Goal: Task Accomplishment & Management: Manage account settings

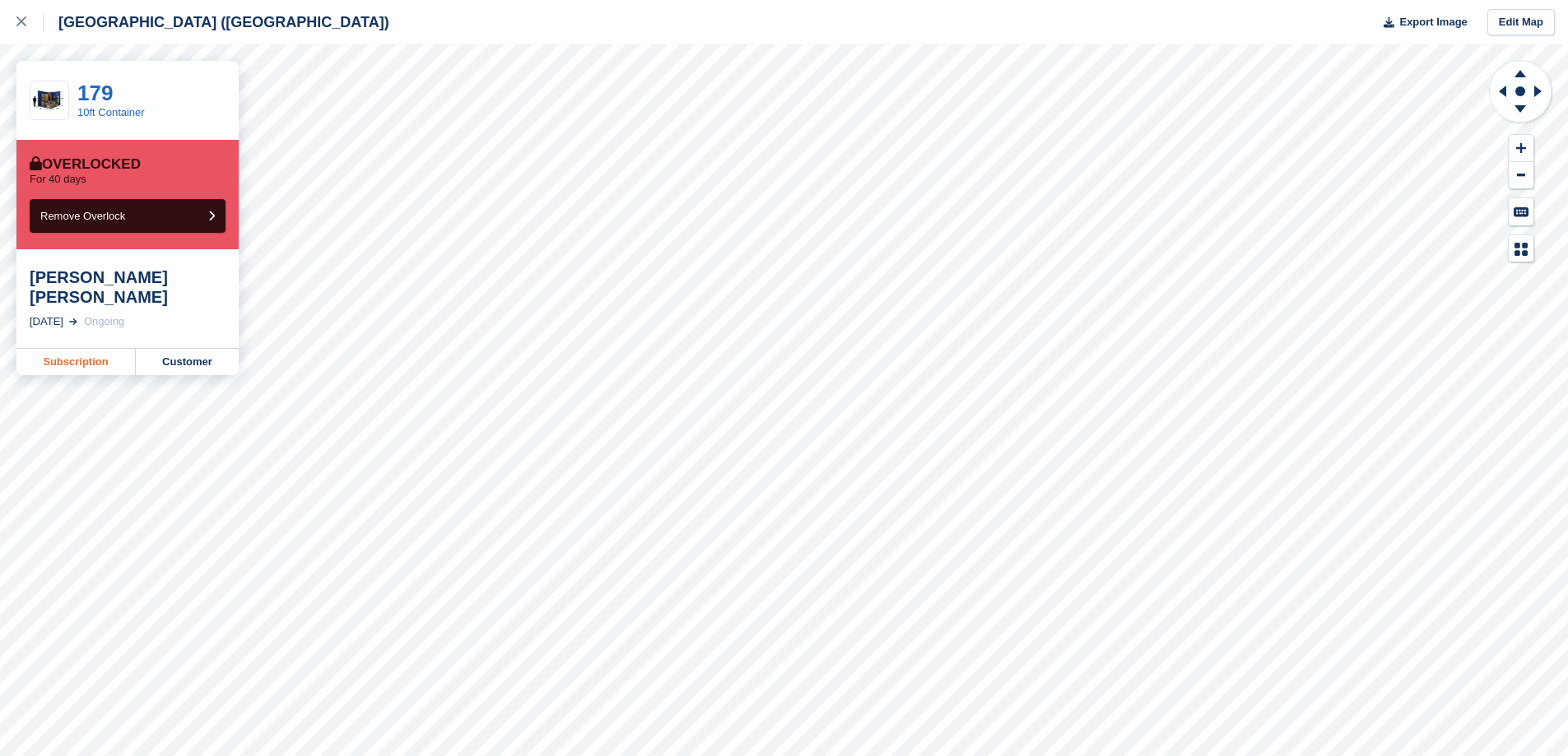
click at [74, 349] on link "Subscription" at bounding box center [76, 363] width 119 height 27
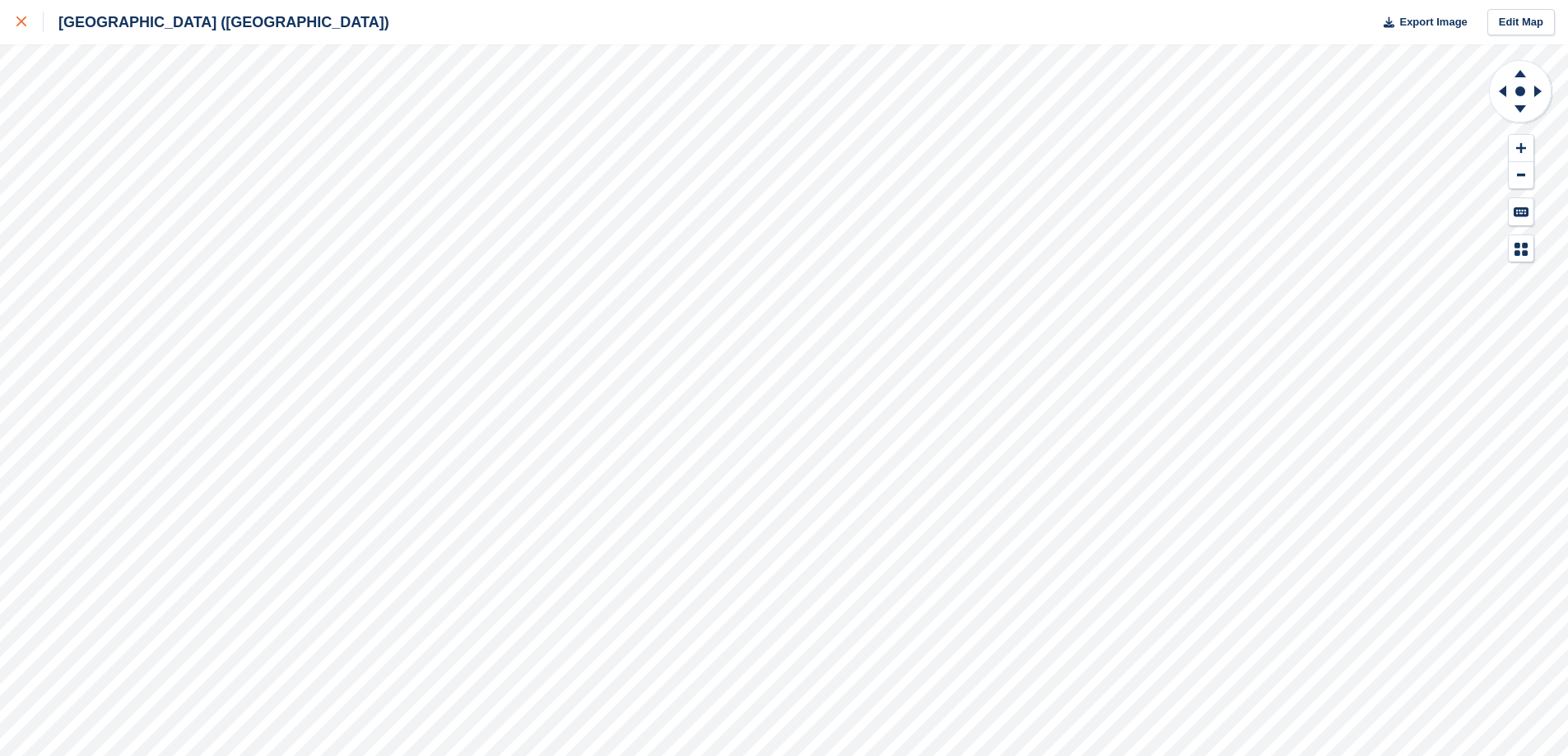
click at [17, 26] on icon at bounding box center [22, 22] width 10 height 10
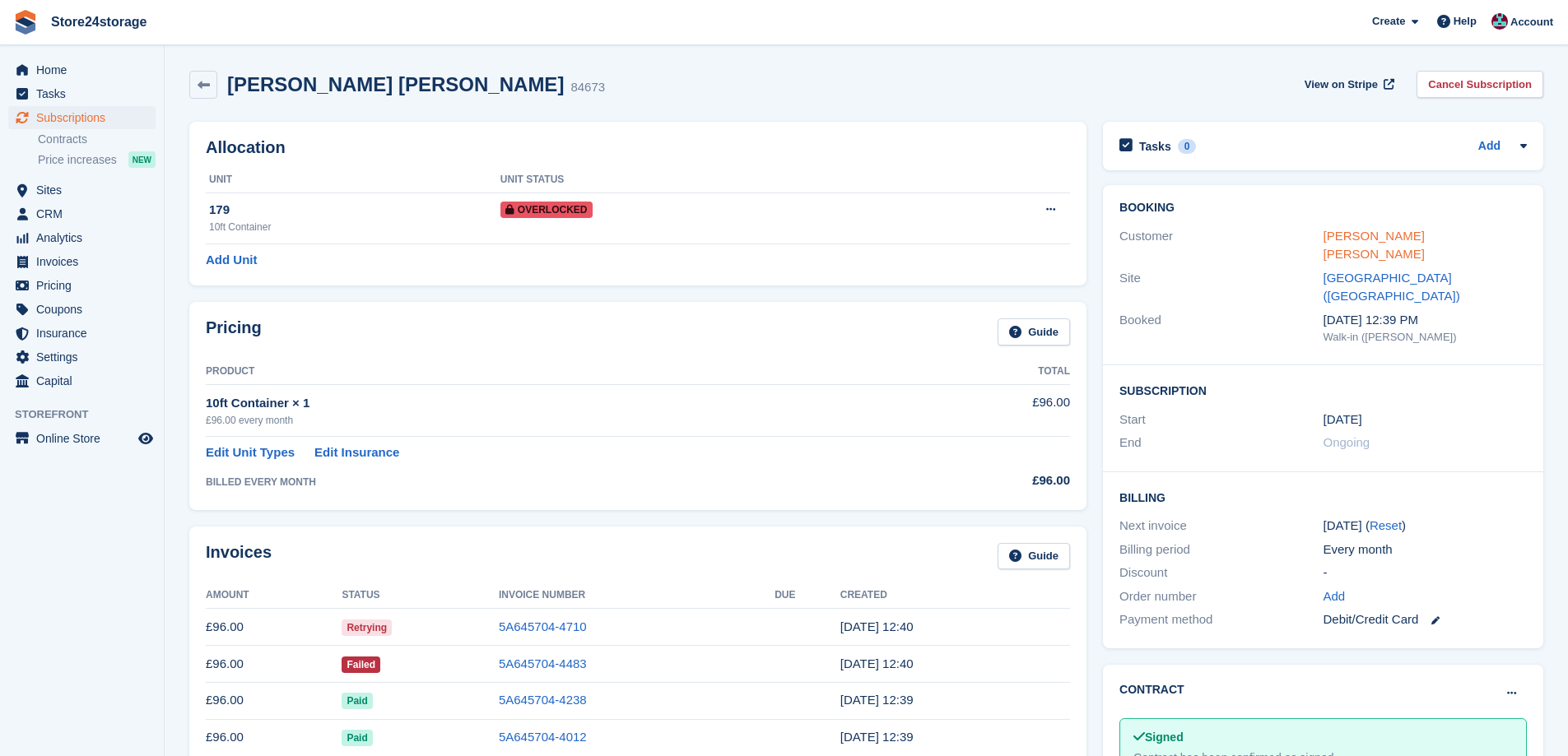
click at [1384, 235] on link "david james carter" at bounding box center [1374, 245] width 101 height 33
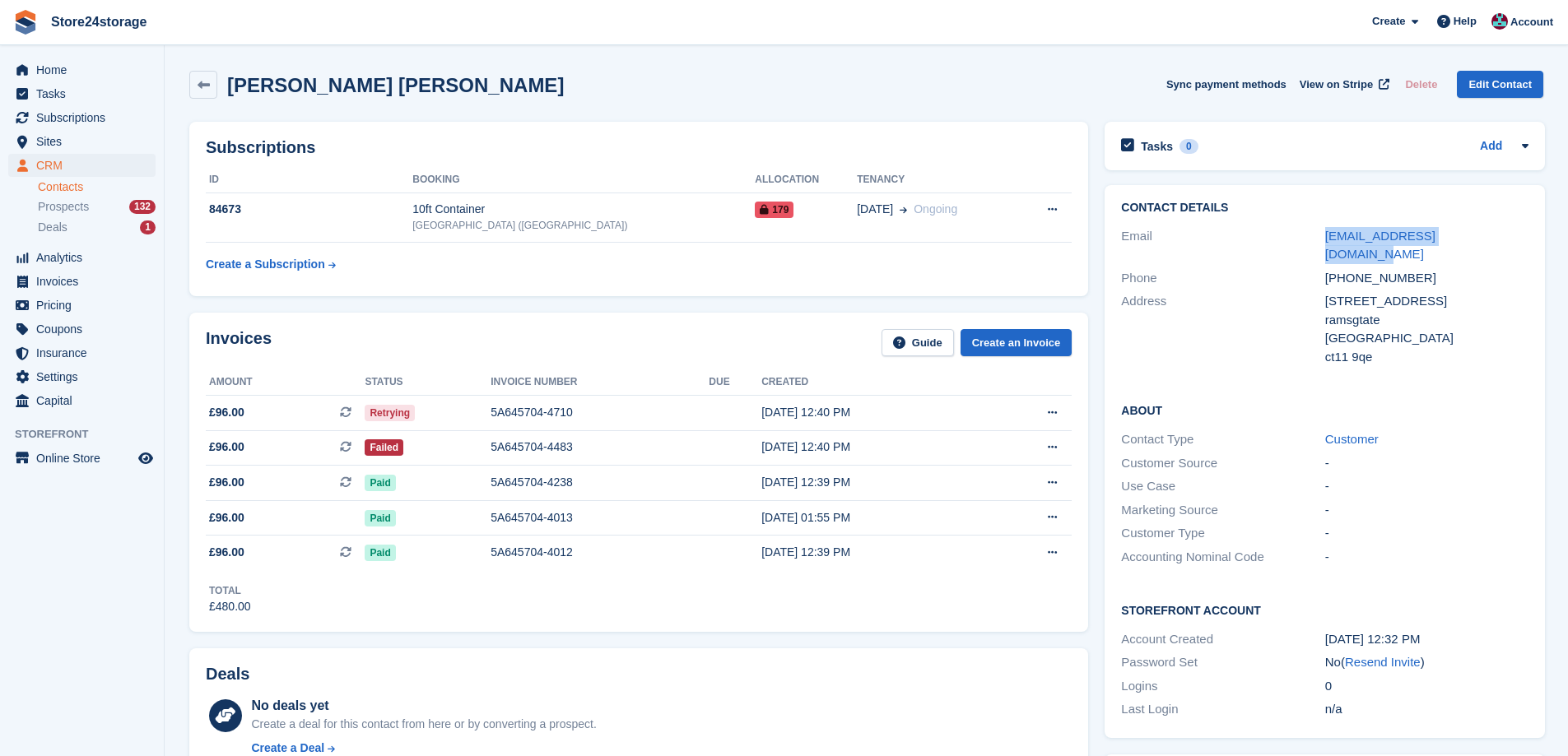
drag, startPoint x: 1481, startPoint y: 235, endPoint x: 1319, endPoint y: 222, distance: 162.5
click at [1319, 222] on div "Contact Details Email esj.removals@outlook.com Phone +447527859124 Address 78 g…" at bounding box center [1324, 285] width 440 height 200
copy div "esj.removals@outlook.com"
click at [106, 111] on span "Subscriptions" at bounding box center [86, 118] width 99 height 23
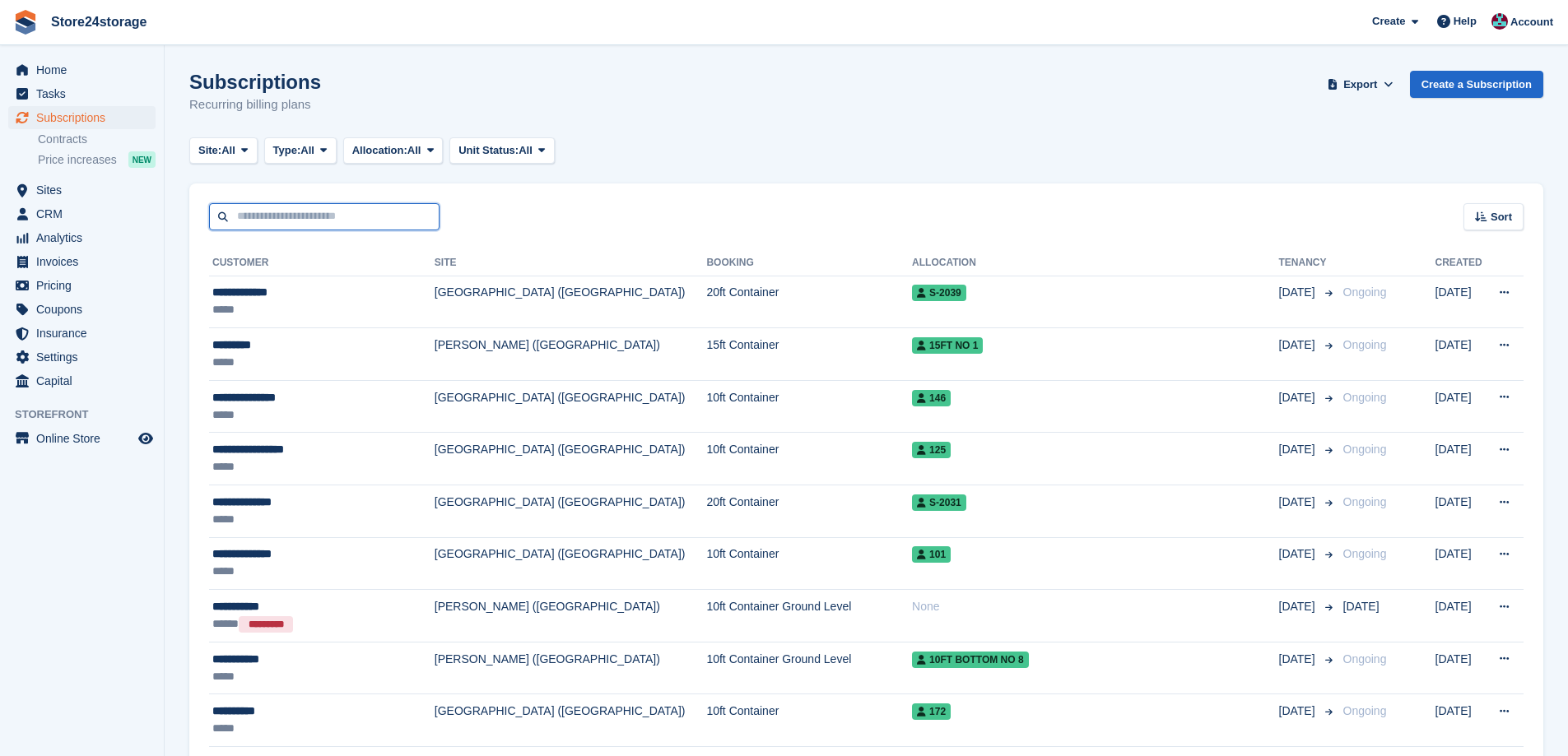
click at [273, 213] on input "text" at bounding box center [324, 216] width 230 height 27
type input "***"
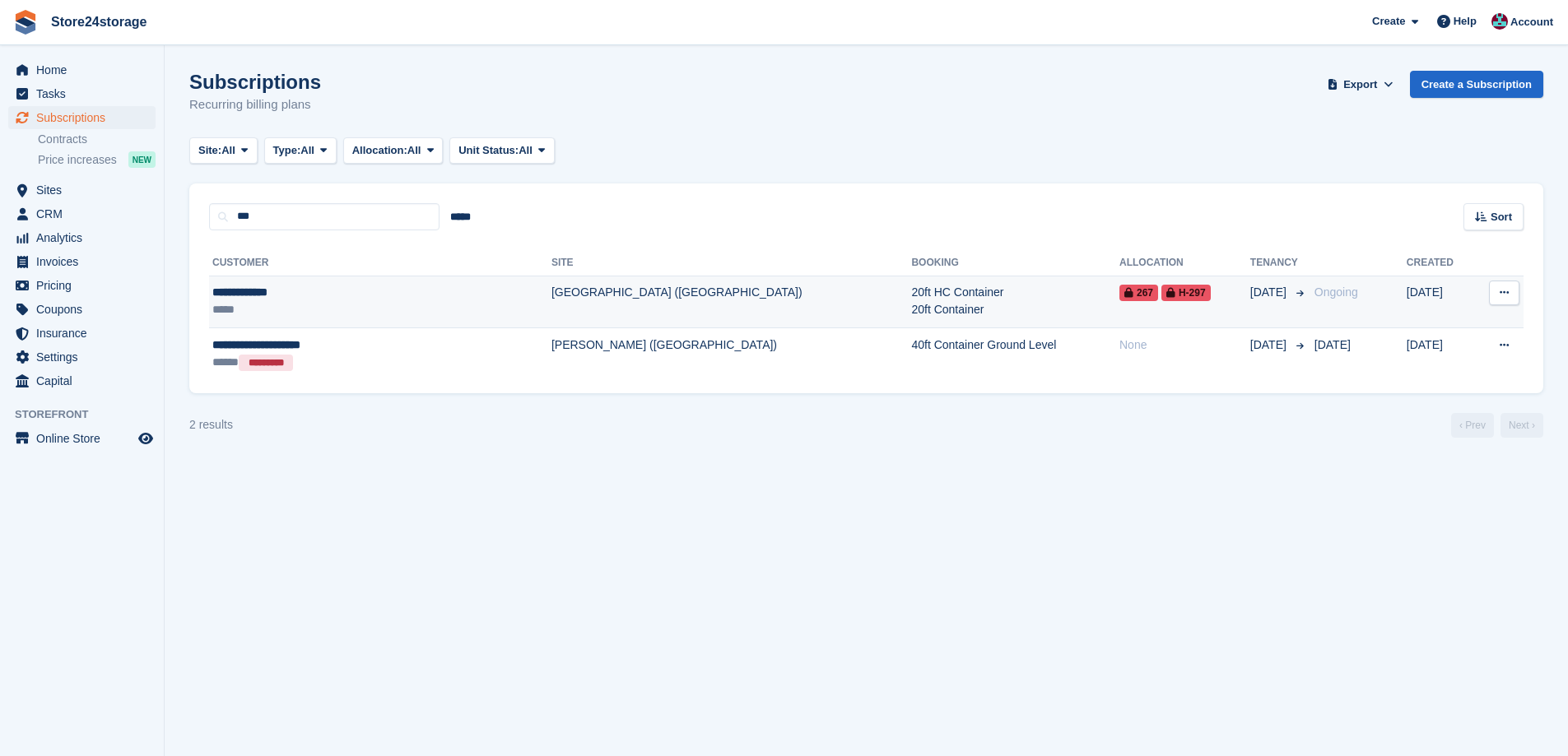
click at [339, 289] on div "**********" at bounding box center [329, 292] width 235 height 17
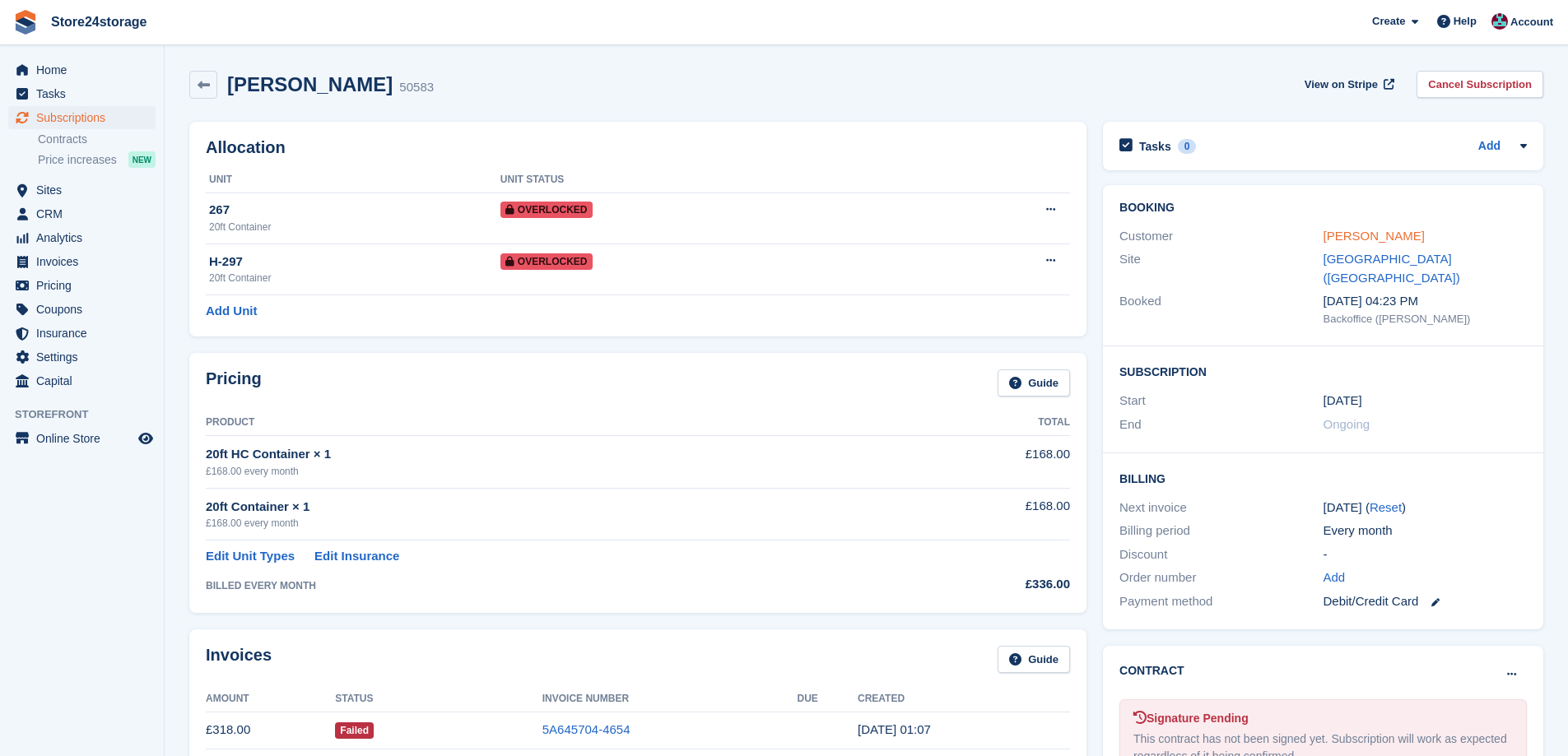
click at [1368, 243] on link "[PERSON_NAME]" at bounding box center [1374, 235] width 101 height 14
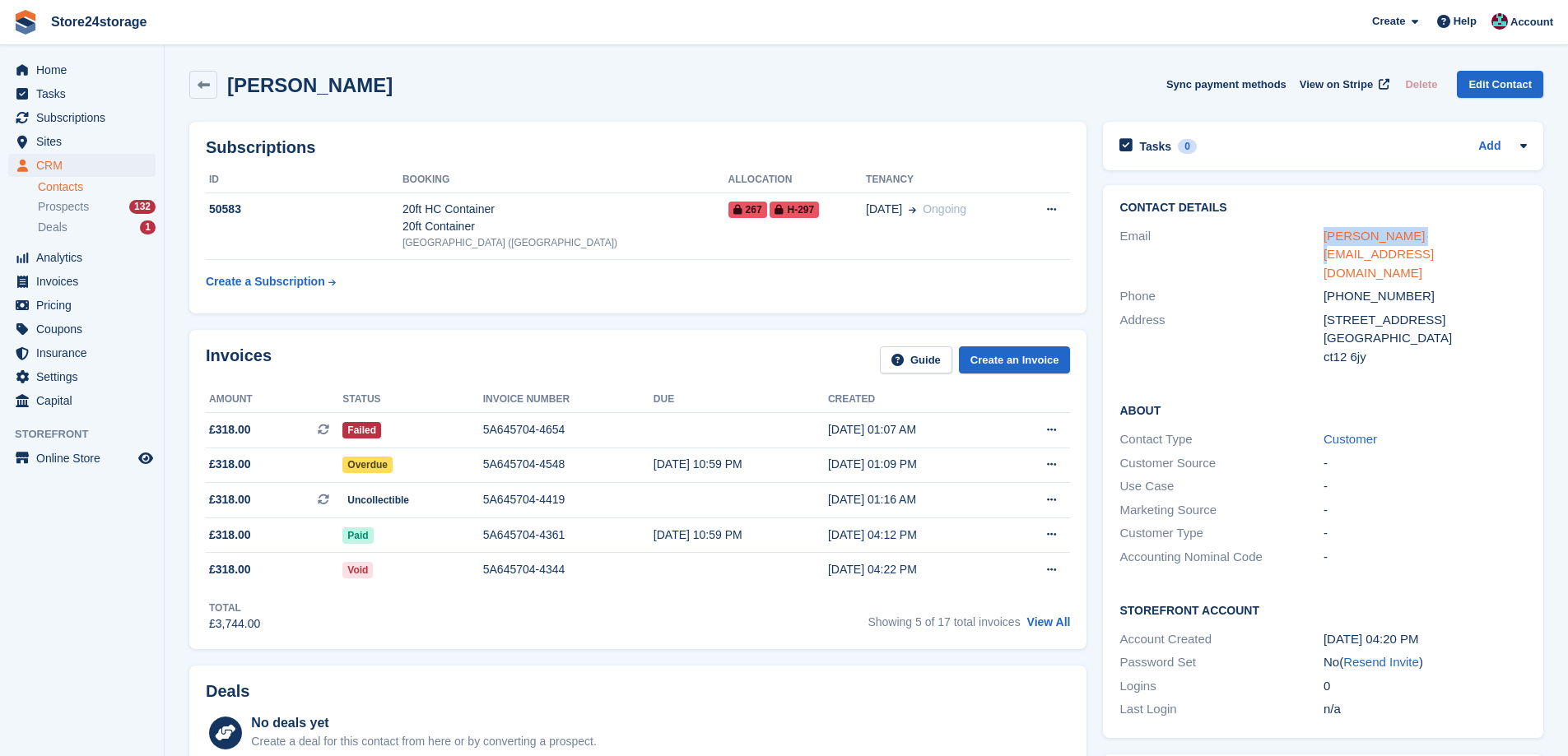
drag, startPoint x: 1398, startPoint y: 235, endPoint x: 1323, endPoint y: 238, distance: 75.1
click at [1323, 238] on div "[PERSON_NAME][EMAIL_ADDRESS][DOMAIN_NAME]" at bounding box center [1425, 254] width 203 height 56
copy link "[PERSON_NAME][EMAIL_ADDRESS][DOMAIN_NAME]"
click at [248, 92] on h2 "[PERSON_NAME]" at bounding box center [309, 85] width 166 height 22
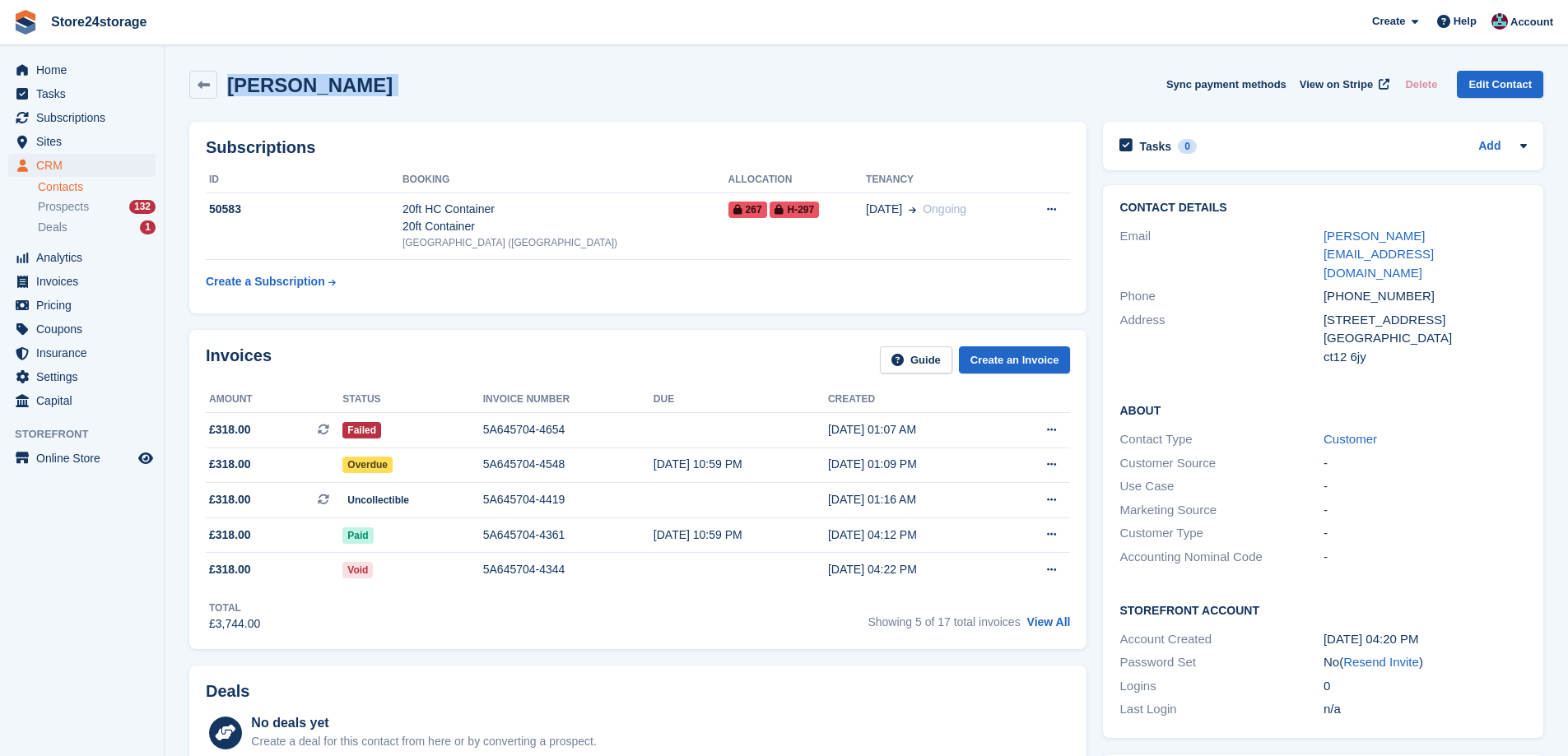
click at [248, 92] on h2 "Bruce Clinton" at bounding box center [309, 85] width 166 height 22
copy div "Bruce Clinton Sync payment methods View on Stripe Delete Edit Contact"
drag, startPoint x: 1360, startPoint y: 319, endPoint x: 1321, endPoint y: 319, distance: 39.0
click at [1321, 319] on div "Address 21Weyburn Drive United Kingdom ct12 6jy" at bounding box center [1323, 338] width 408 height 61
click at [1338, 348] on div "ct12 6jy" at bounding box center [1425, 358] width 203 height 19
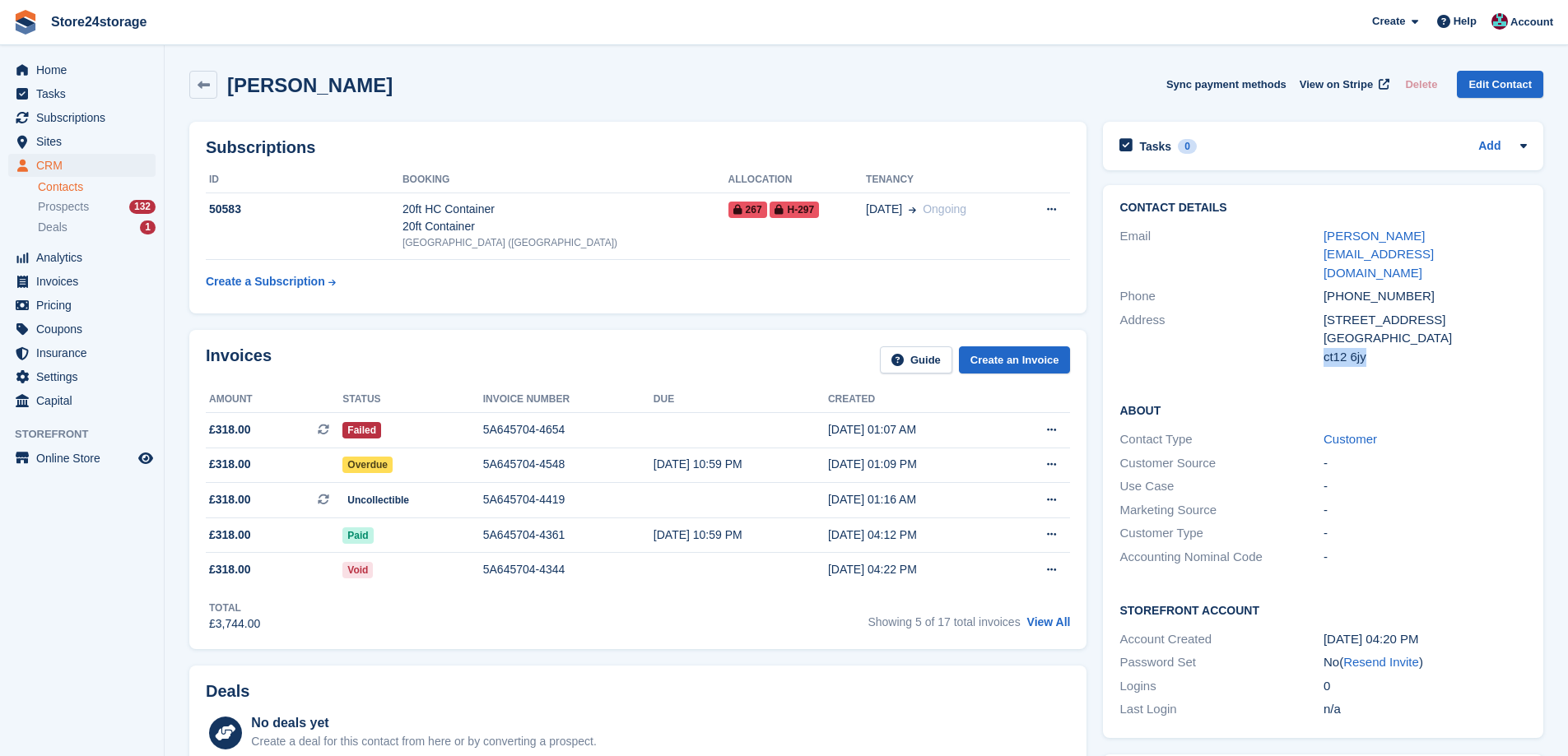
drag, startPoint x: 1367, startPoint y: 324, endPoint x: 1325, endPoint y: 322, distance: 42.0
click at [1325, 348] on div "ct12 6jy" at bounding box center [1425, 358] width 203 height 19
copy div "ct12 6jy"
click at [466, 432] on div "Failed" at bounding box center [413, 430] width 140 height 17
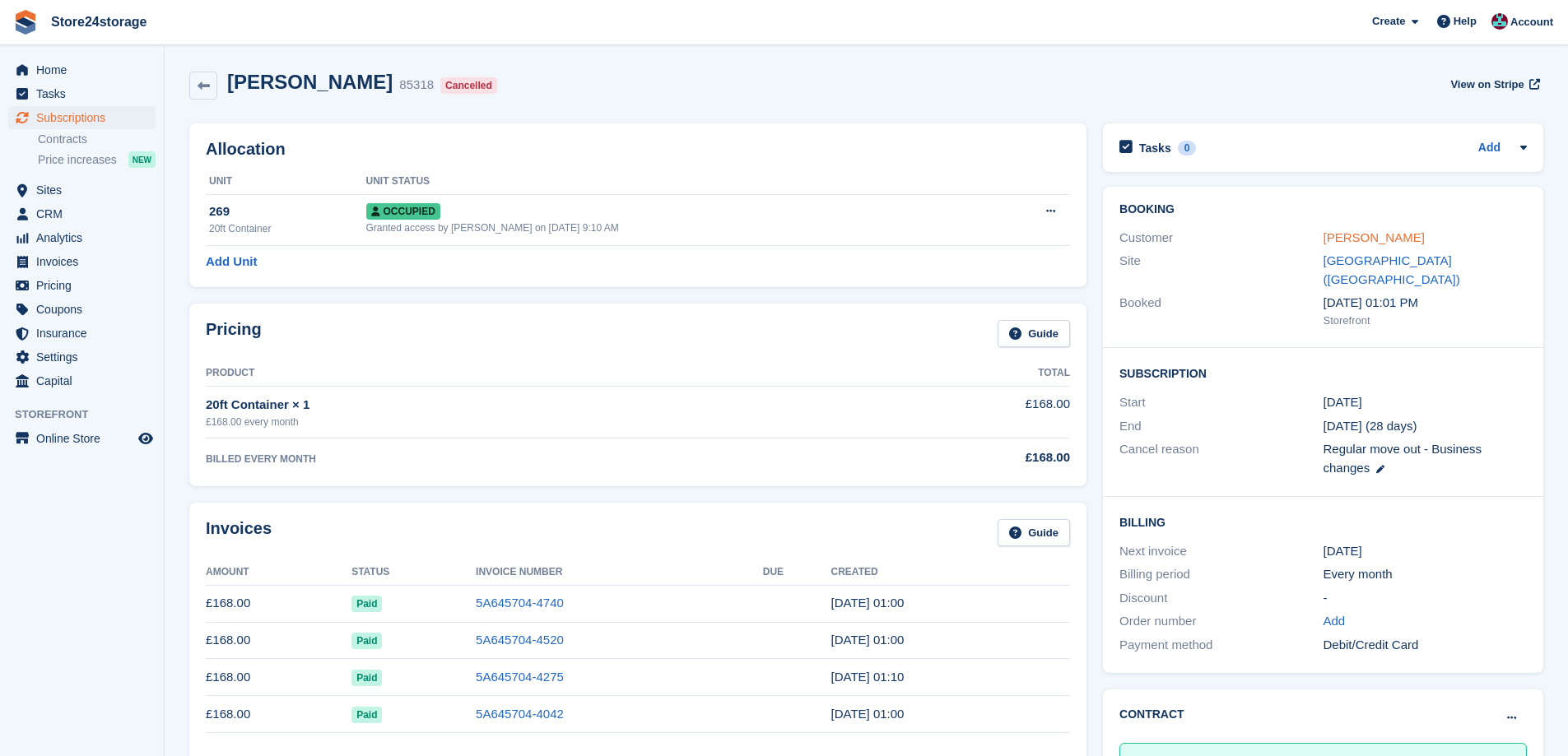
click at [1373, 241] on link "[PERSON_NAME]" at bounding box center [1374, 237] width 101 height 14
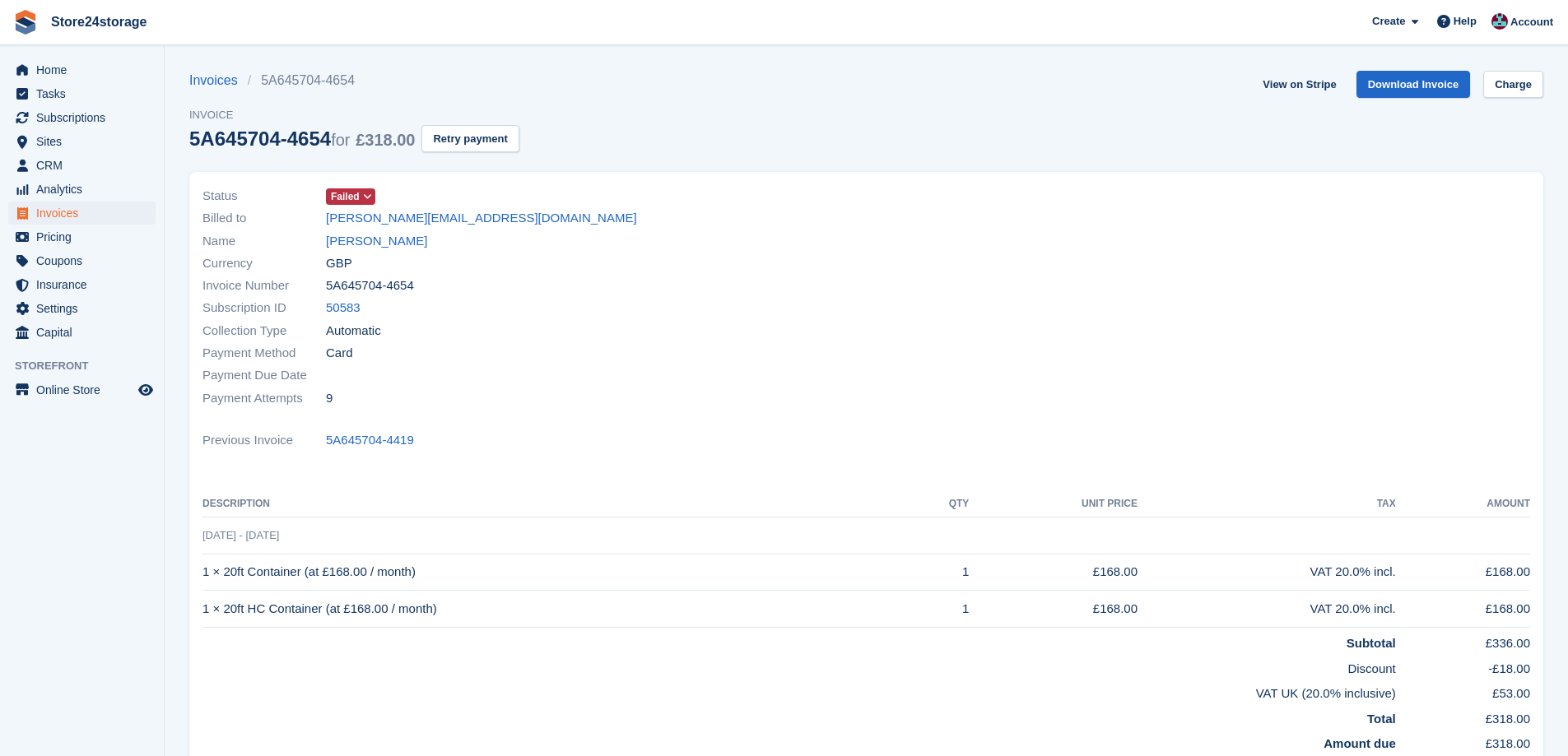
click at [334, 611] on td "1 × 20ft HC Container (at £168.00 / month)" at bounding box center [555, 610] width 705 height 37
copy tr "1 × 20ft HC Container (at £168.00 / month)"
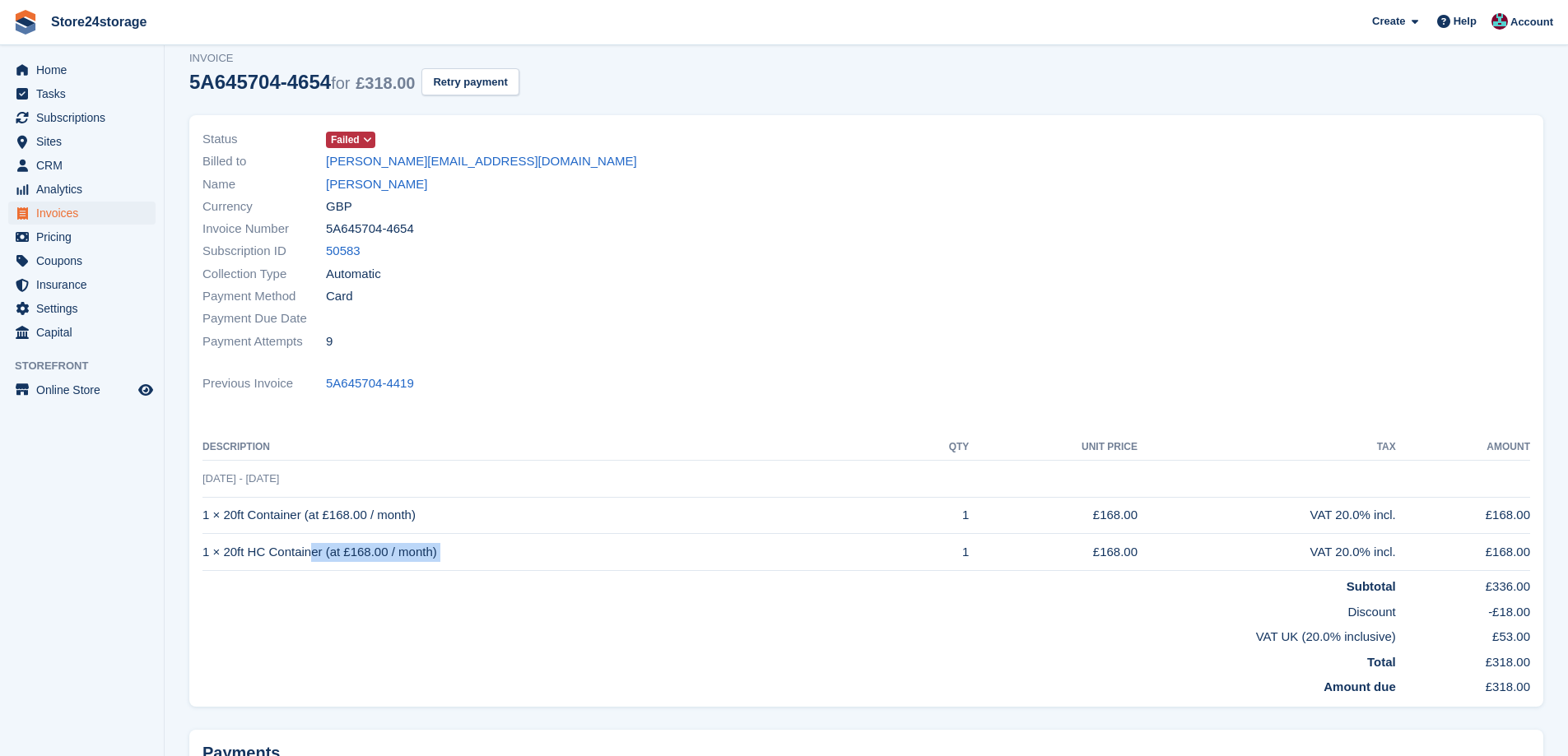
scroll to position [110, 0]
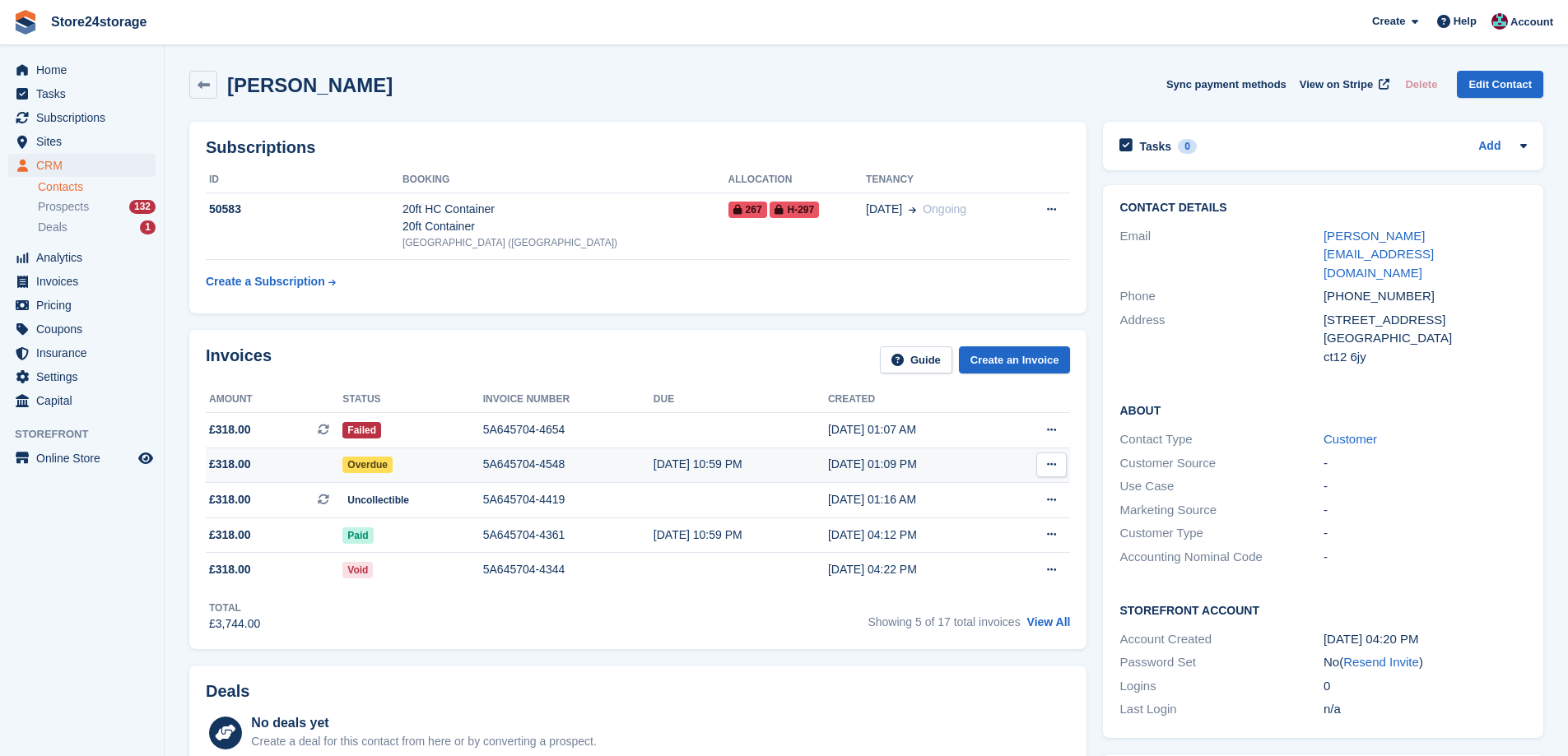
click at [567, 464] on div "5A645704-4548" at bounding box center [568, 464] width 171 height 17
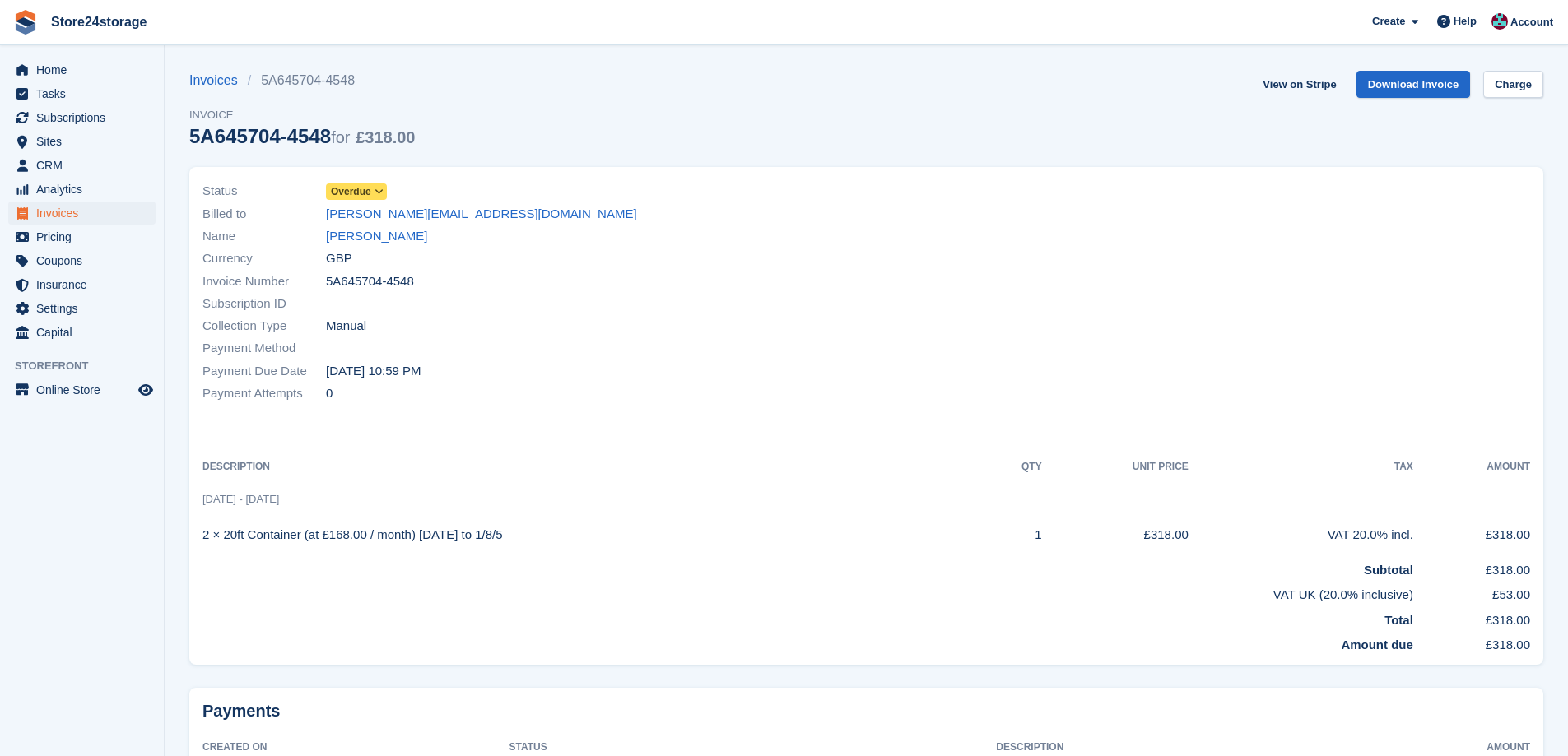
click at [359, 544] on td "2 × 20ft Container (at £168.00 / month) [DATE] to 1/8/5" at bounding box center [595, 535] width 786 height 37
click at [359, 544] on td "2 × 20ft Container (at £168.00 / month) 1/7/25 to 1/8/5" at bounding box center [595, 535] width 786 height 37
click at [362, 532] on td "2 × 20ft Container (at £168.00 / month) 1/7/25 to 1/8/5" at bounding box center [595, 535] width 786 height 37
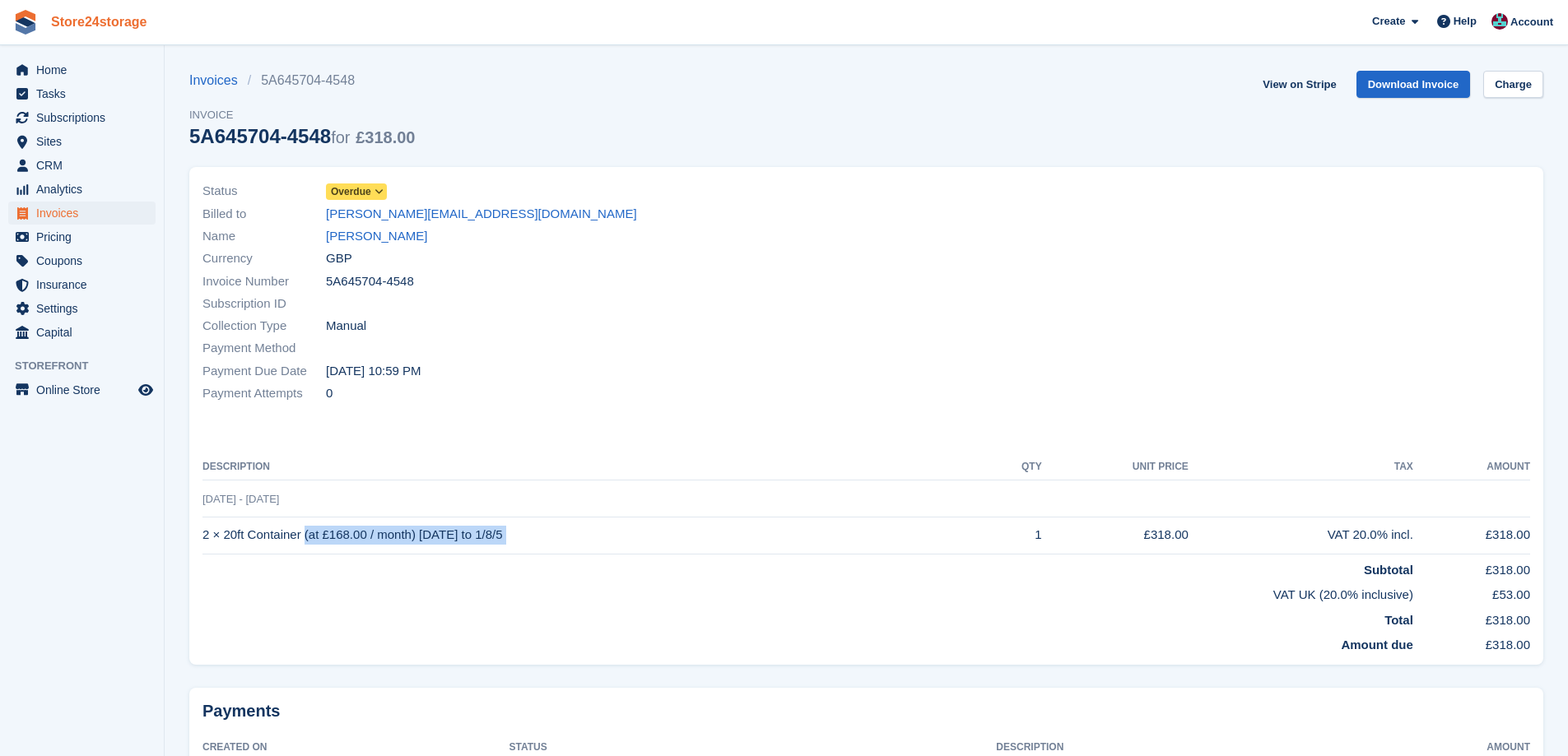
click at [92, 32] on link "Store24storage" at bounding box center [99, 22] width 110 height 27
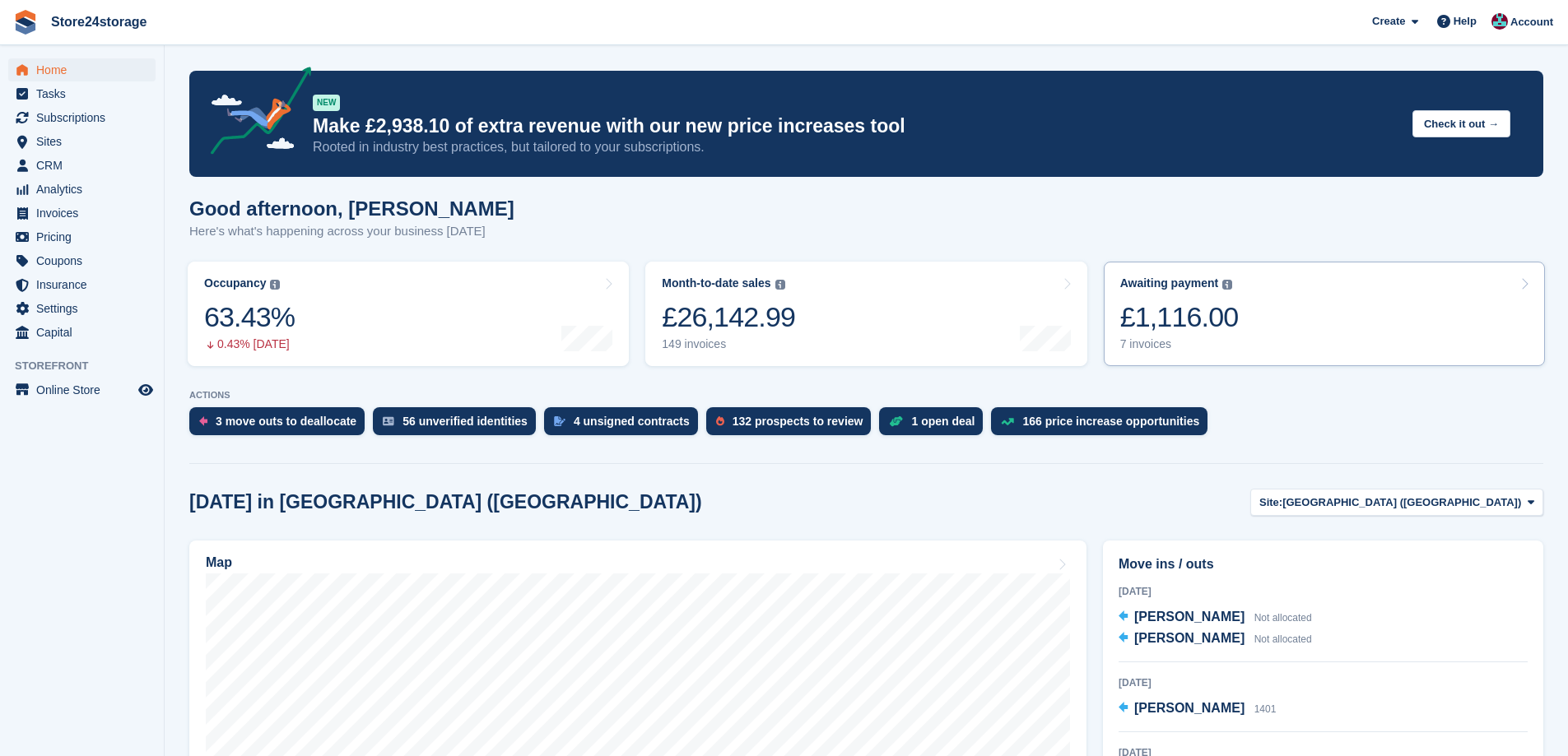
click at [1358, 352] on link "Awaiting payment The total outstanding balance on all open invoices. £1,116.00 …" at bounding box center [1324, 314] width 441 height 105
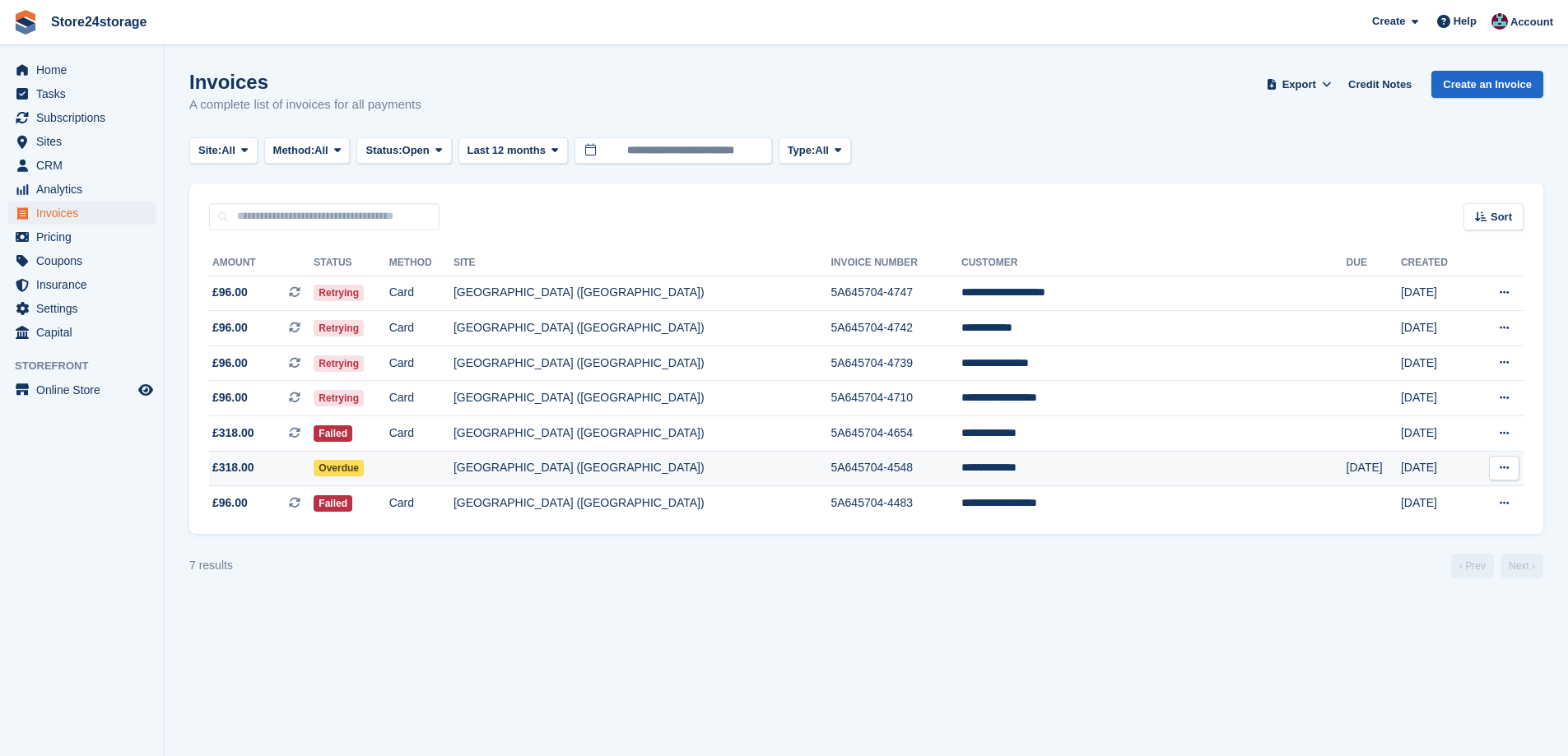
click at [1506, 467] on icon at bounding box center [1504, 467] width 9 height 11
click at [962, 464] on td "5A645704-4548" at bounding box center [895, 468] width 131 height 36
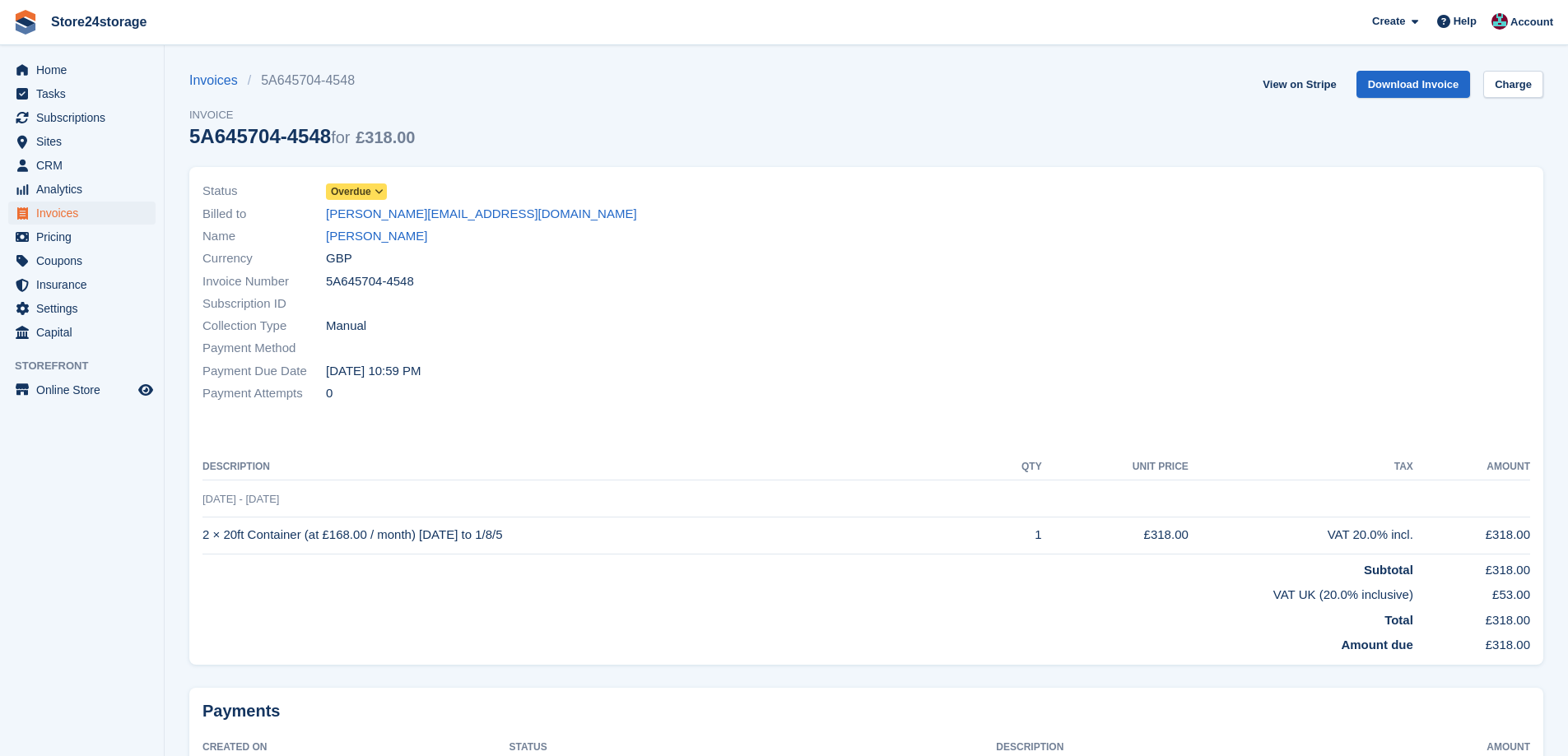
click at [383, 194] on span at bounding box center [379, 192] width 13 height 13
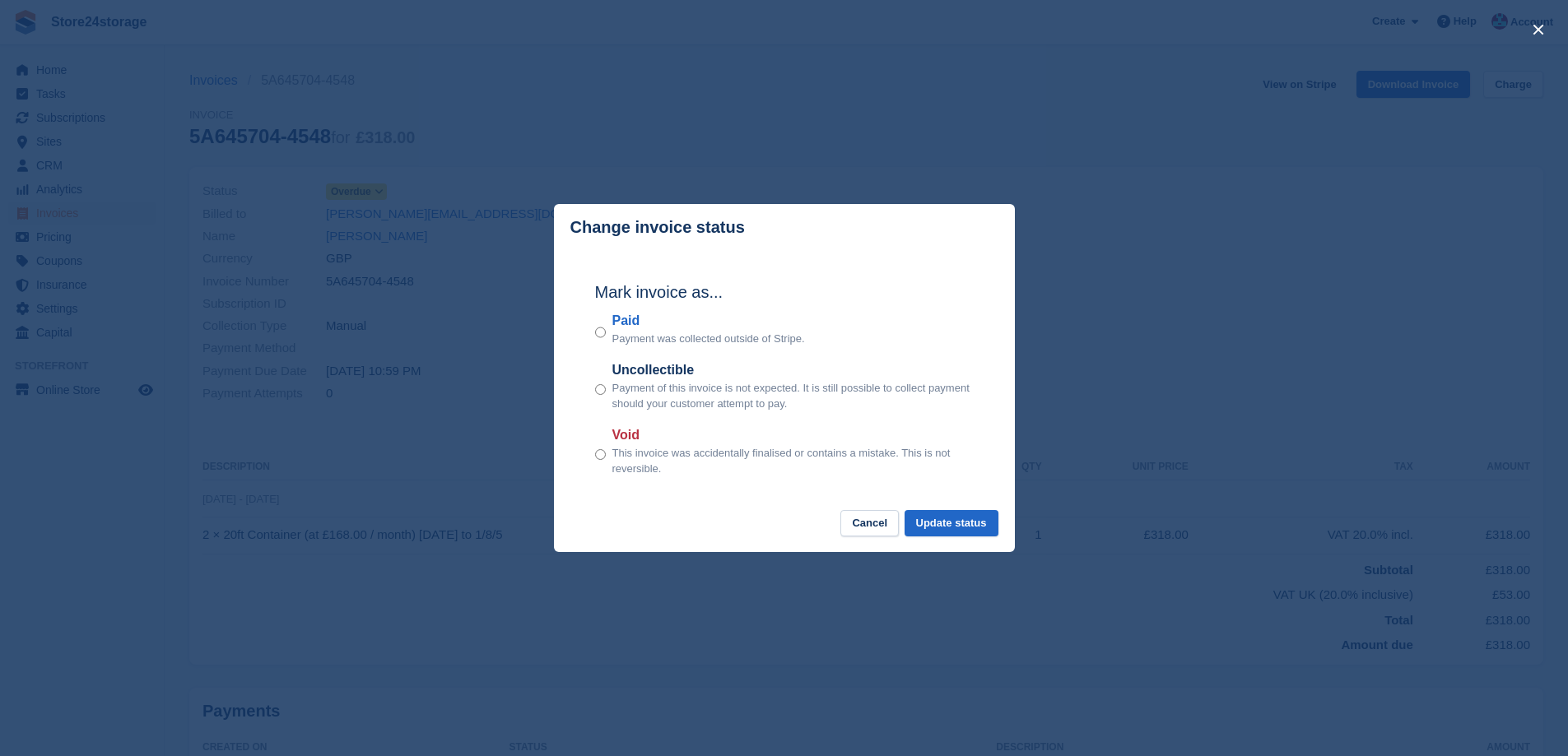
click at [651, 384] on p "Payment of this invoice is not expected. It is still possible to collect paymen…" at bounding box center [793, 396] width 361 height 32
click at [610, 387] on div "Uncollectible Payment of this invoice is not expected. It is still possible to …" at bounding box center [784, 386] width 378 height 52
click at [605, 388] on div "Uncollectible Payment of this invoice is not expected. It is still possible to …" at bounding box center [784, 386] width 378 height 52
click at [934, 512] on button "Update status" at bounding box center [952, 524] width 94 height 27
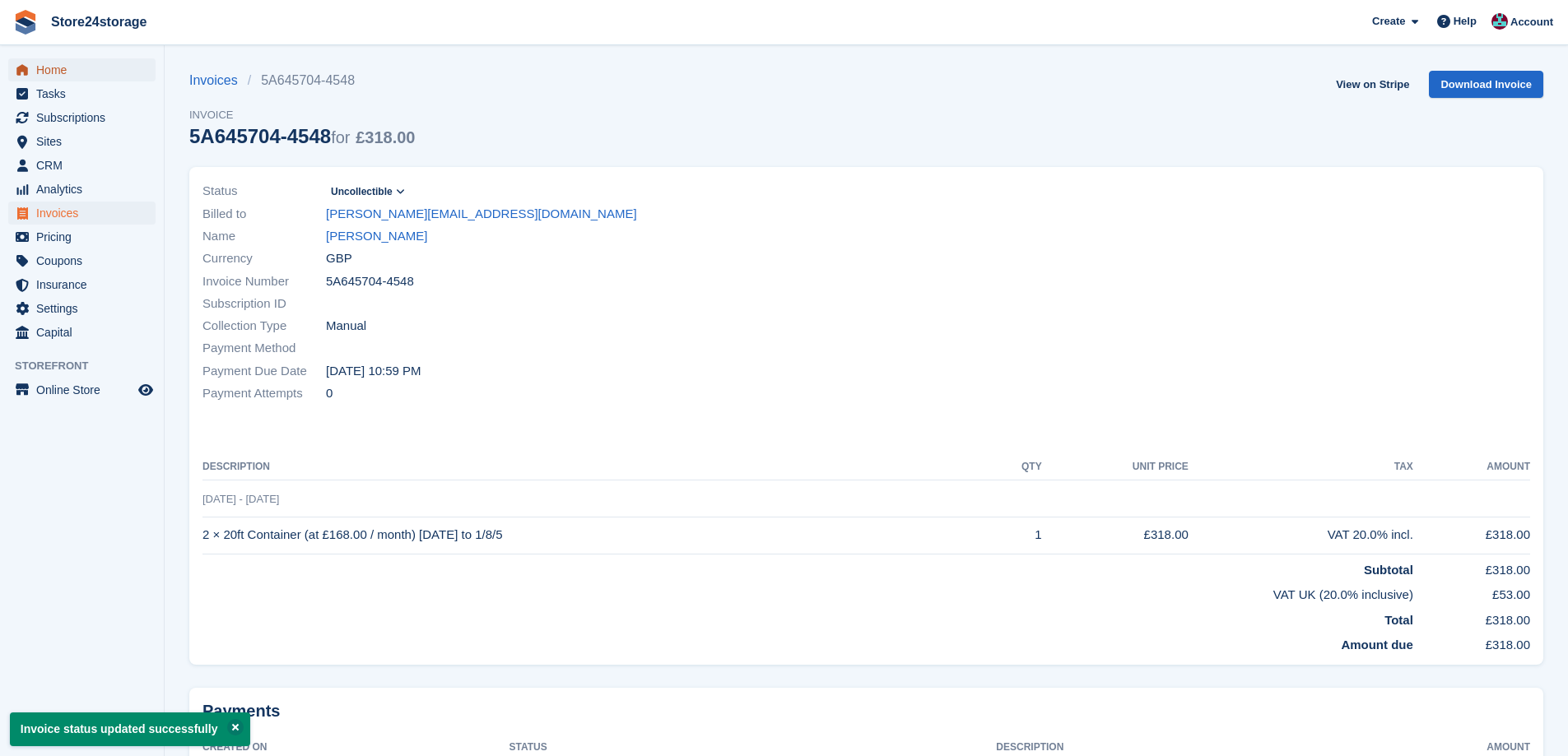
click at [72, 73] on span "Home" at bounding box center [86, 70] width 99 height 23
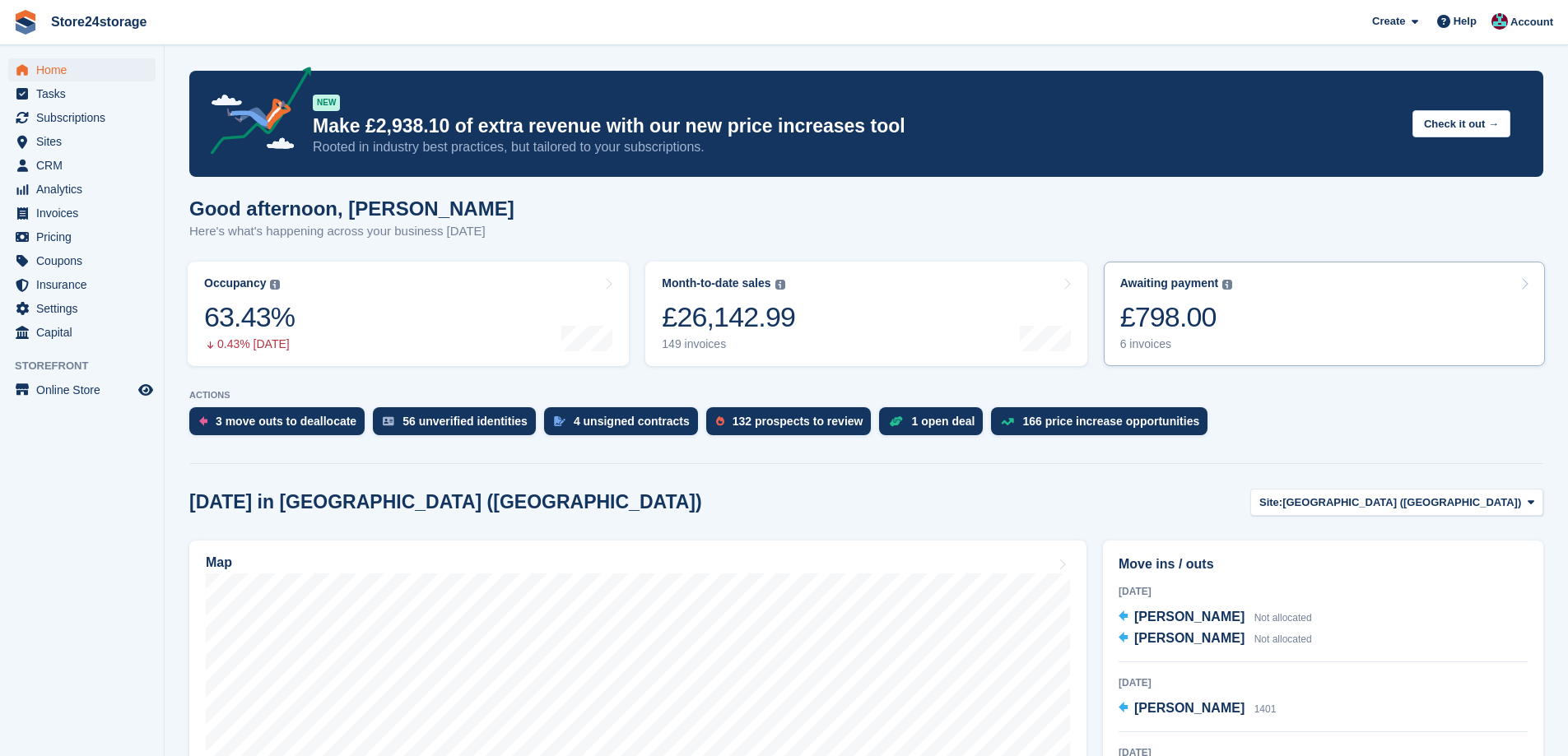
click at [1291, 330] on link "Awaiting payment The total outstanding balance on all open invoices. £798.00 6 …" at bounding box center [1324, 314] width 441 height 105
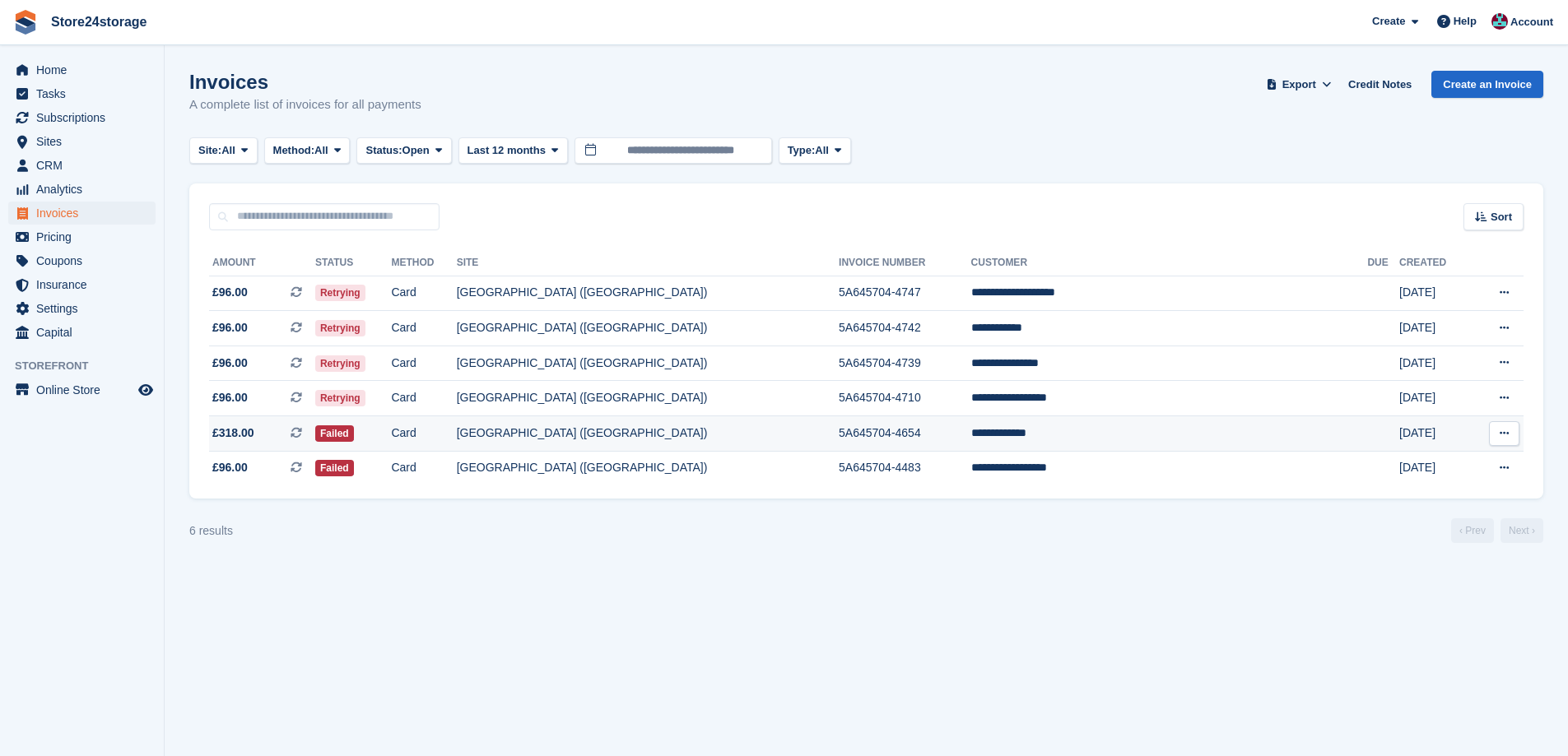
click at [1125, 425] on td "**********" at bounding box center [1170, 434] width 397 height 36
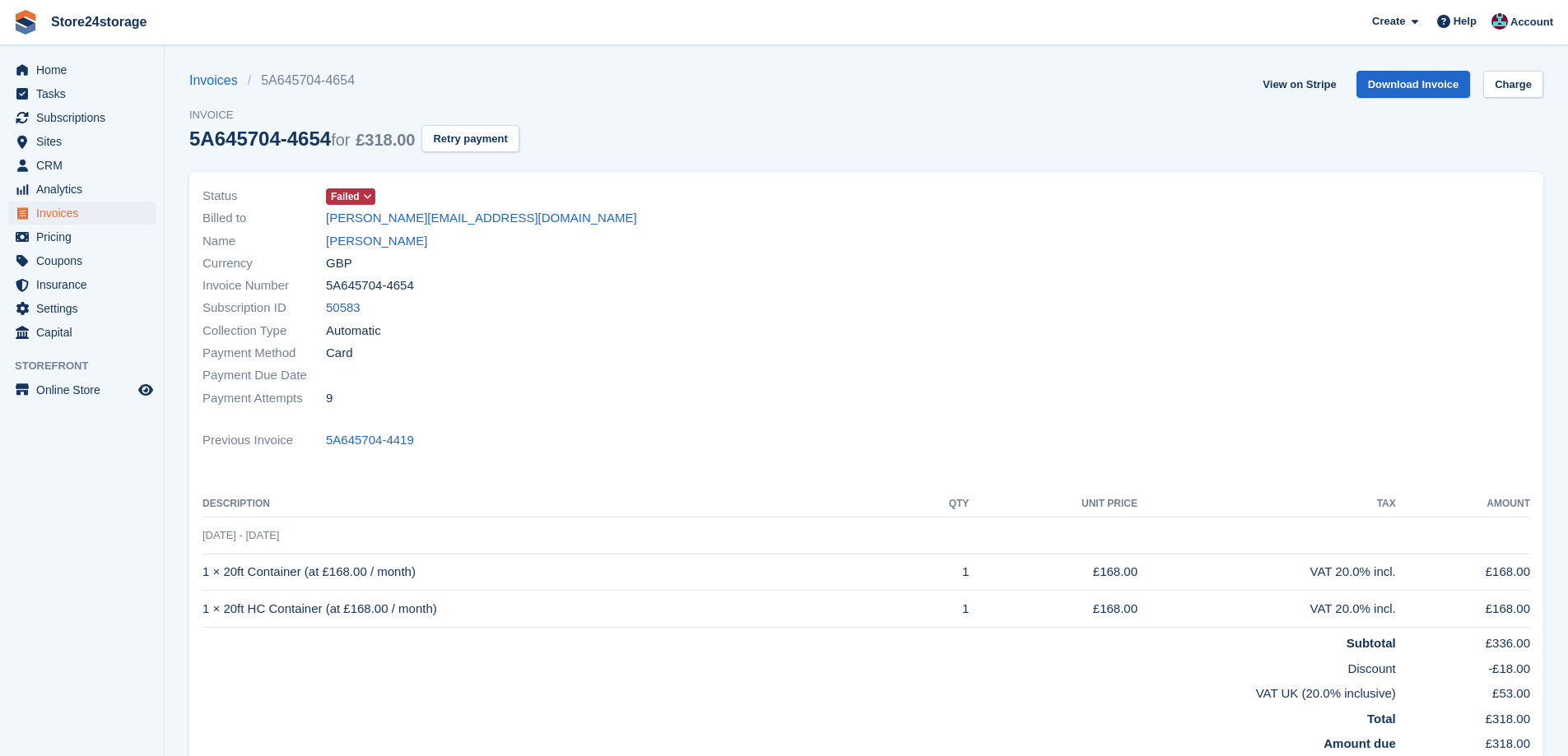
click at [361, 202] on span at bounding box center [368, 197] width 13 height 13
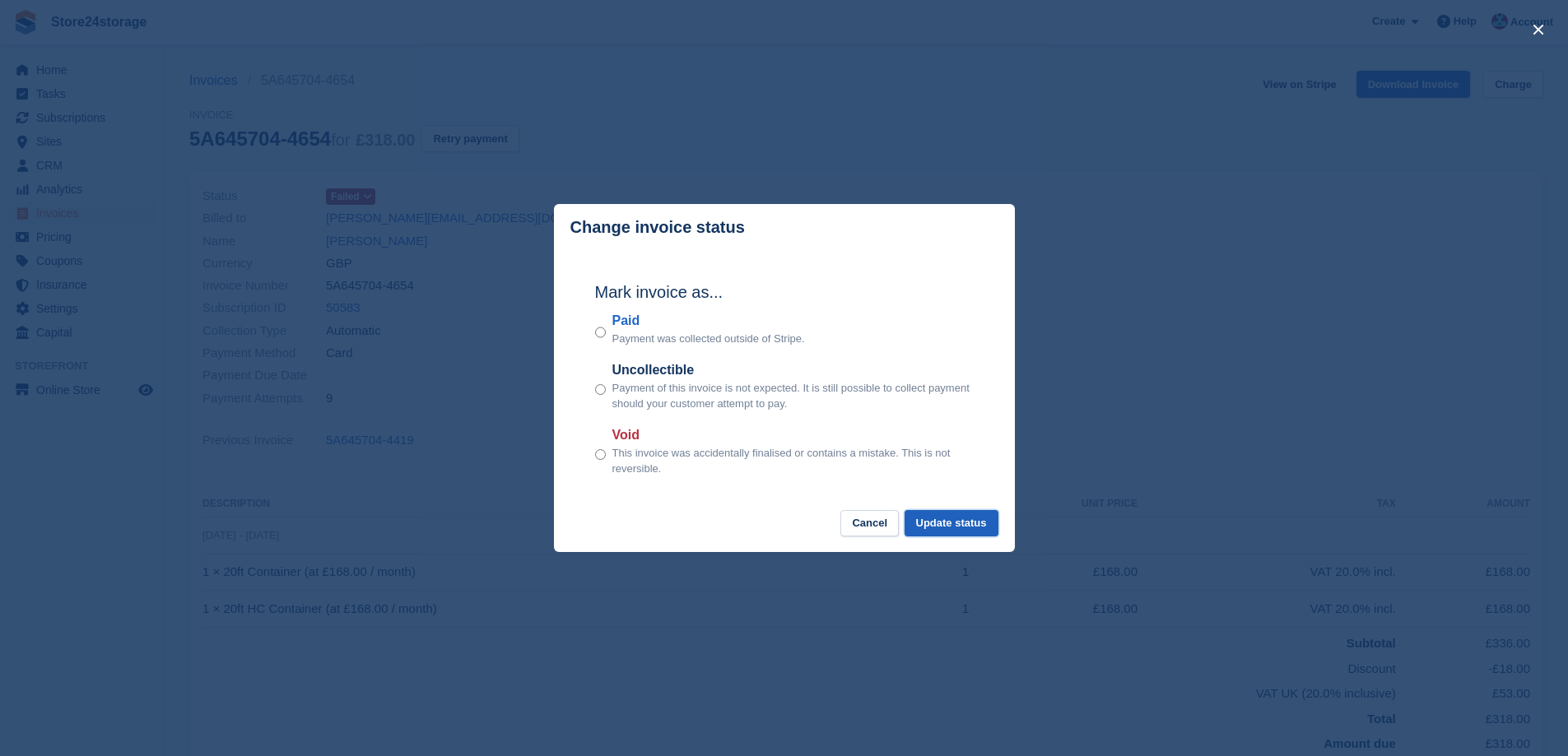
click at [943, 526] on button "Update status" at bounding box center [952, 524] width 94 height 27
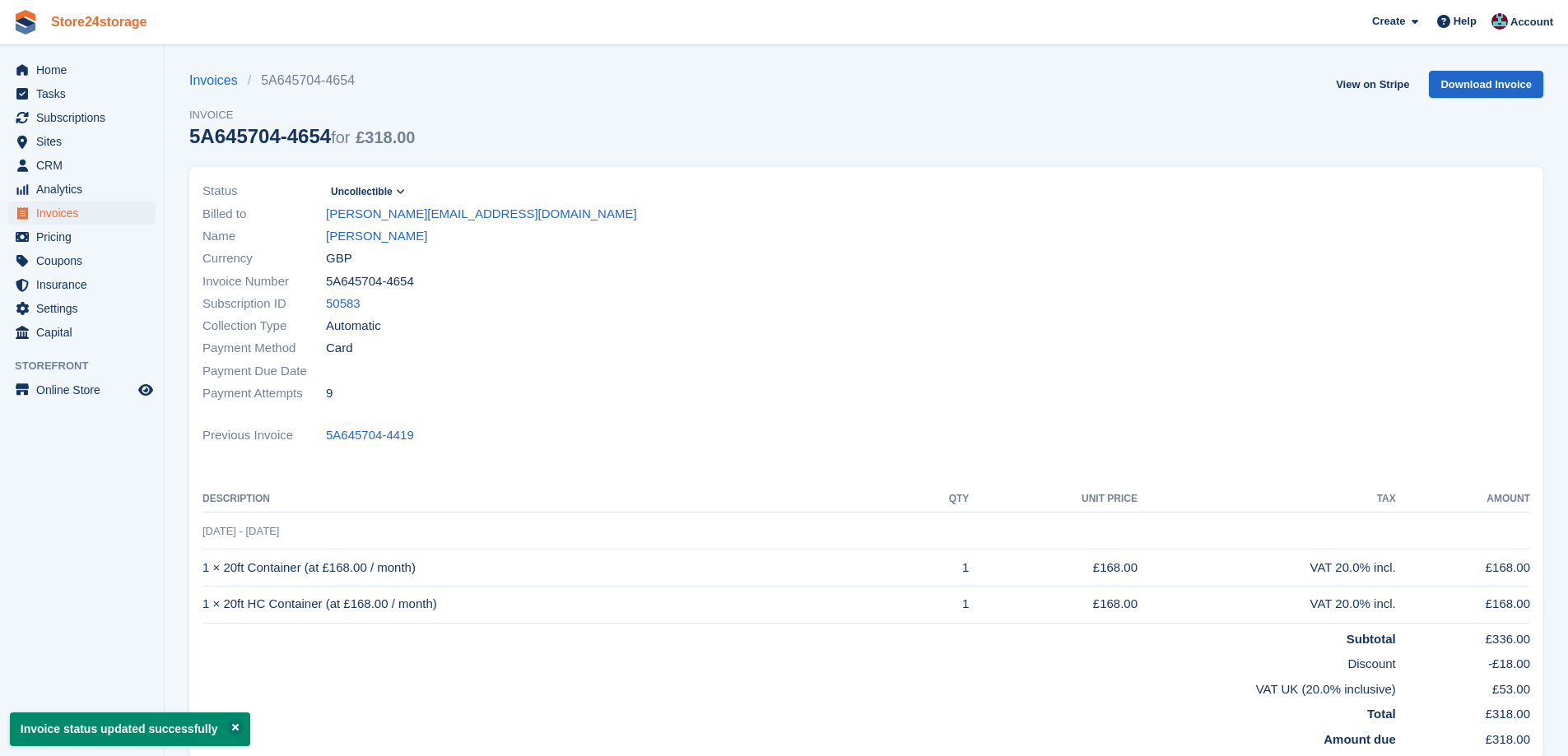
click at [142, 32] on link "Store24storage" at bounding box center [99, 22] width 110 height 27
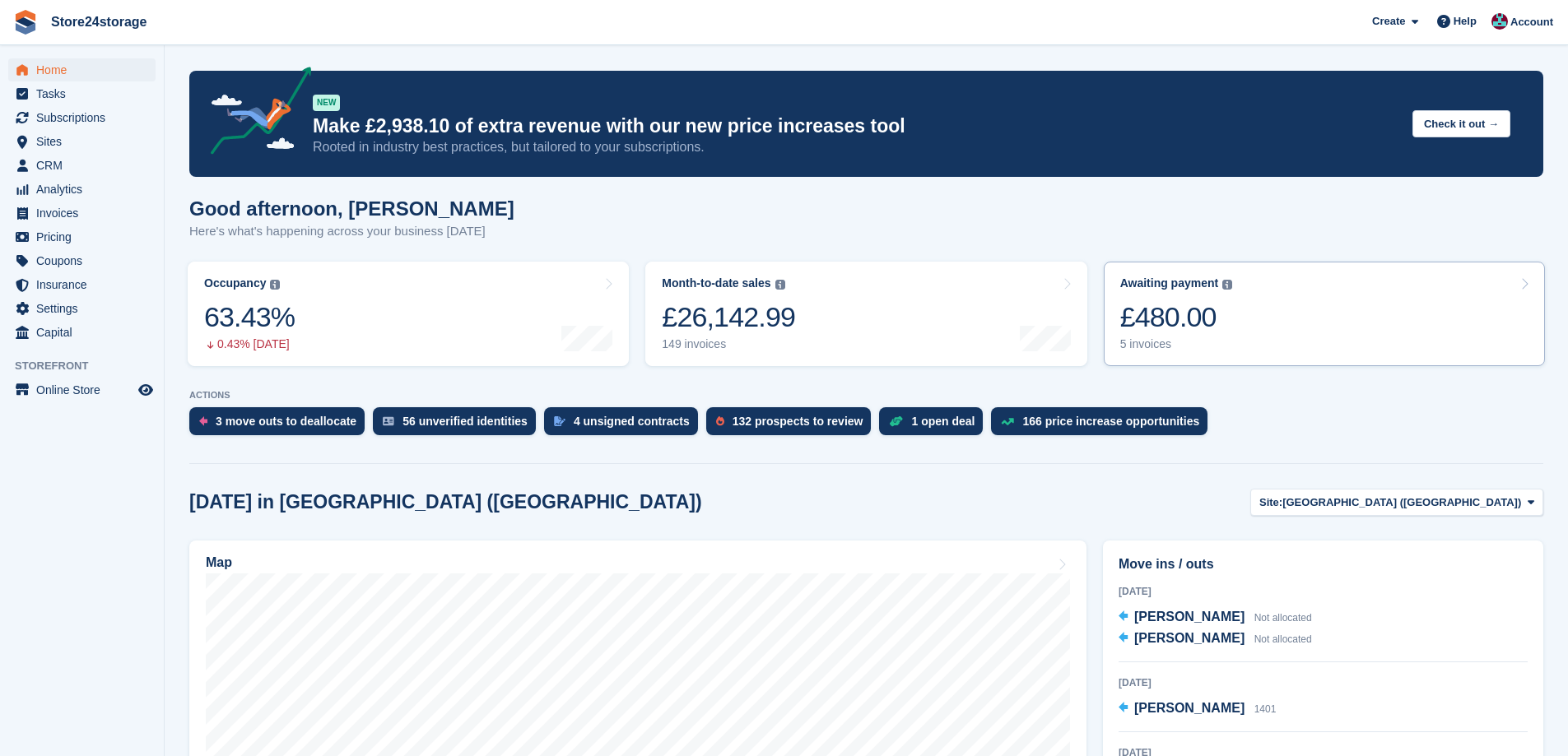
click at [1335, 311] on link "Awaiting payment The total outstanding balance on all open invoices. £480.00 5 …" at bounding box center [1324, 314] width 441 height 105
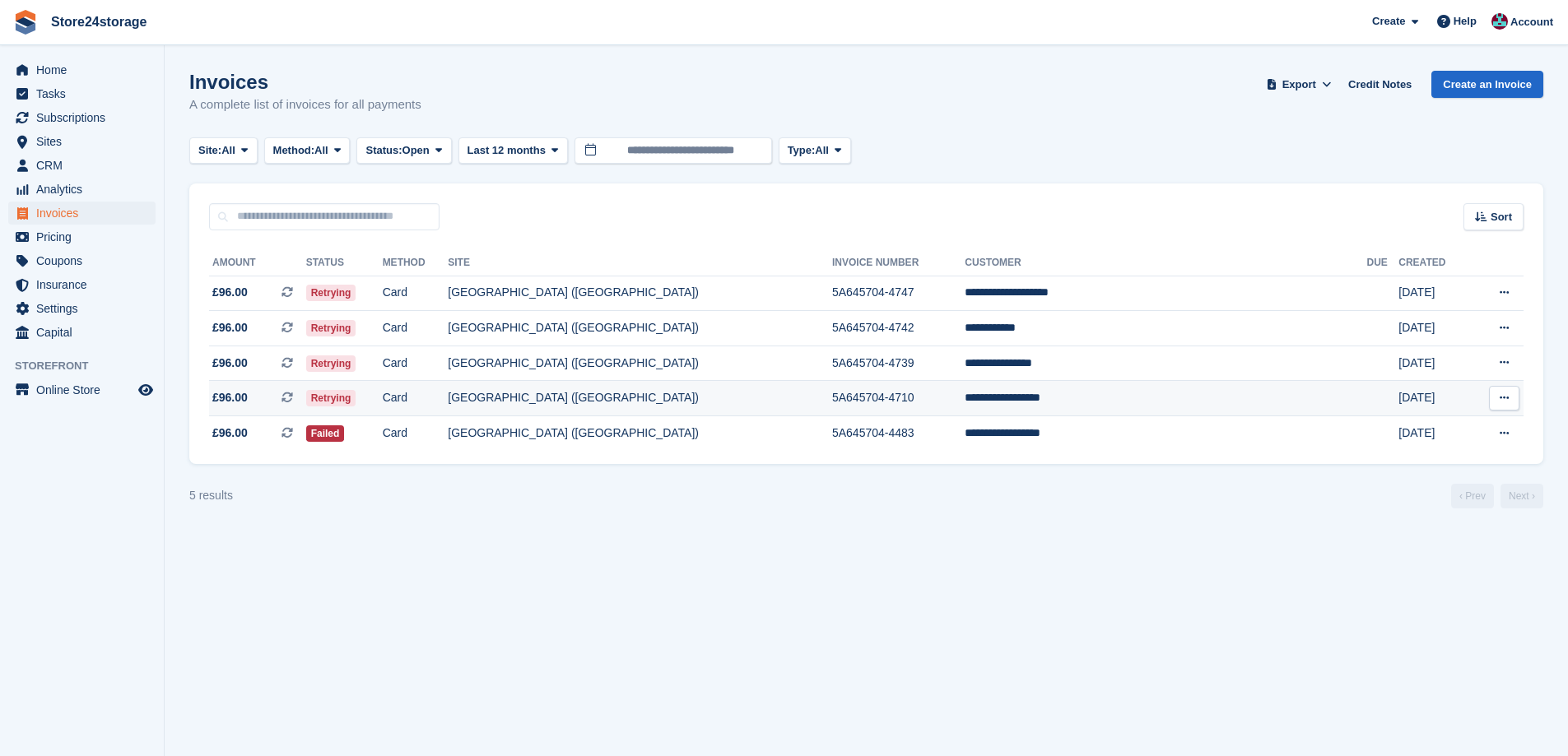
click at [1084, 409] on td "**********" at bounding box center [1165, 398] width 402 height 36
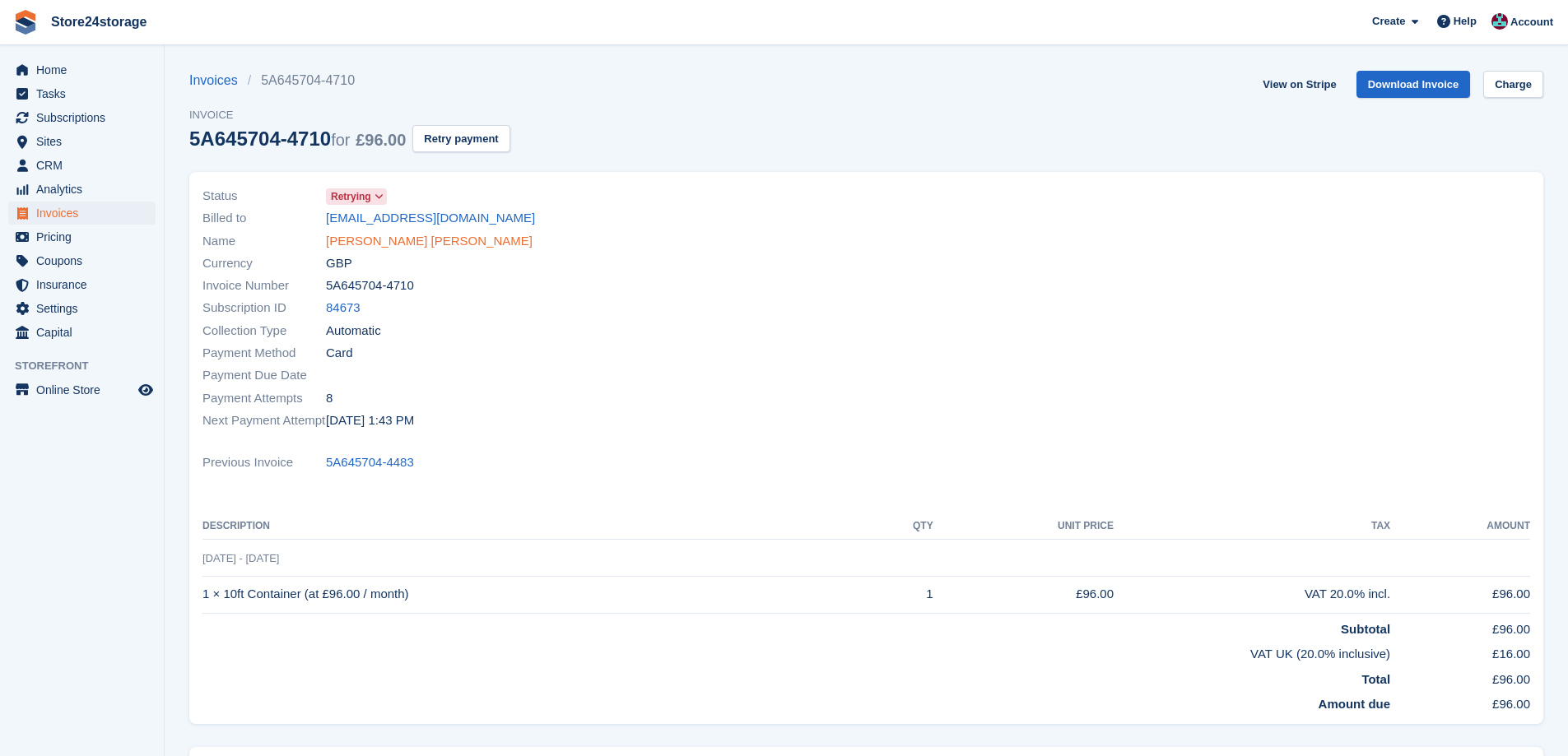
click at [390, 238] on link "[PERSON_NAME] [PERSON_NAME]" at bounding box center [429, 241] width 206 height 19
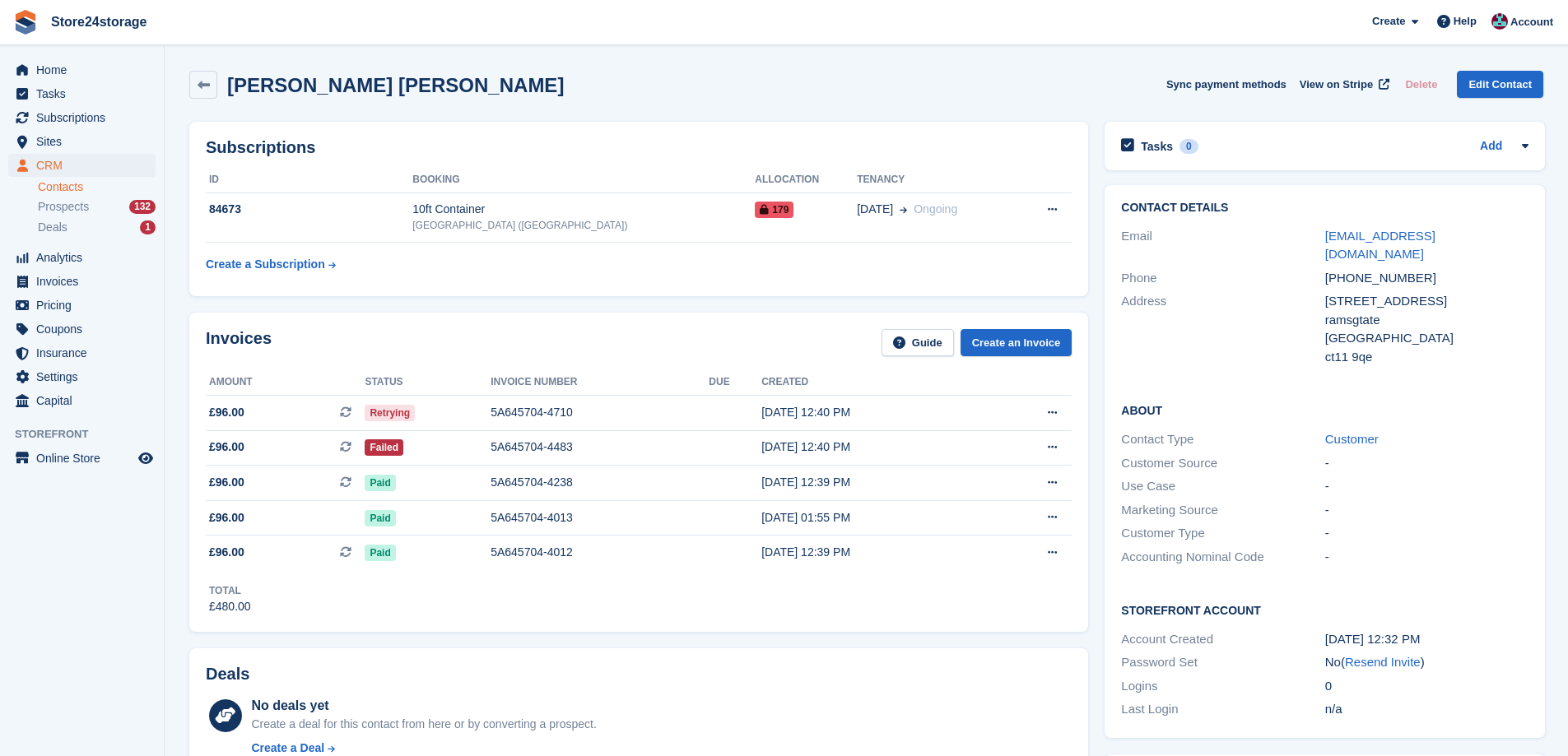
click at [291, 84] on h2 "[PERSON_NAME] [PERSON_NAME]" at bounding box center [395, 85] width 337 height 22
copy div "[PERSON_NAME] [PERSON_NAME] Sync payment methods View on Stripe Delete Edit Con…"
click at [1353, 348] on div "ct11 9qe" at bounding box center [1427, 358] width 203 height 19
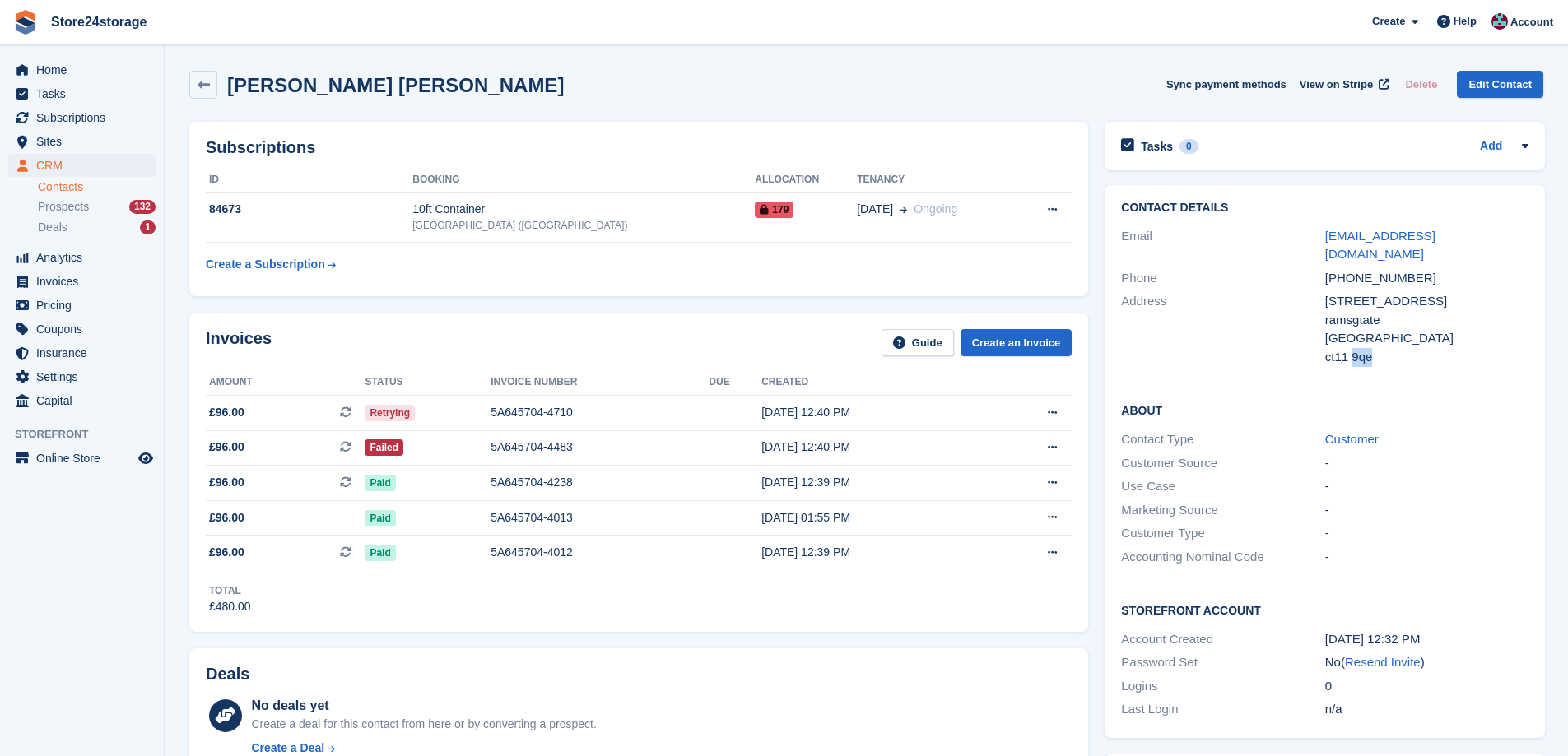
click at [1353, 348] on div "ct11 9qe" at bounding box center [1427, 358] width 203 height 19
copy div "ct11 9qe"
click at [761, 446] on div "06 Jul, 12:40 PM" at bounding box center [873, 447] width 224 height 17
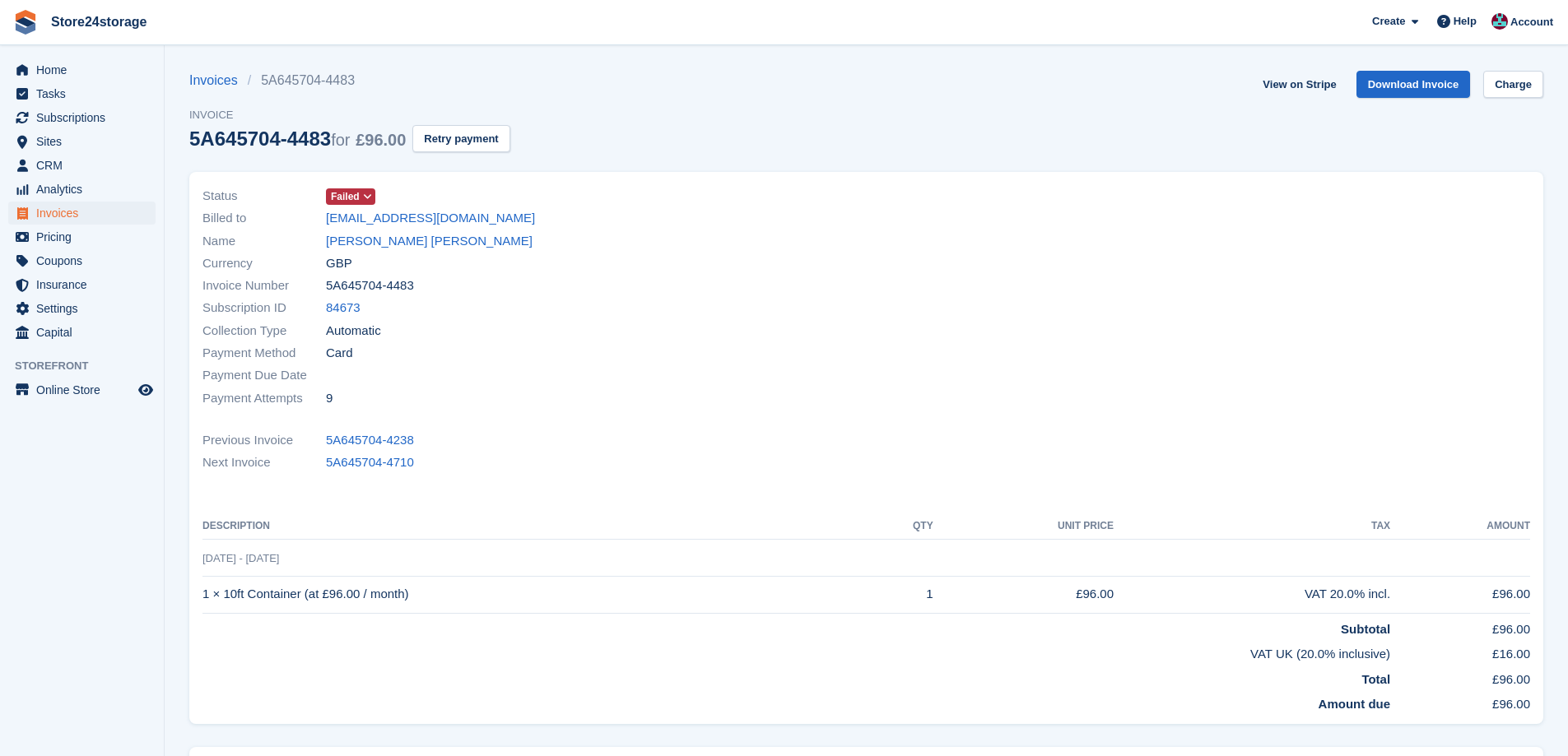
click at [352, 588] on td "1 × 10ft Container (at £96.00 / month)" at bounding box center [535, 595] width 665 height 37
copy tr "1 × 10ft Container (at £96.00 / month)"
click at [357, 199] on span "Failed" at bounding box center [345, 197] width 29 height 15
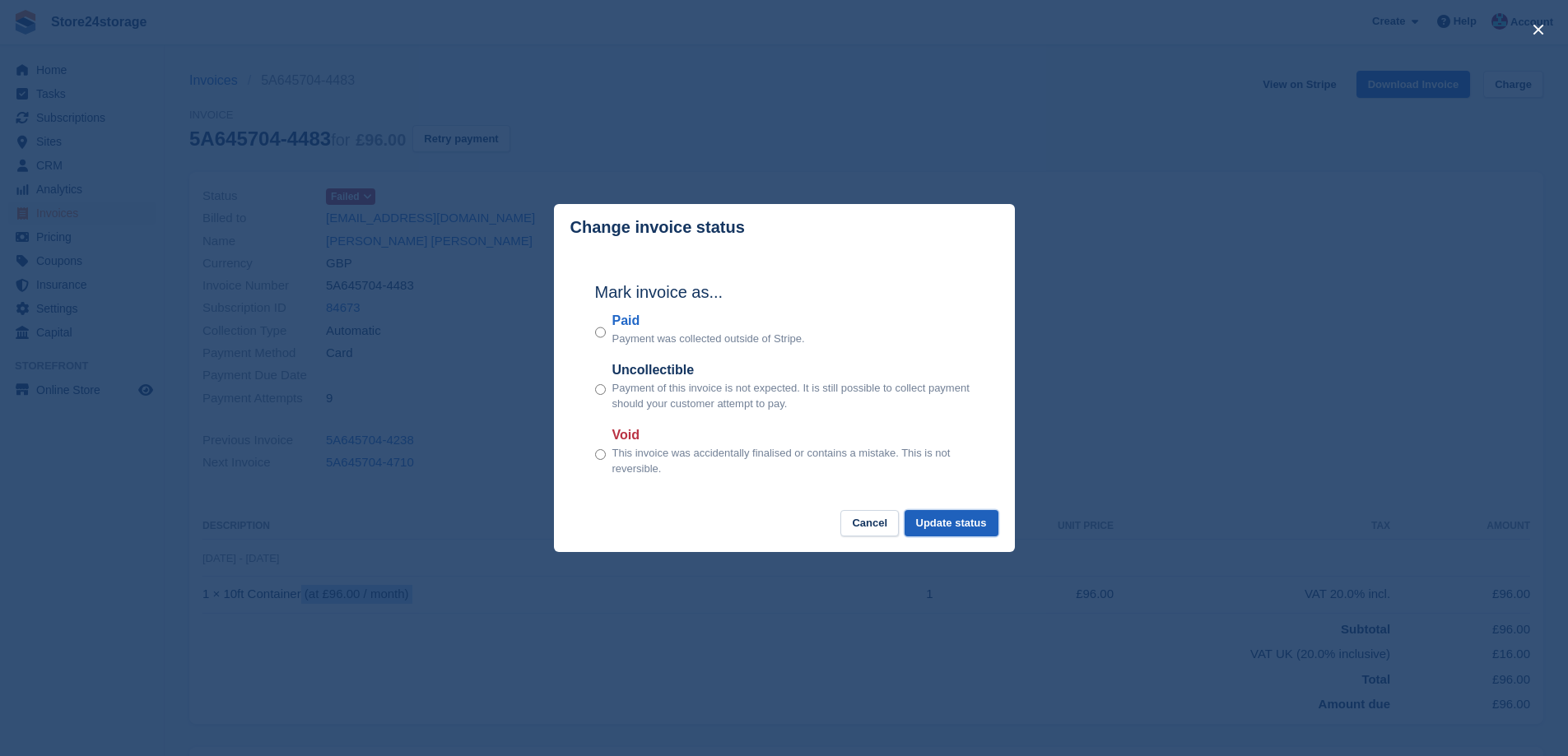
click at [993, 535] on button "Update status" at bounding box center [952, 524] width 94 height 27
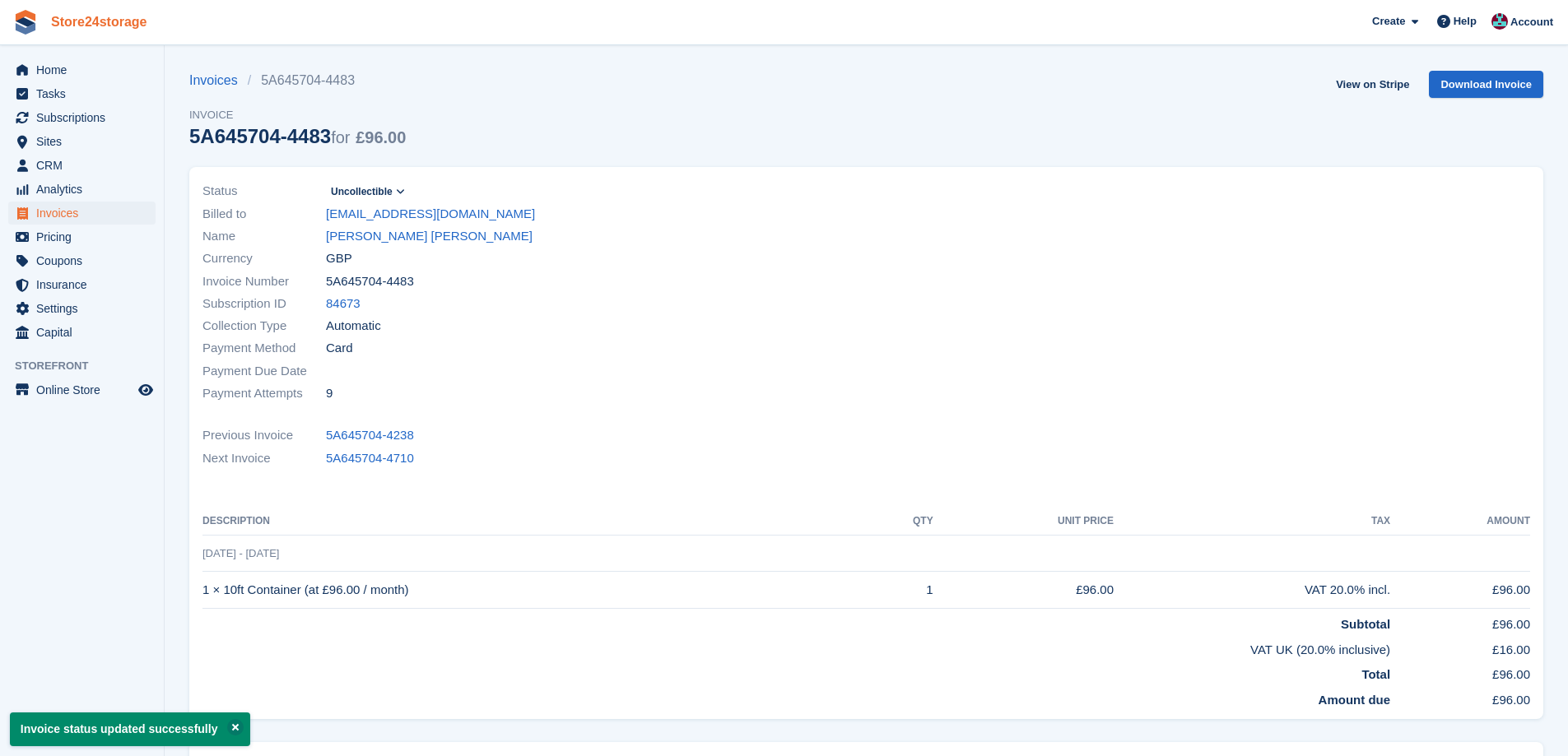
click at [87, 26] on link "Store24storage" at bounding box center [99, 22] width 110 height 27
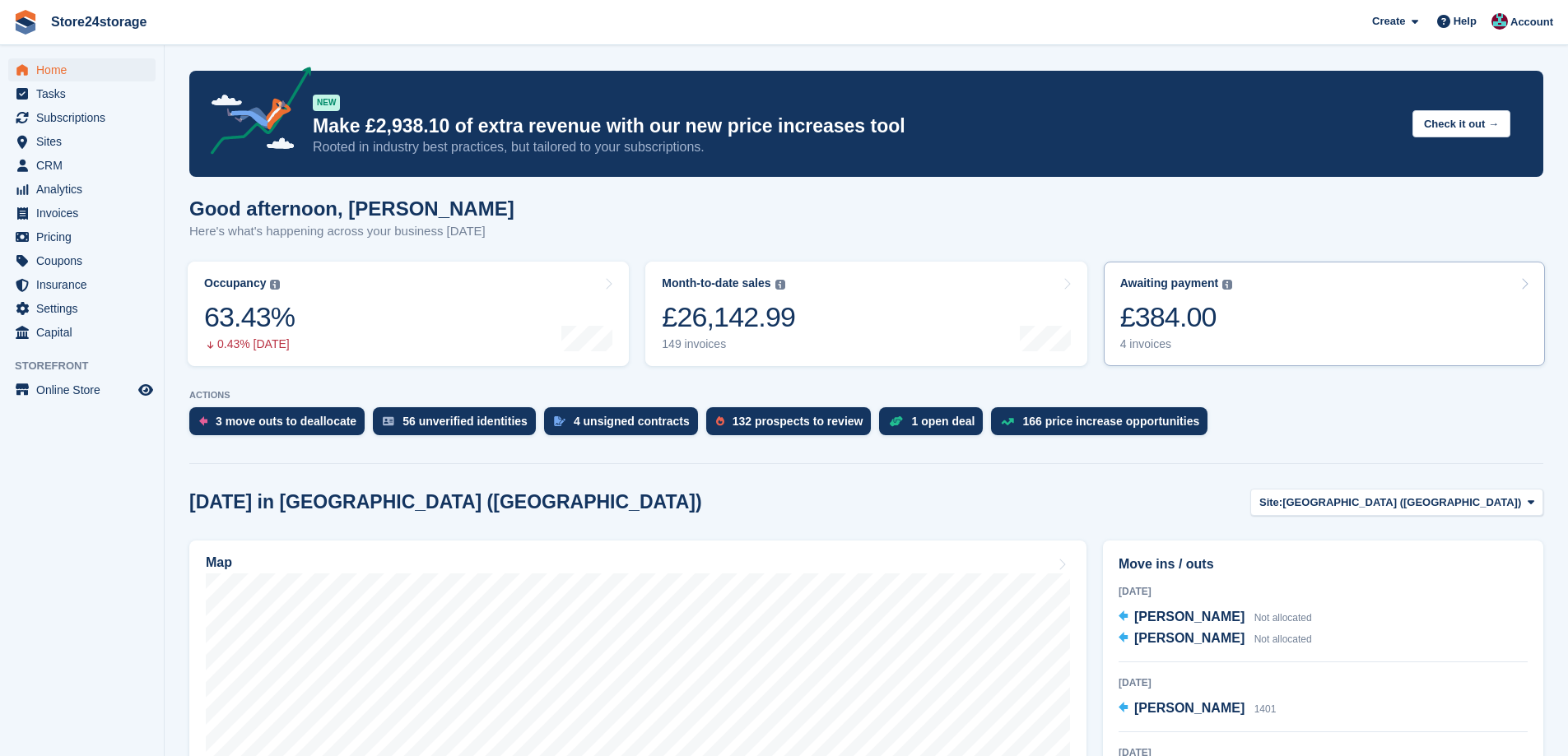
click at [1330, 290] on link "Awaiting payment The total outstanding balance on all open invoices. £384.00 4 …" at bounding box center [1324, 314] width 441 height 105
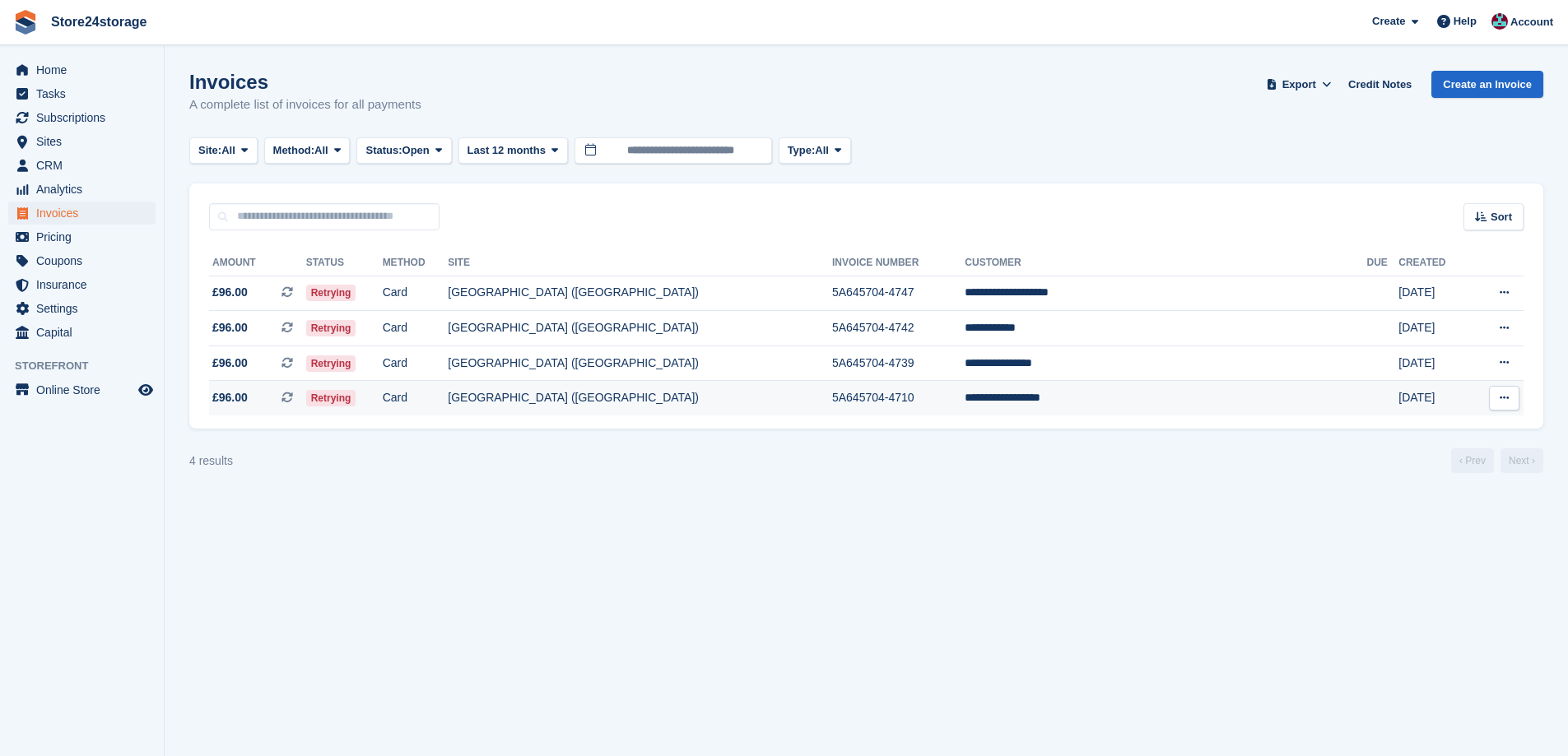
click at [1042, 405] on td "**********" at bounding box center [1165, 398] width 402 height 35
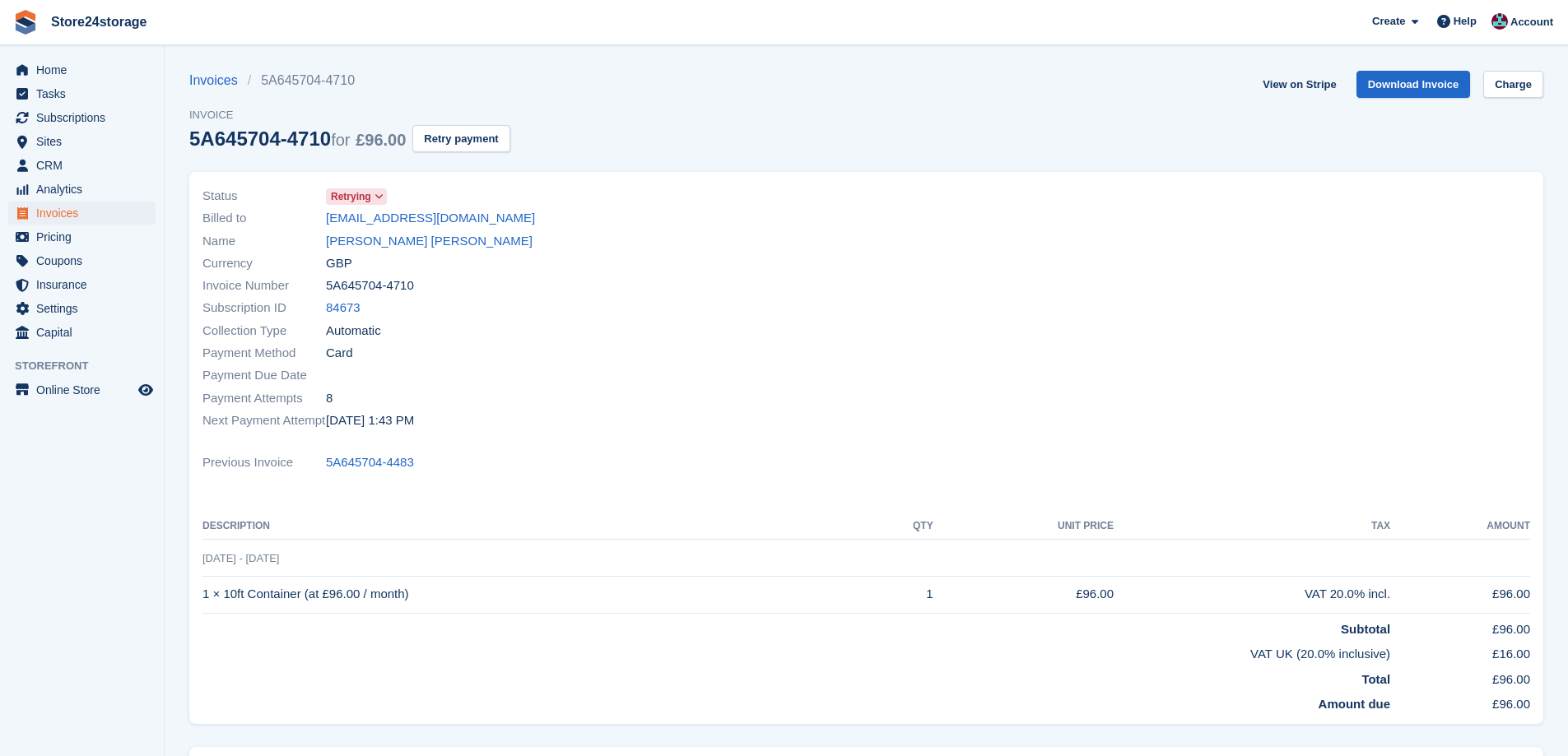
click at [382, 196] on icon at bounding box center [378, 197] width 9 height 10
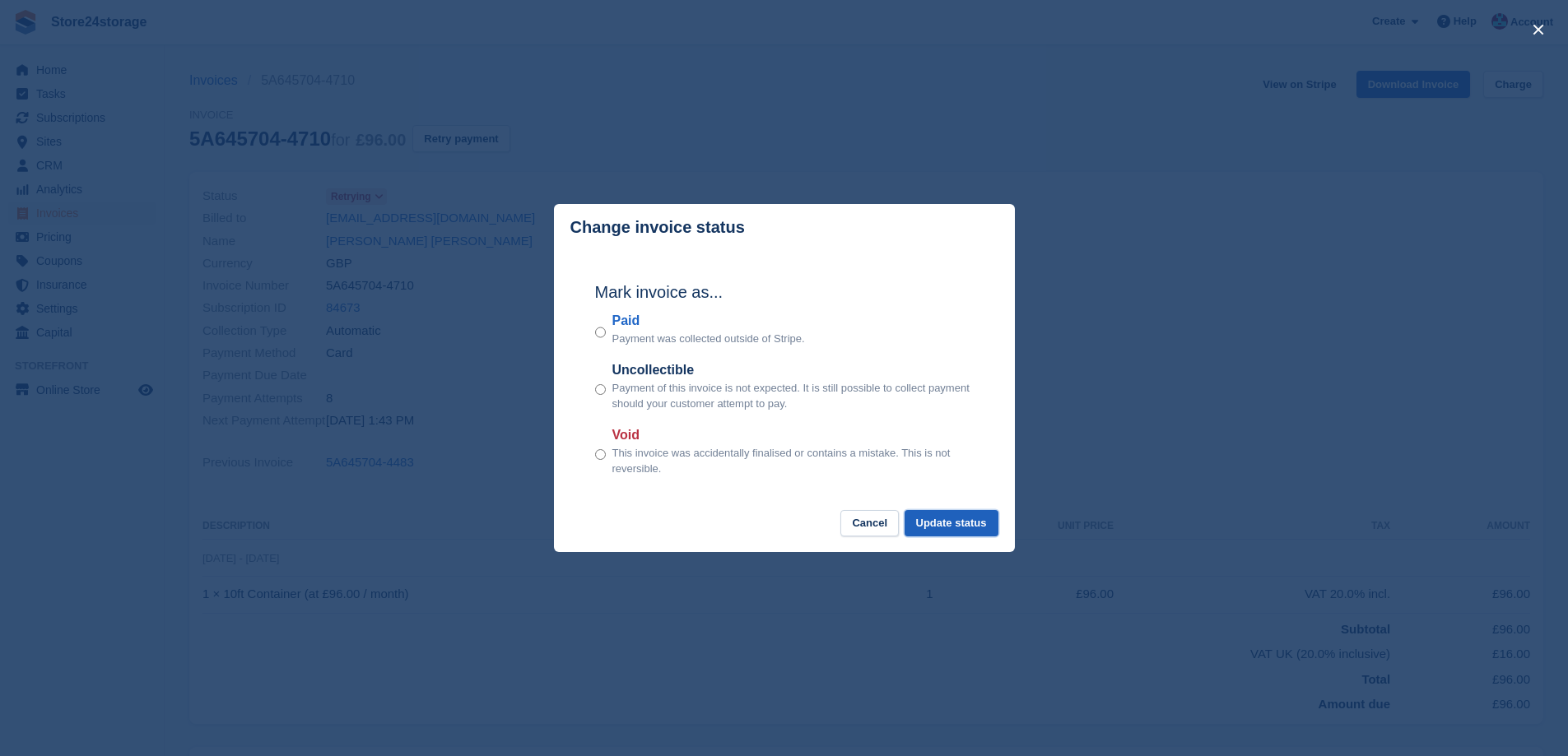
click at [927, 524] on button "Update status" at bounding box center [952, 524] width 94 height 27
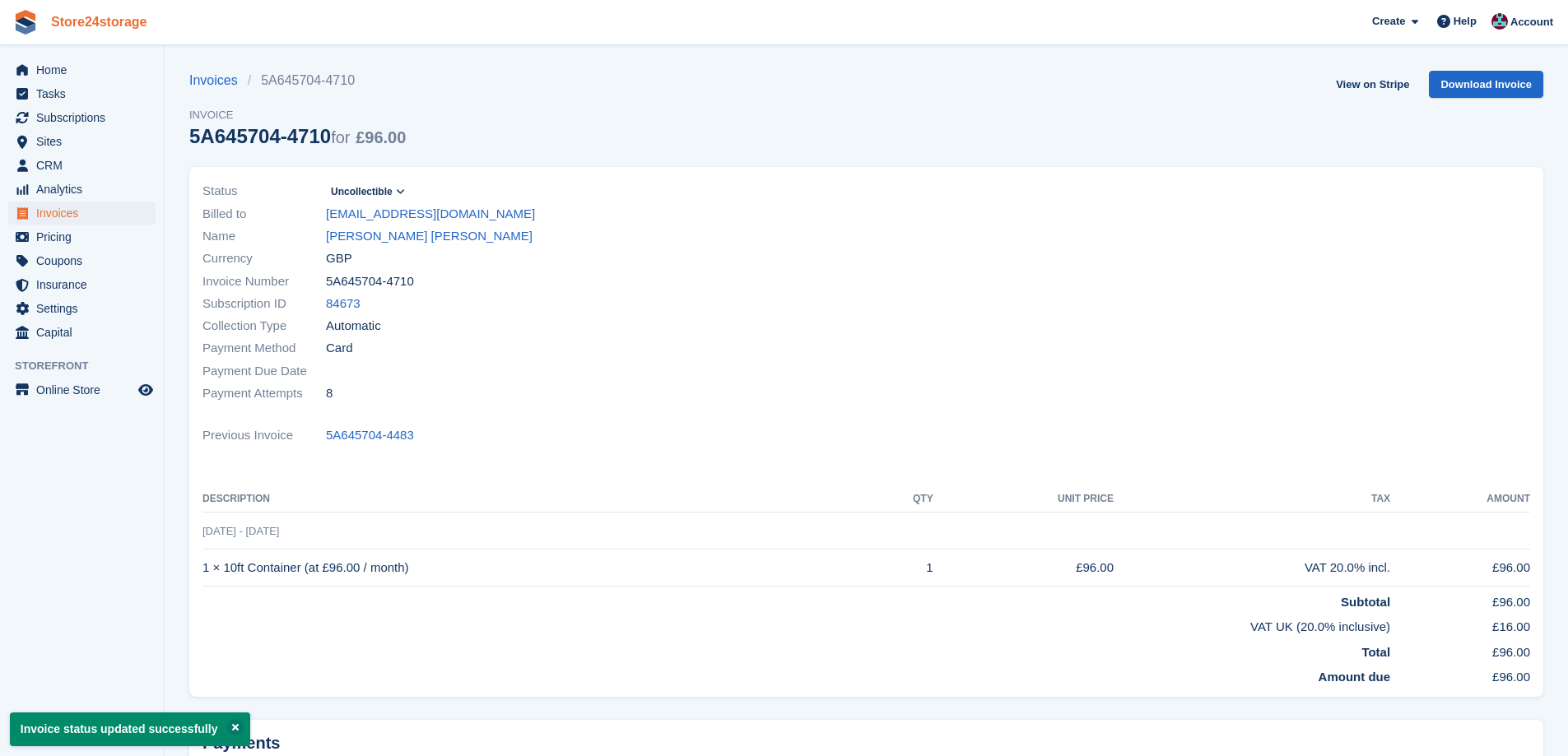
click at [91, 29] on link "Store24storage" at bounding box center [99, 22] width 110 height 27
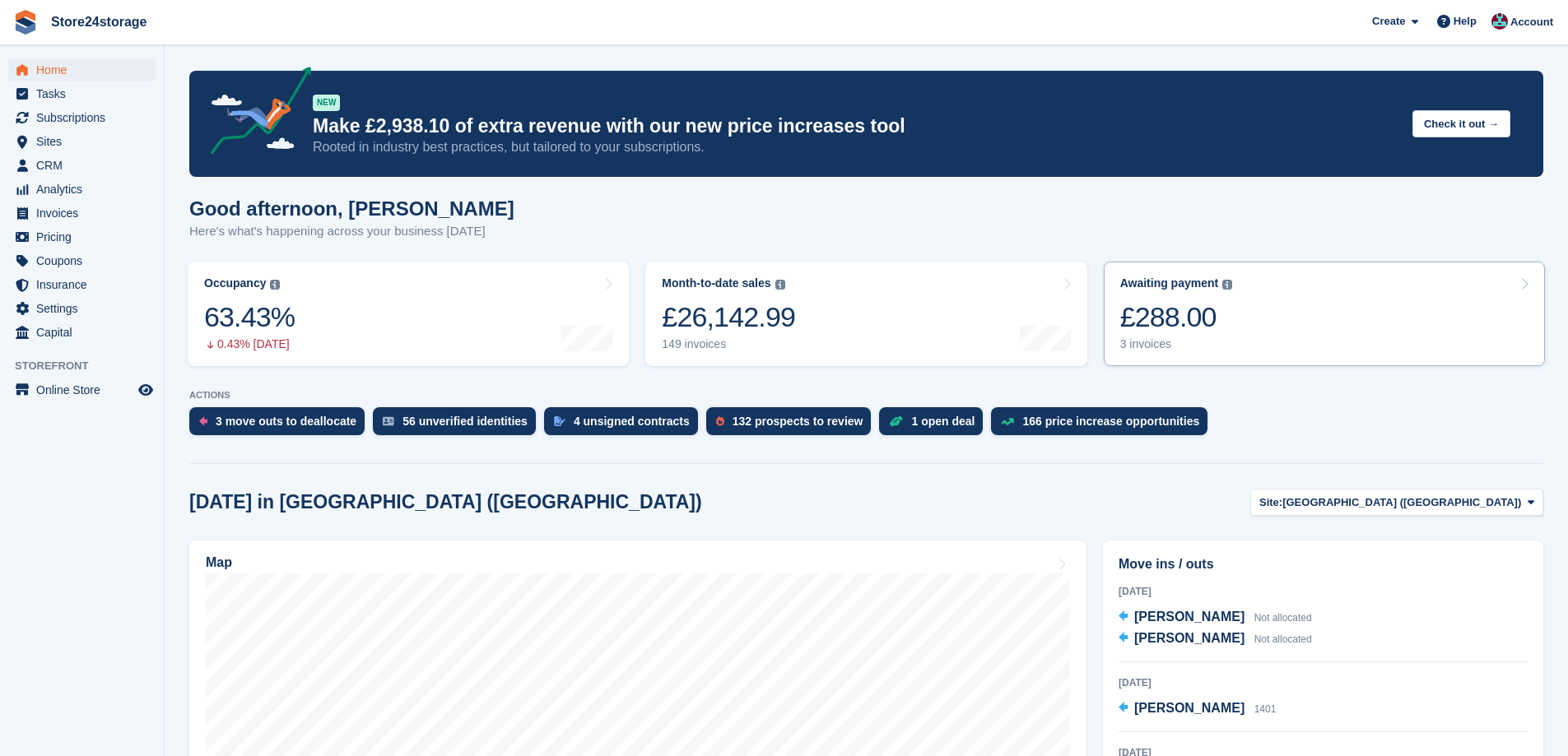
click at [1274, 320] on link "Awaiting payment The total outstanding balance on all open invoices. £288.00 3 …" at bounding box center [1324, 314] width 441 height 105
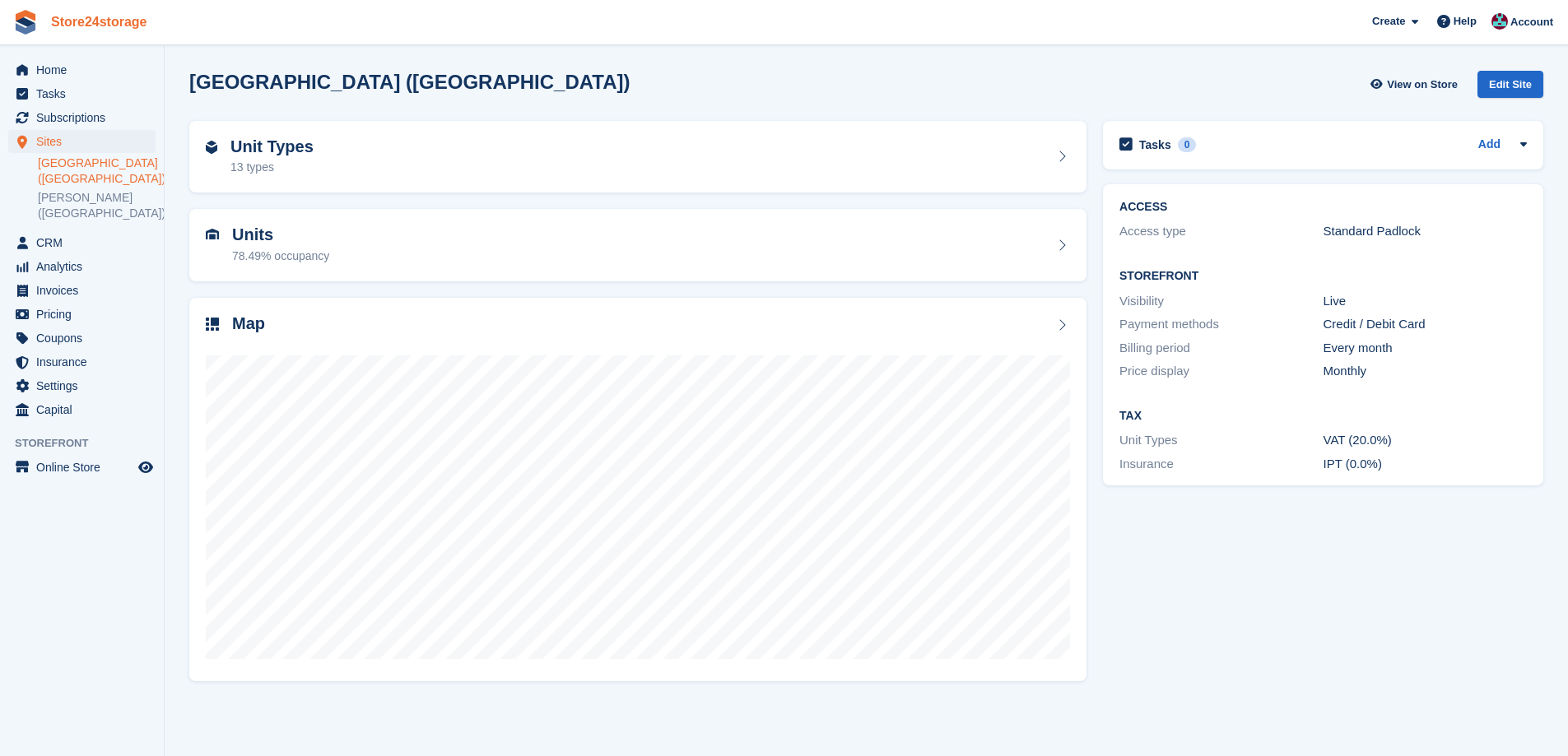
click at [71, 20] on link "Store24storage" at bounding box center [99, 22] width 110 height 27
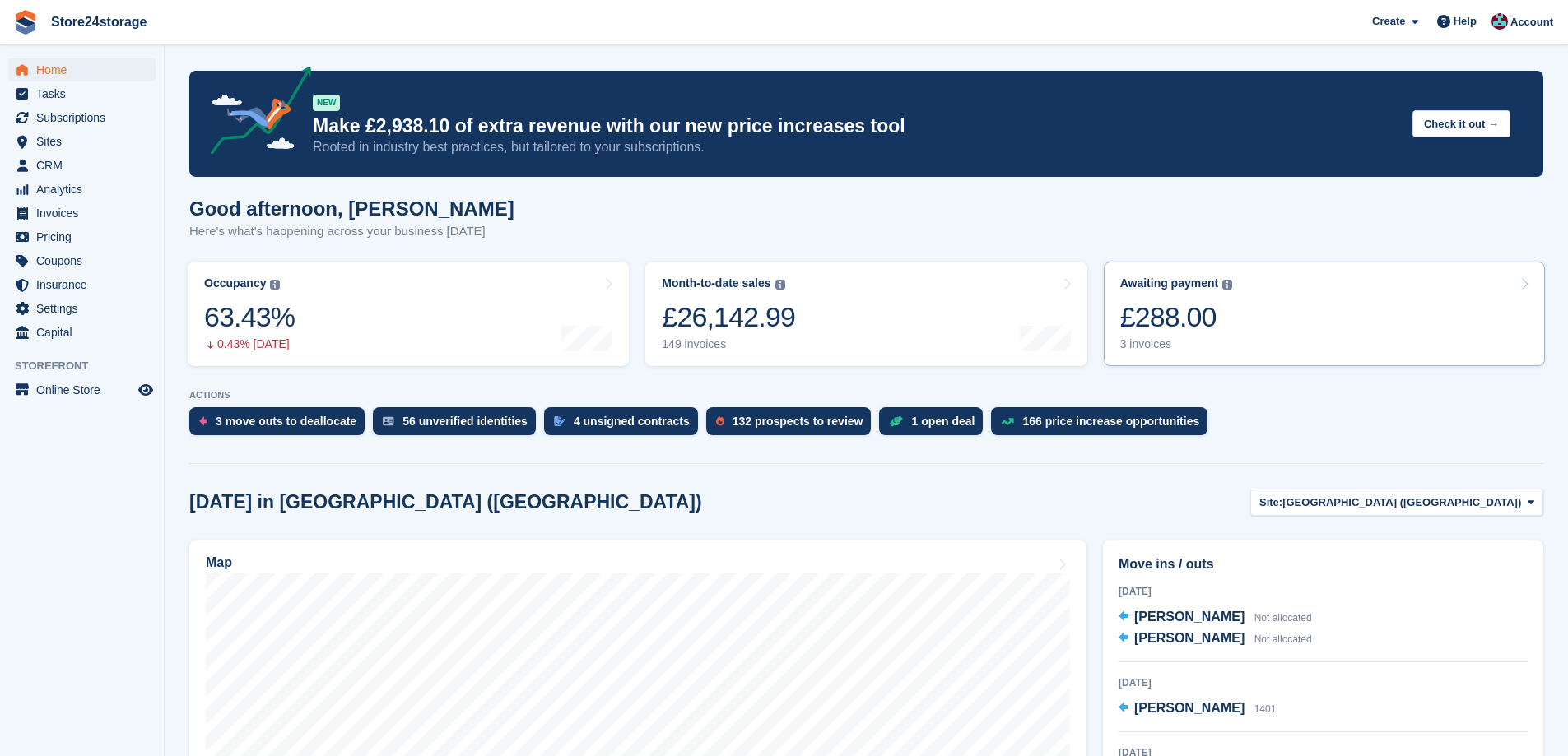
click at [1318, 296] on link "Awaiting payment The total outstanding balance on all open invoices. £288.00 3 …" at bounding box center [1324, 314] width 441 height 105
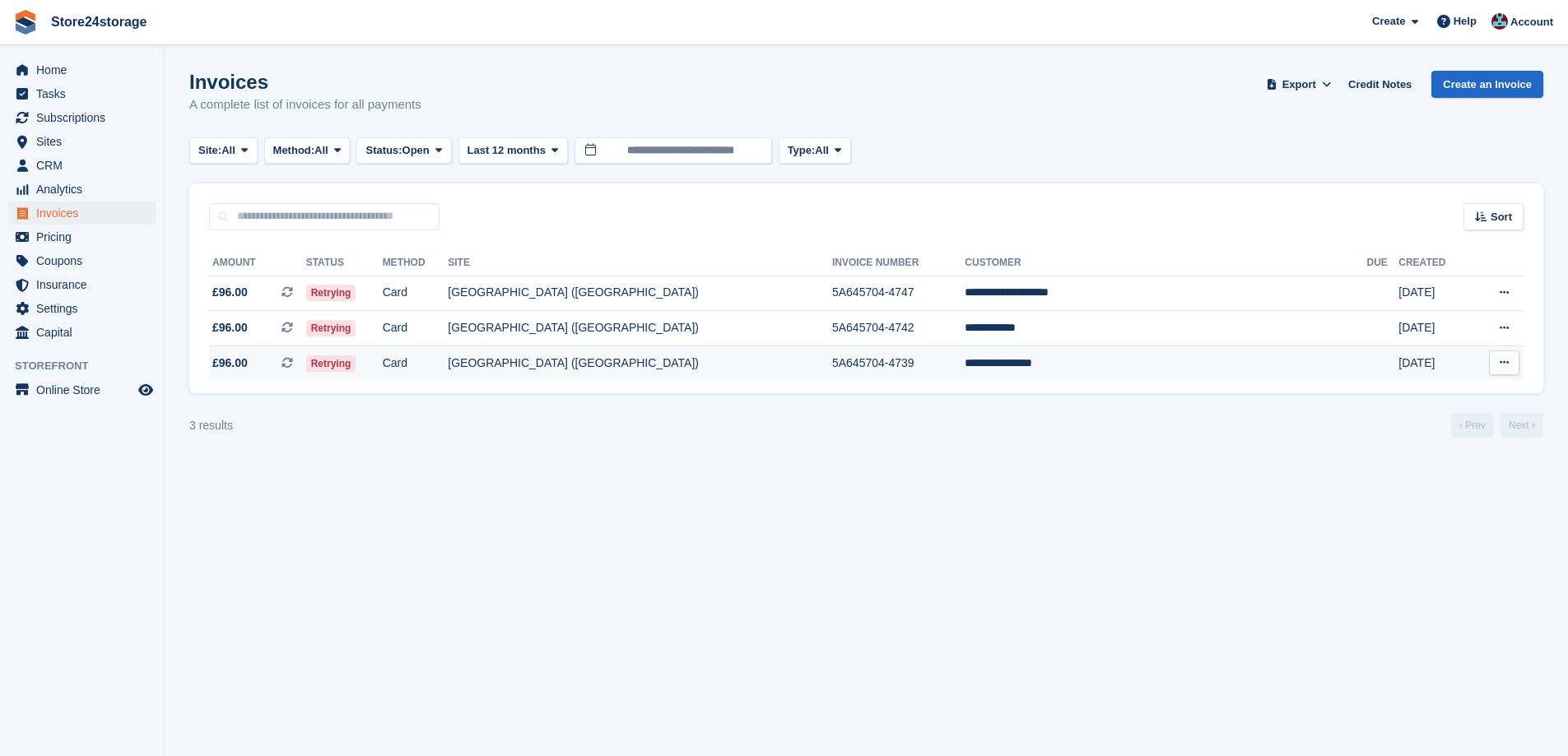
click at [1192, 360] on td "**********" at bounding box center [1165, 363] width 402 height 35
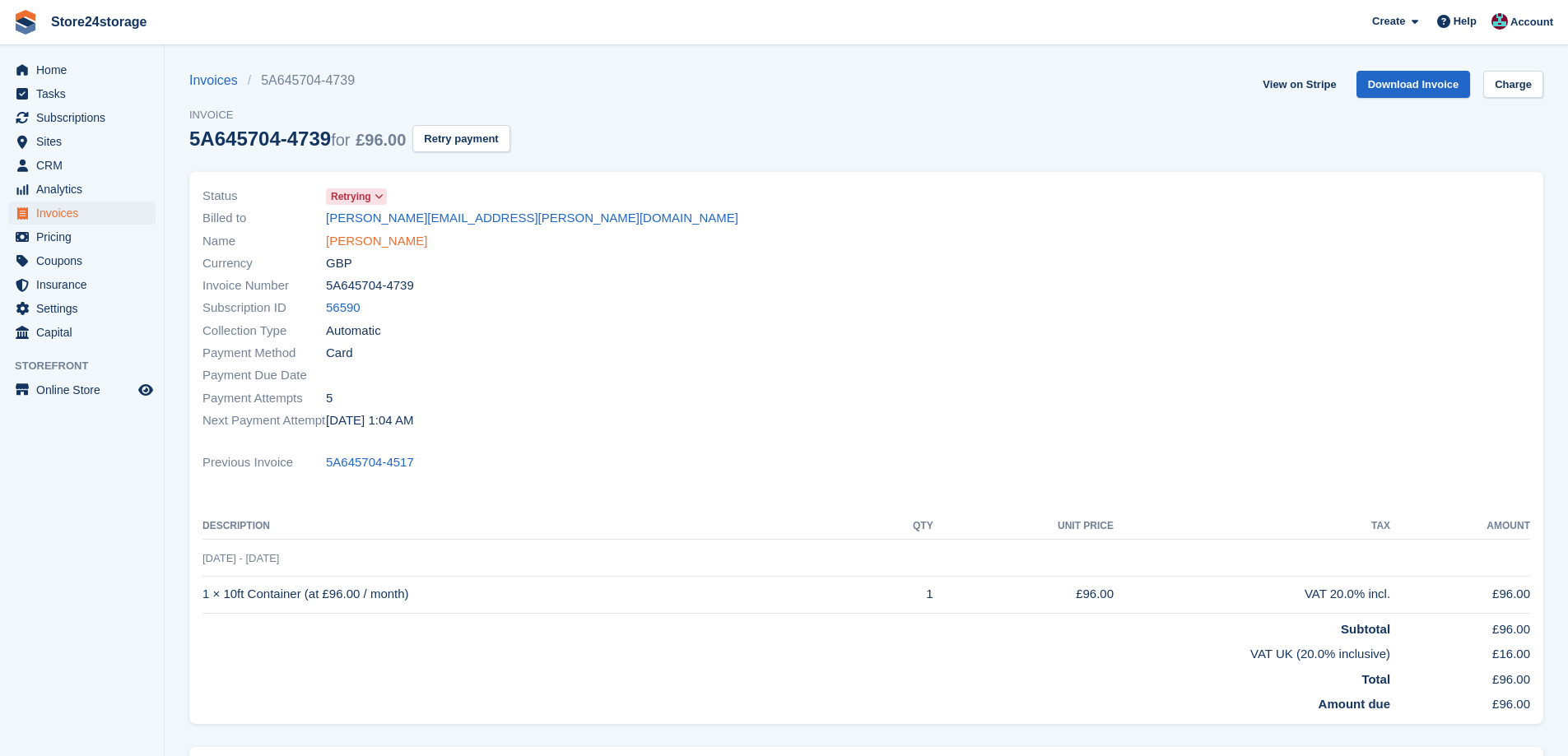
click at [398, 246] on link "Douglas Reynolds" at bounding box center [377, 241] width 101 height 19
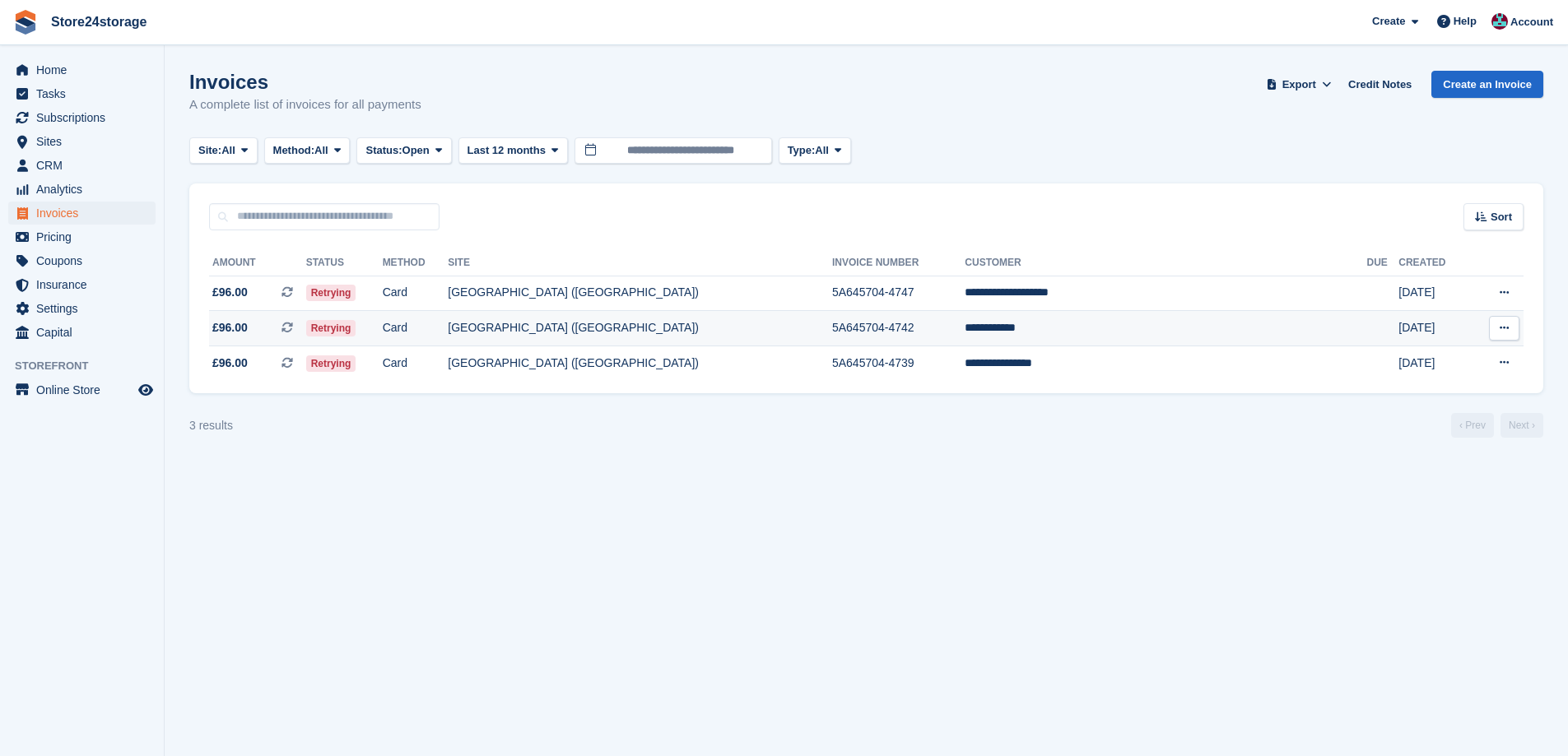
click at [1274, 331] on td "**********" at bounding box center [1165, 329] width 402 height 36
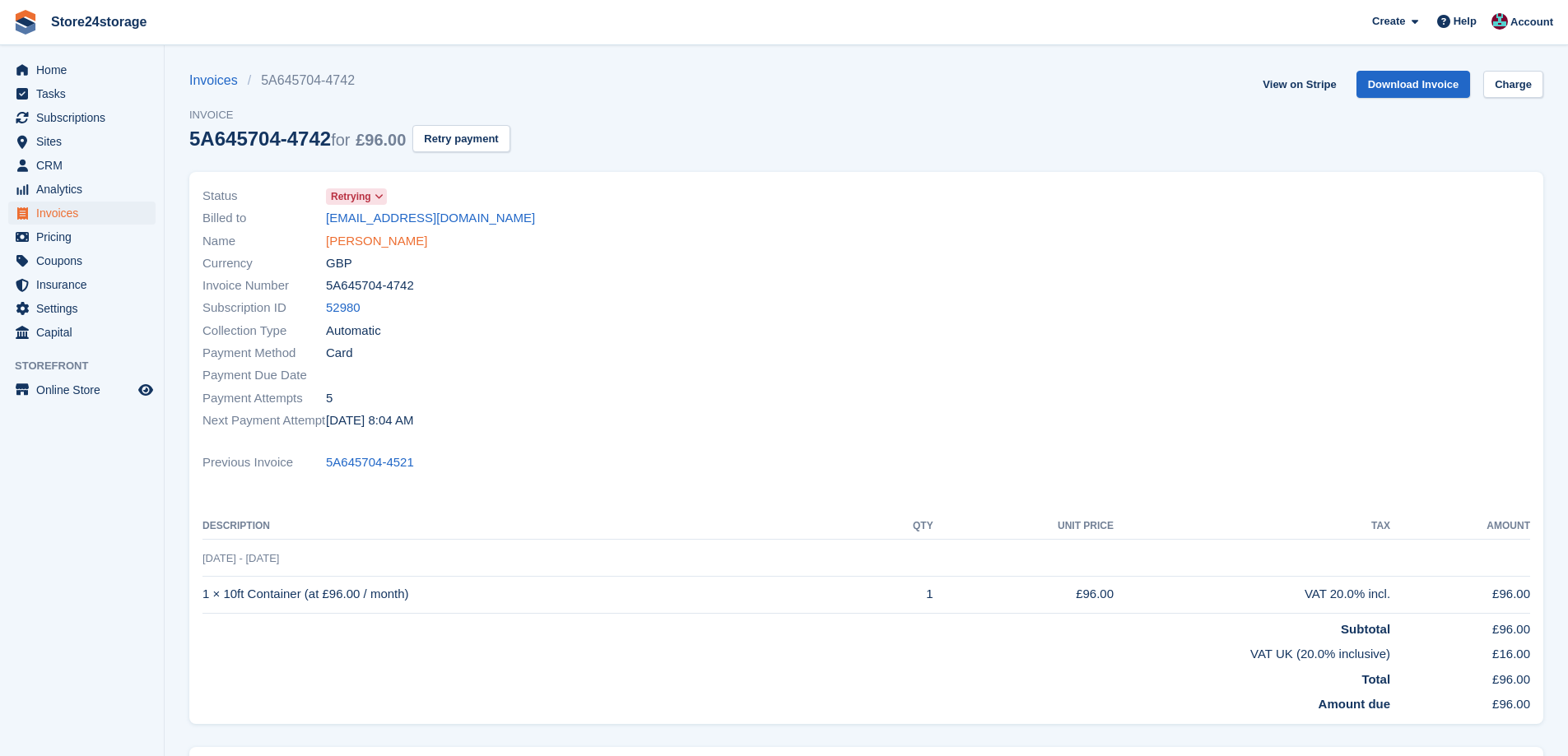
click at [388, 240] on link "James Mackey" at bounding box center [377, 241] width 101 height 19
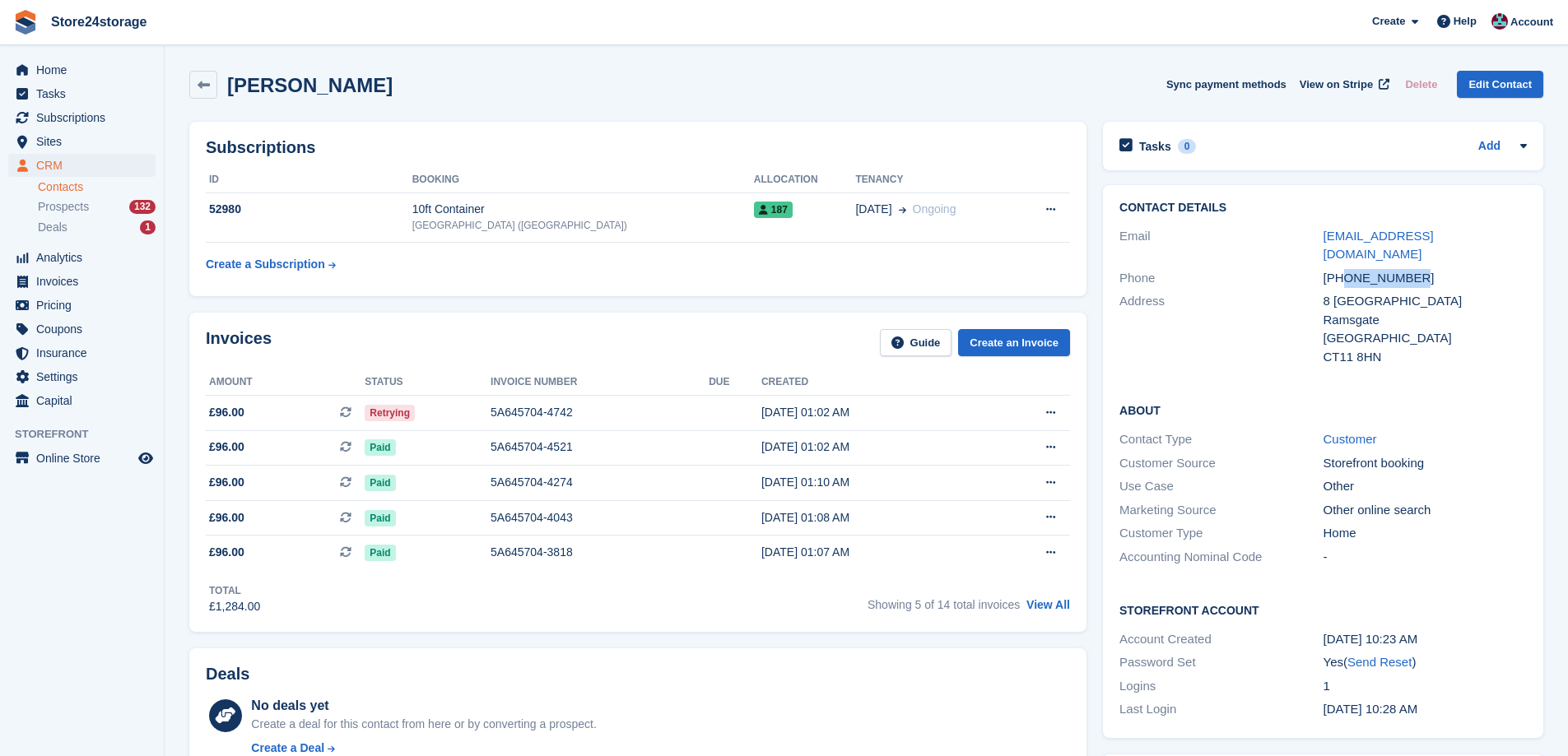
drag, startPoint x: 1414, startPoint y: 259, endPoint x: 1348, endPoint y: 265, distance: 66.3
click at [1348, 269] on div "+447718023440" at bounding box center [1425, 279] width 203 height 19
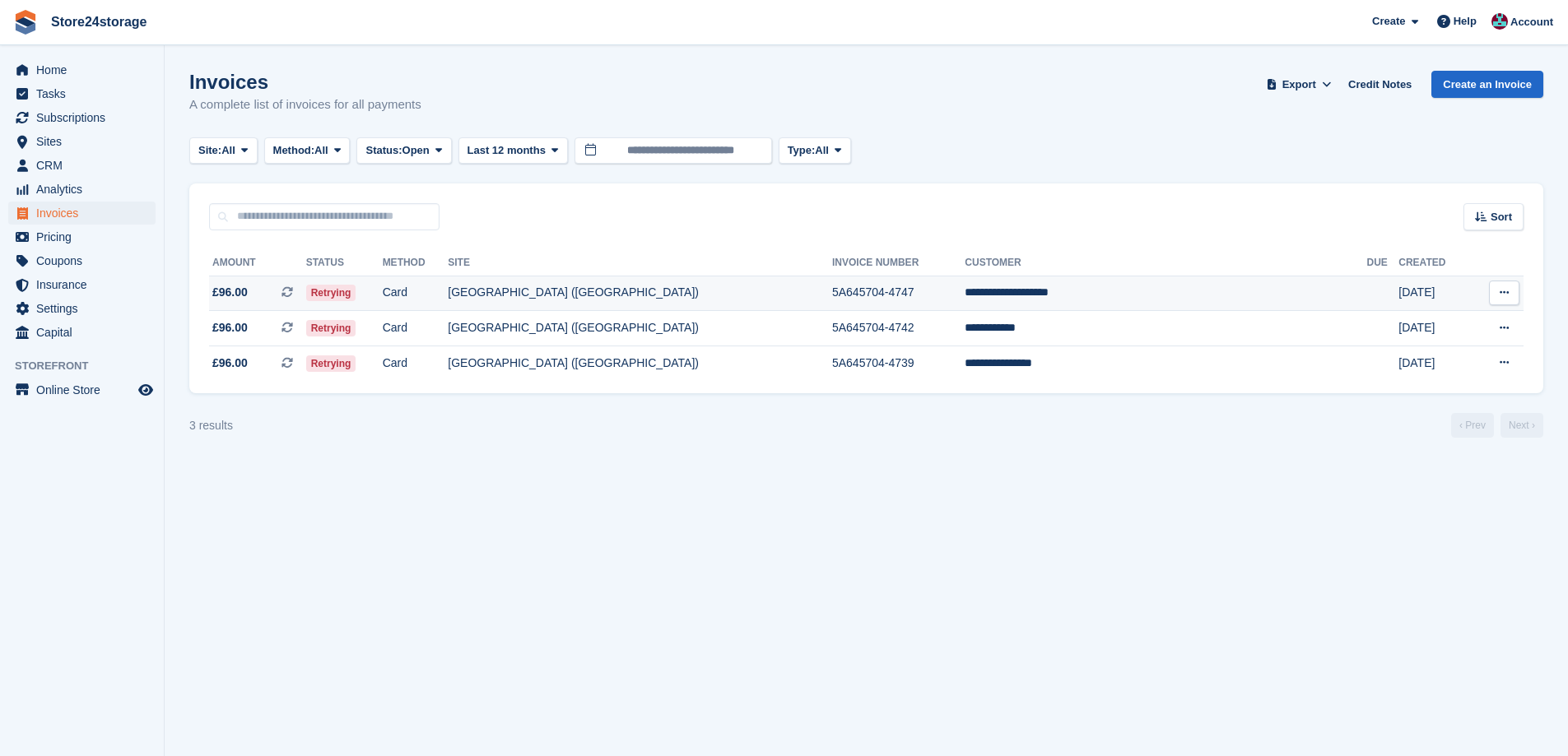
click at [1098, 292] on td "**********" at bounding box center [1165, 294] width 402 height 36
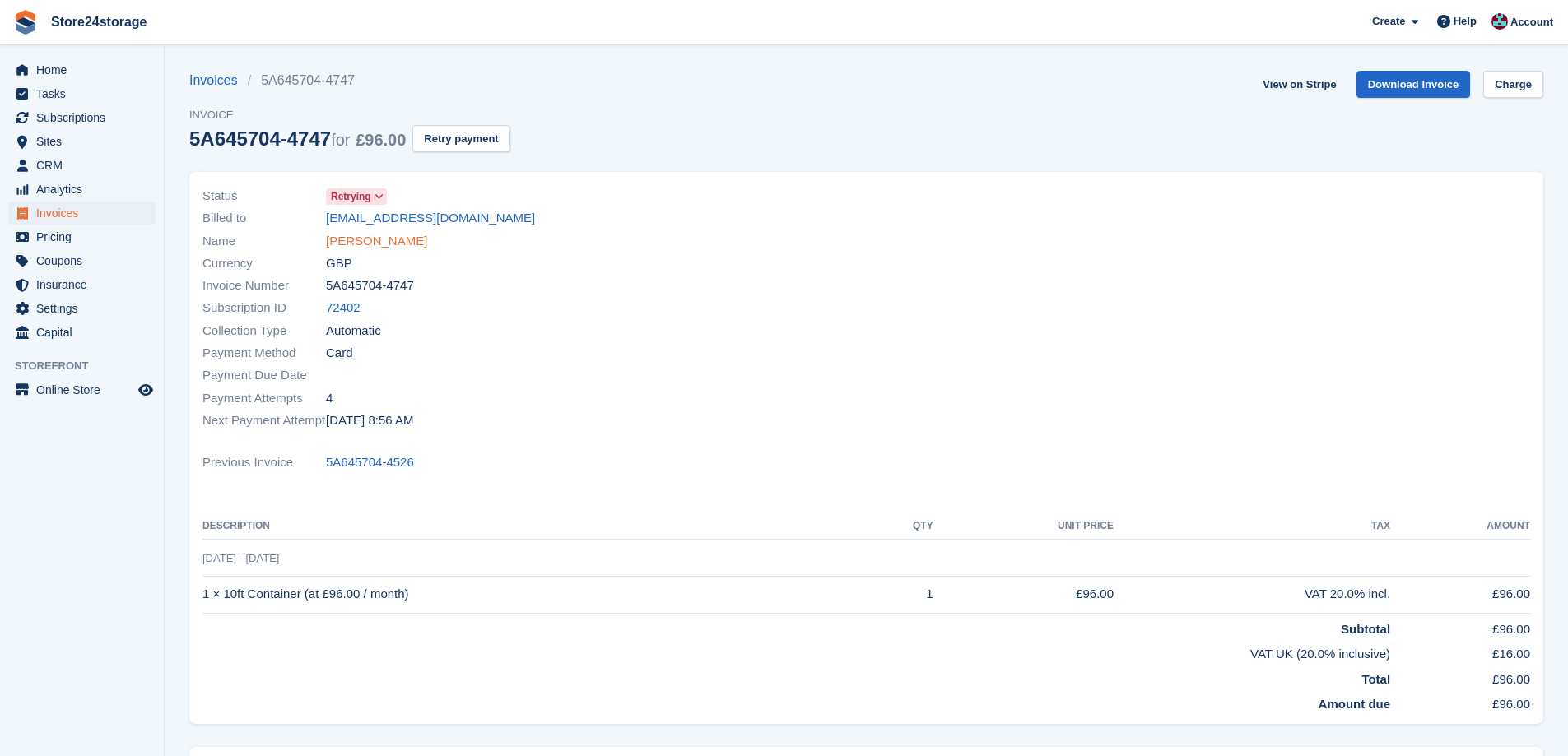
click at [385, 250] on link "Macaulary Richardson" at bounding box center [377, 241] width 101 height 19
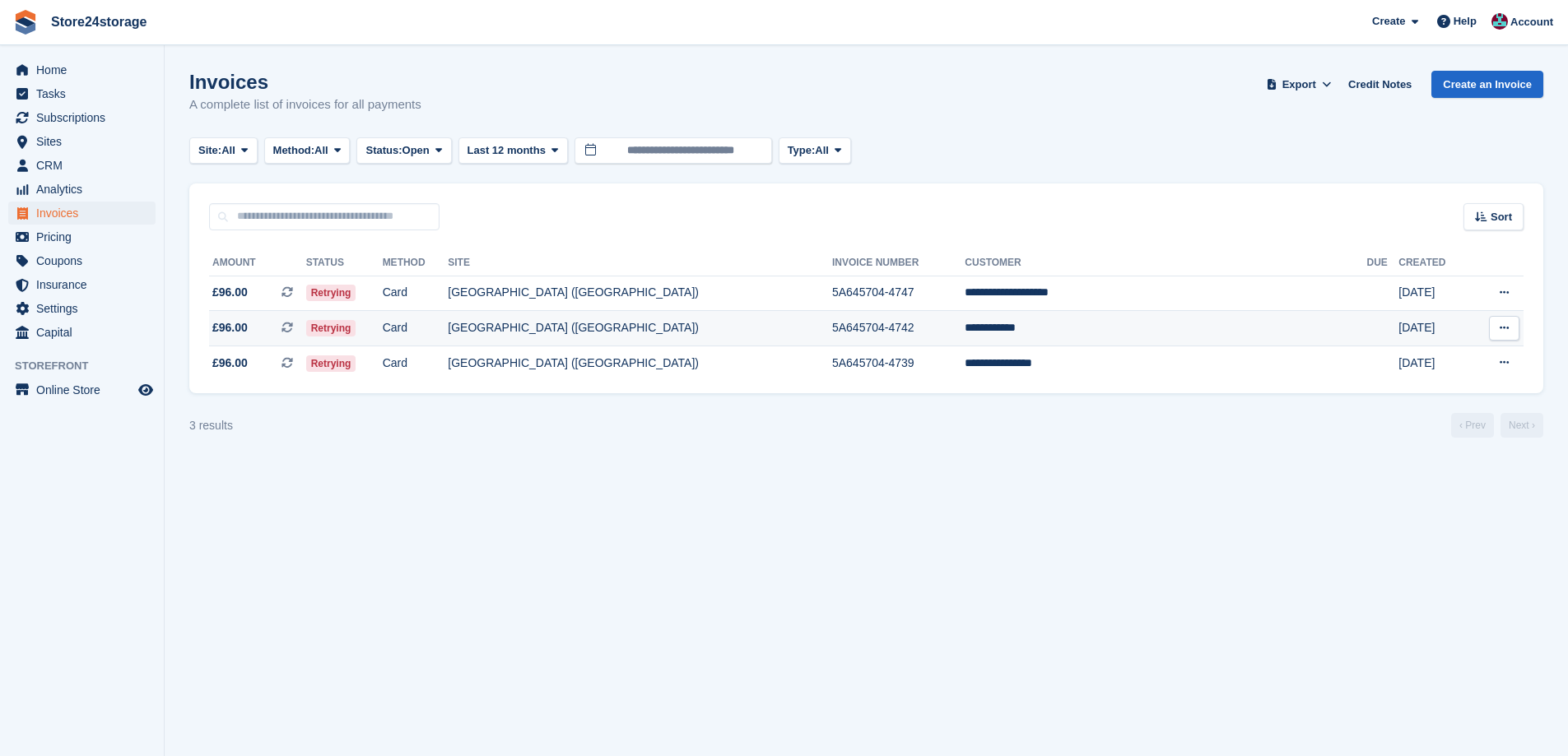
click at [1277, 318] on td "**********" at bounding box center [1165, 329] width 402 height 36
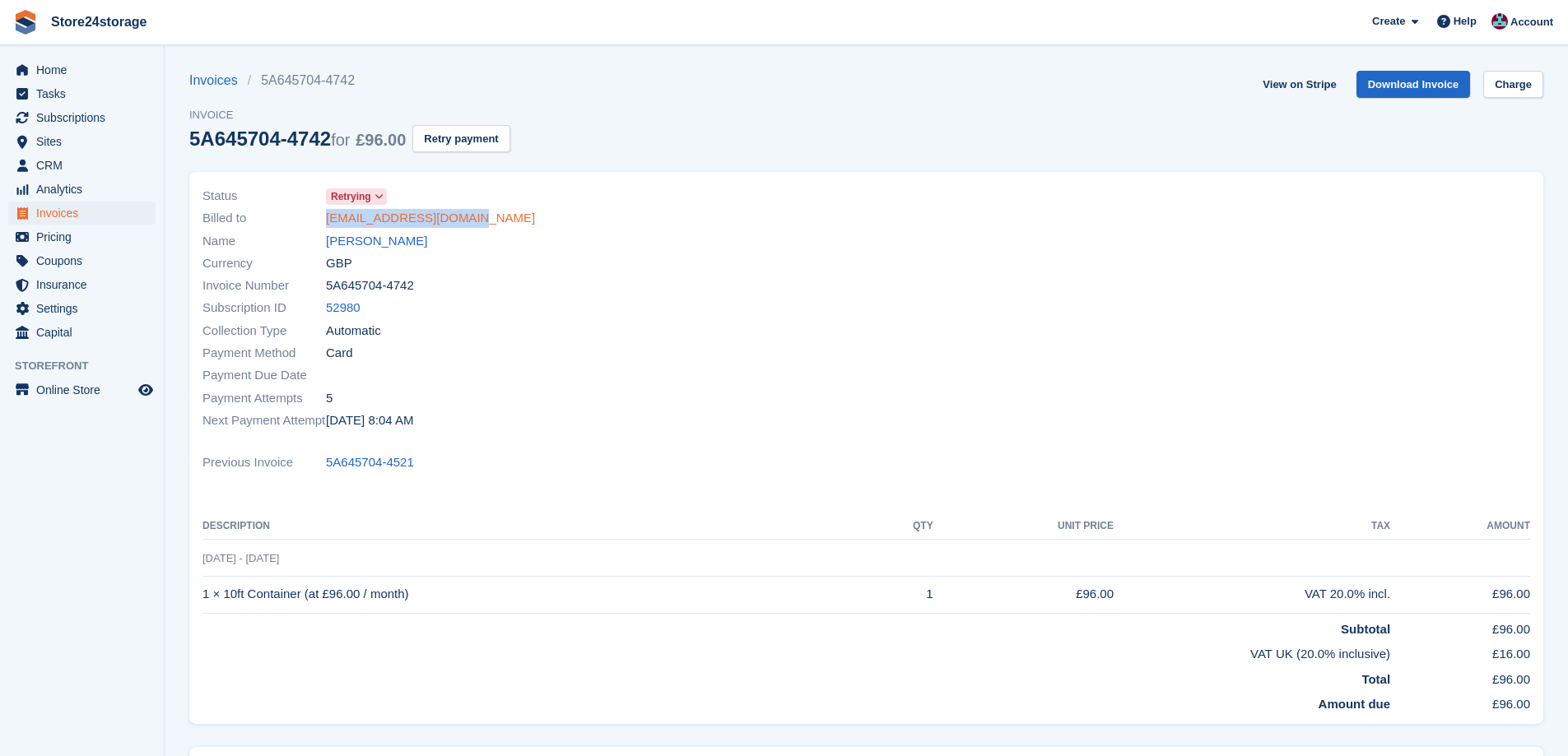
drag, startPoint x: 487, startPoint y: 216, endPoint x: 328, endPoint y: 225, distance: 159.3
click at [328, 225] on div "Billed to [EMAIL_ADDRESS][DOMAIN_NAME]" at bounding box center [529, 218] width 655 height 22
copy link "[EMAIL_ADDRESS][DOMAIN_NAME]"
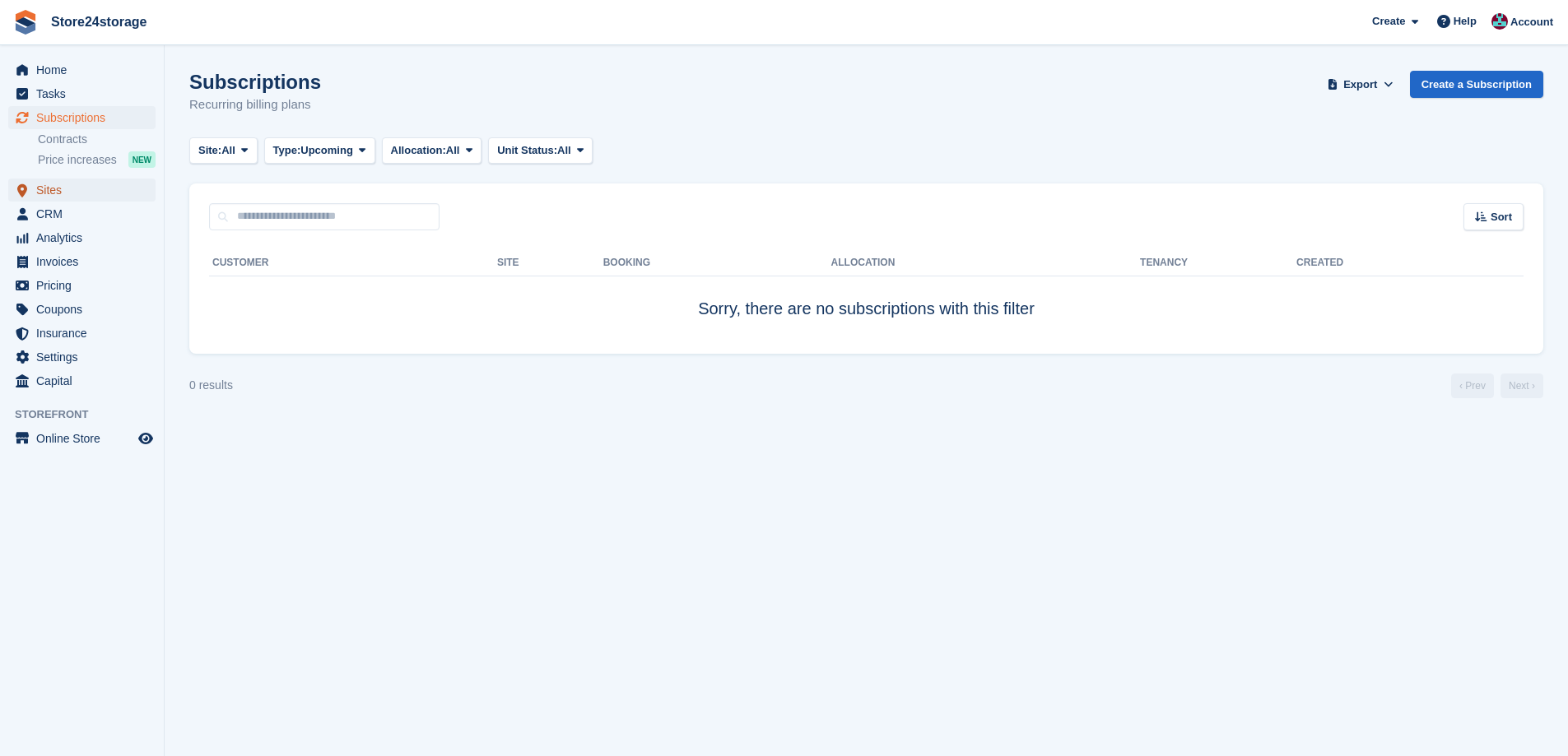
click at [92, 191] on span "Sites" at bounding box center [86, 190] width 99 height 23
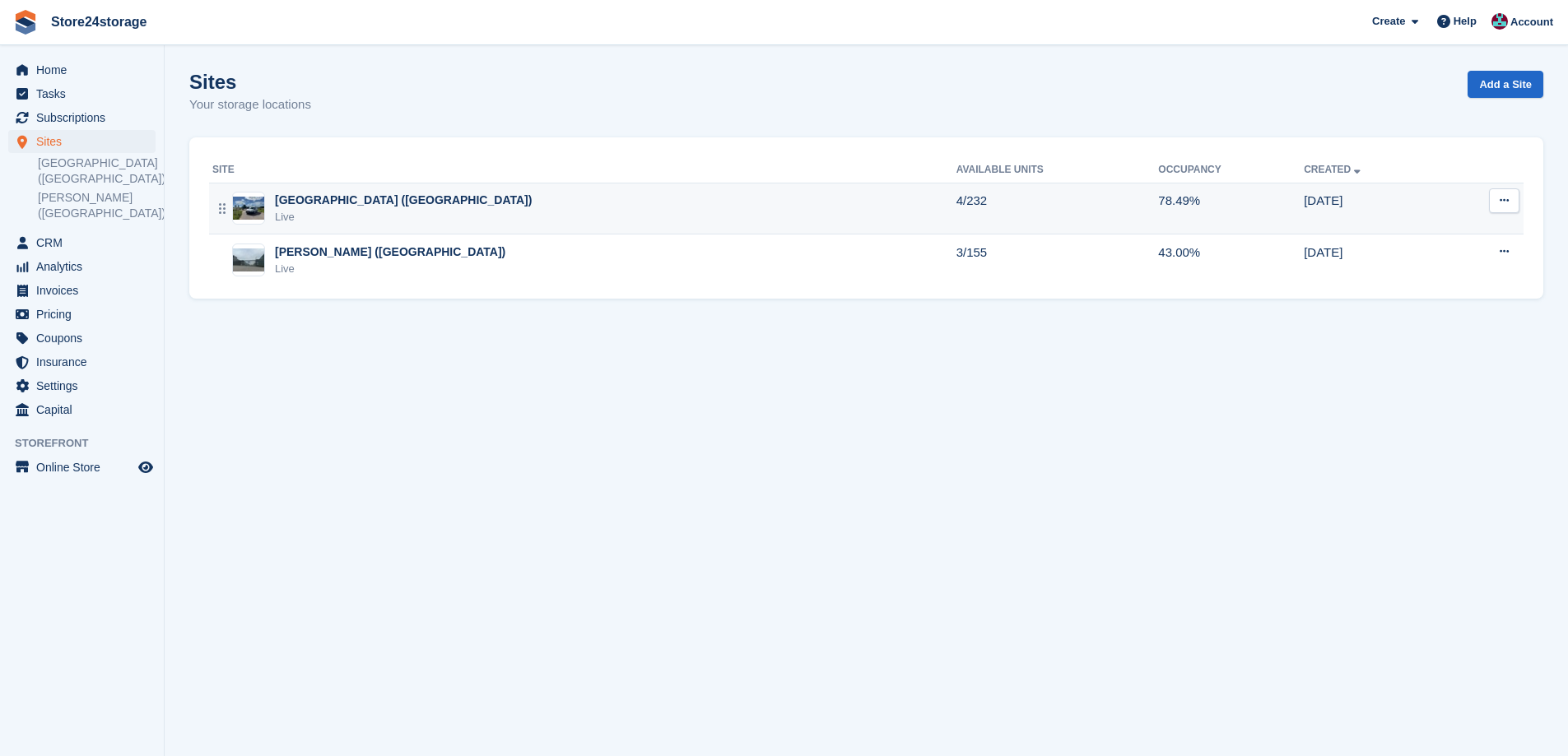
click at [374, 205] on div "[GEOGRAPHIC_DATA] ([GEOGRAPHIC_DATA])" at bounding box center [403, 200] width 257 height 17
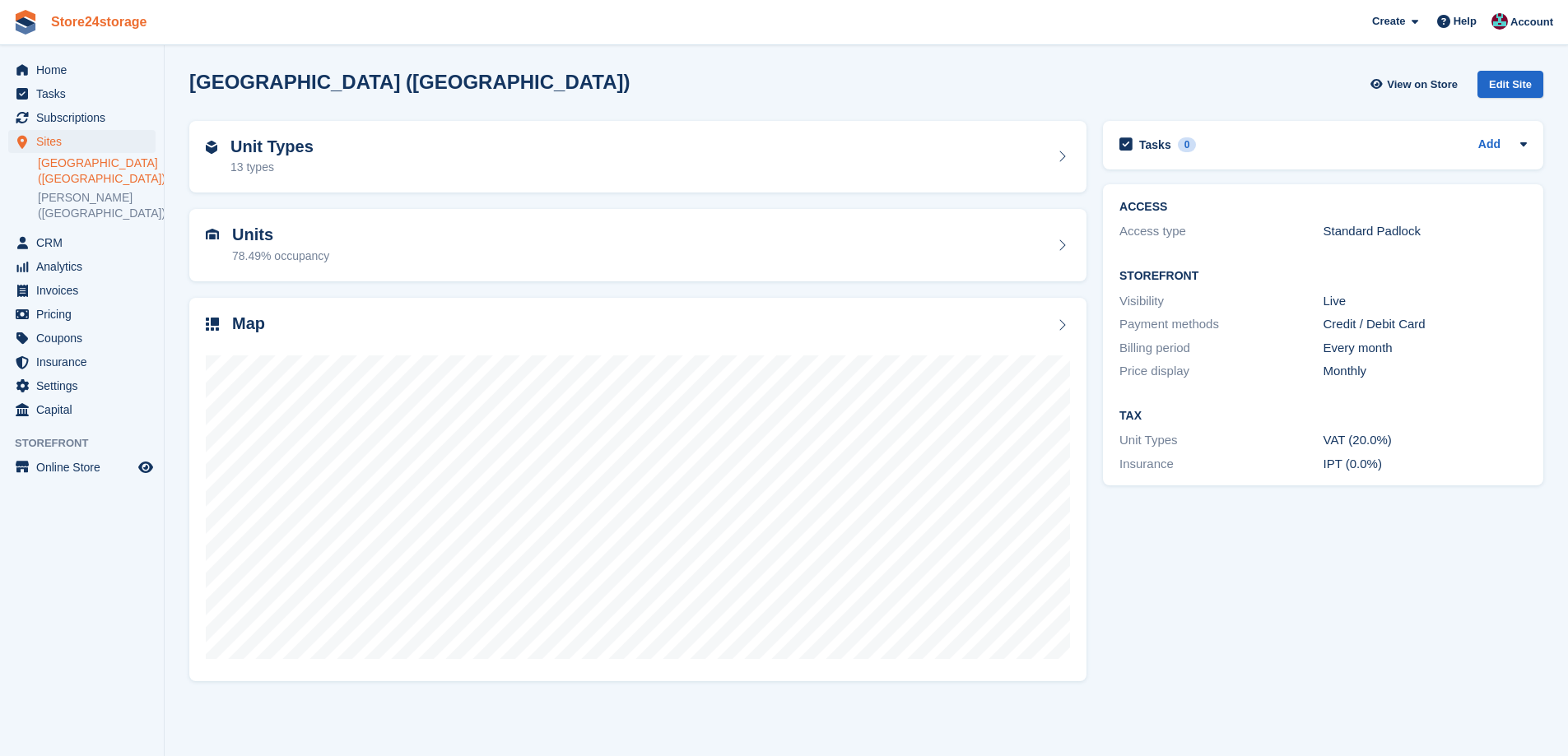
click at [97, 34] on link "Store24storage" at bounding box center [99, 22] width 110 height 27
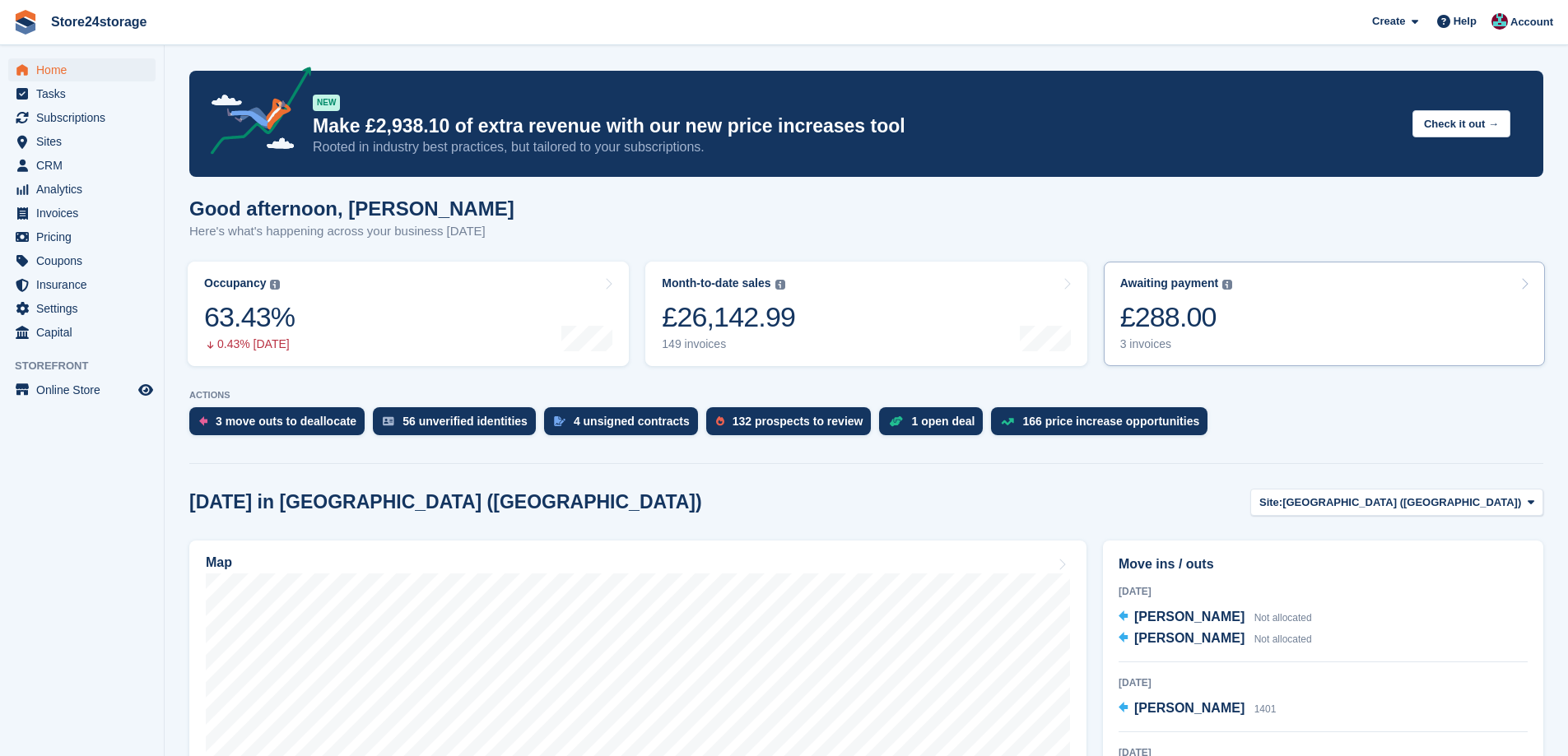
click at [1283, 332] on link "Awaiting payment The total outstanding balance on all open invoices. £288.00 3 …" at bounding box center [1324, 314] width 441 height 105
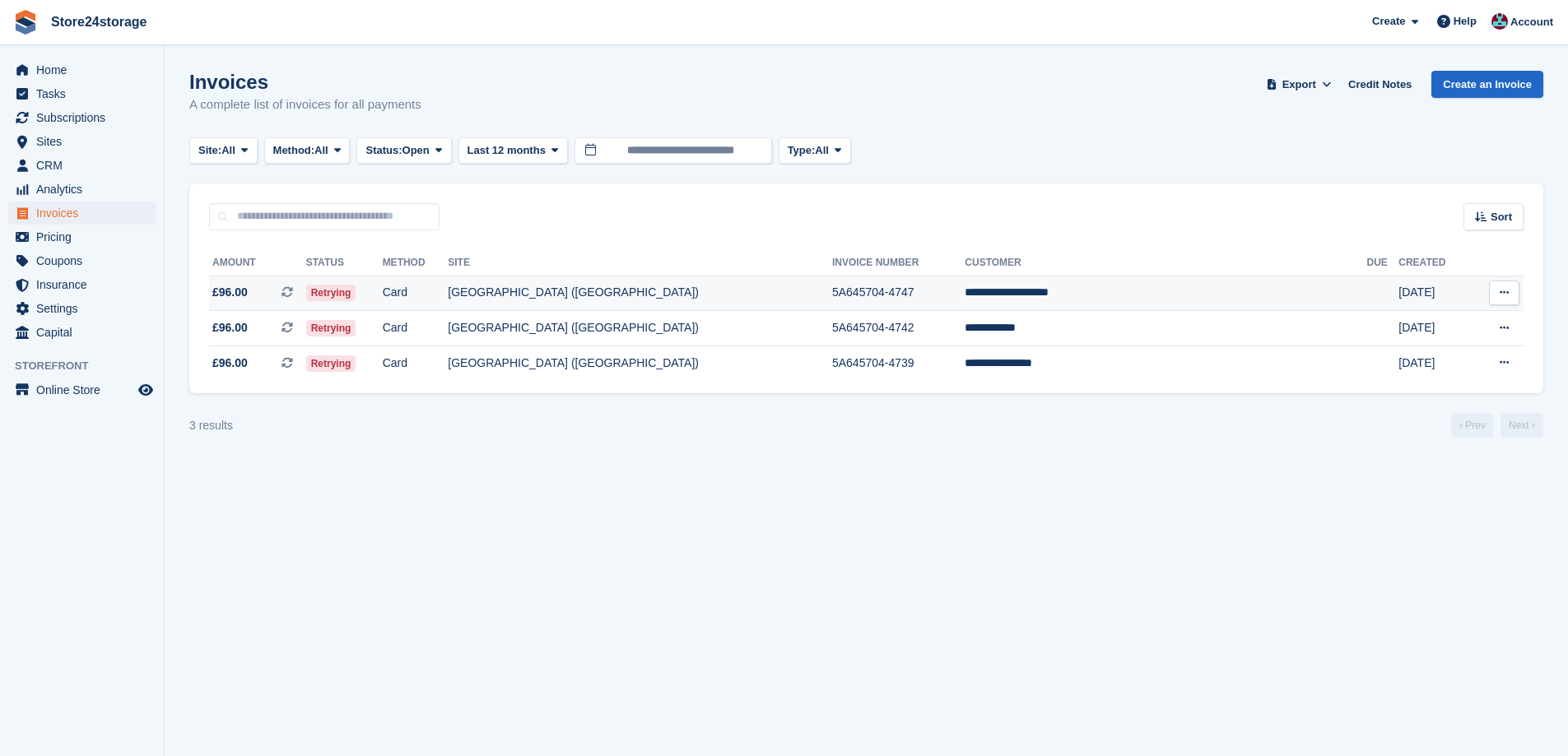
click at [1170, 305] on td "**********" at bounding box center [1165, 294] width 402 height 36
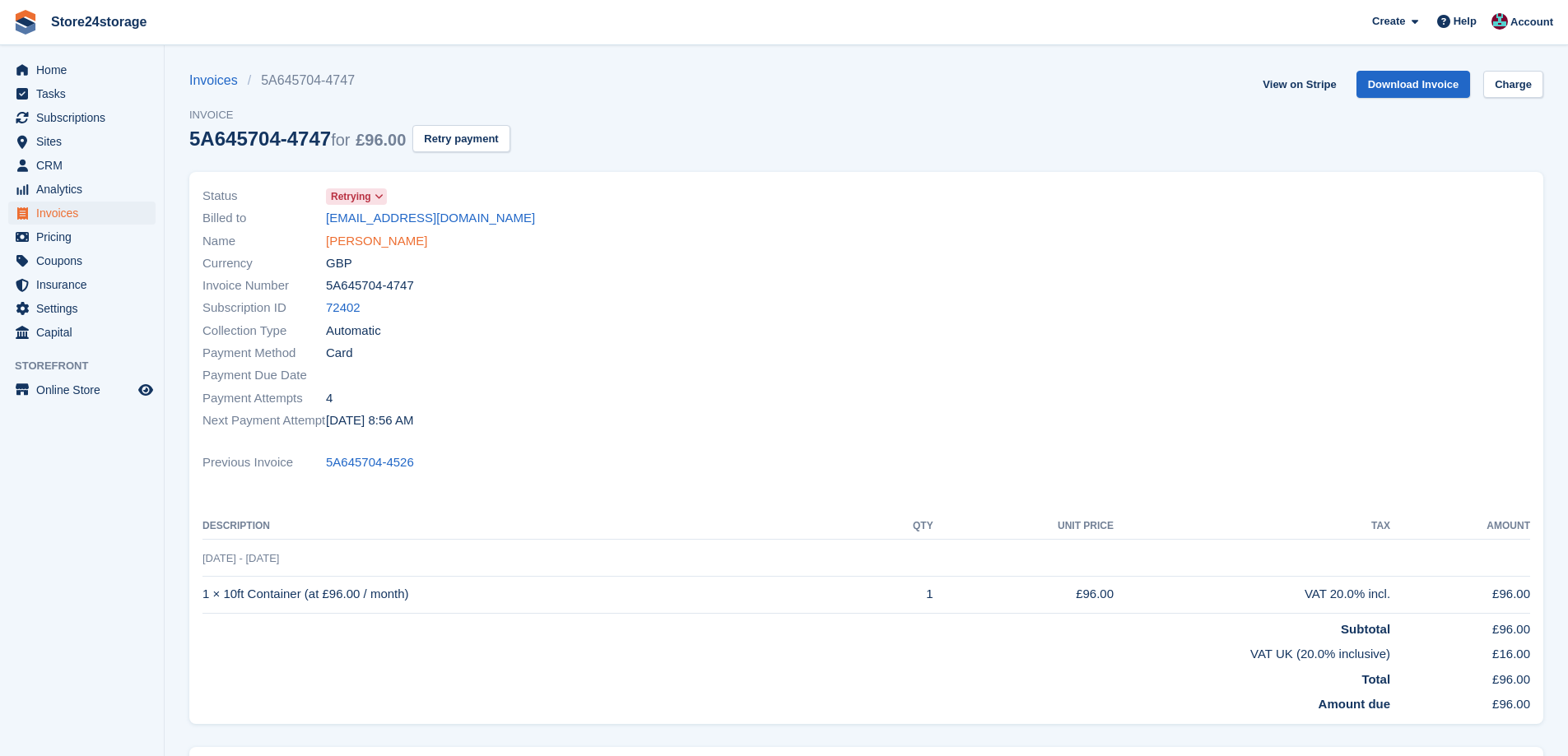
click at [422, 244] on link "Macaulary Richardson" at bounding box center [377, 241] width 101 height 19
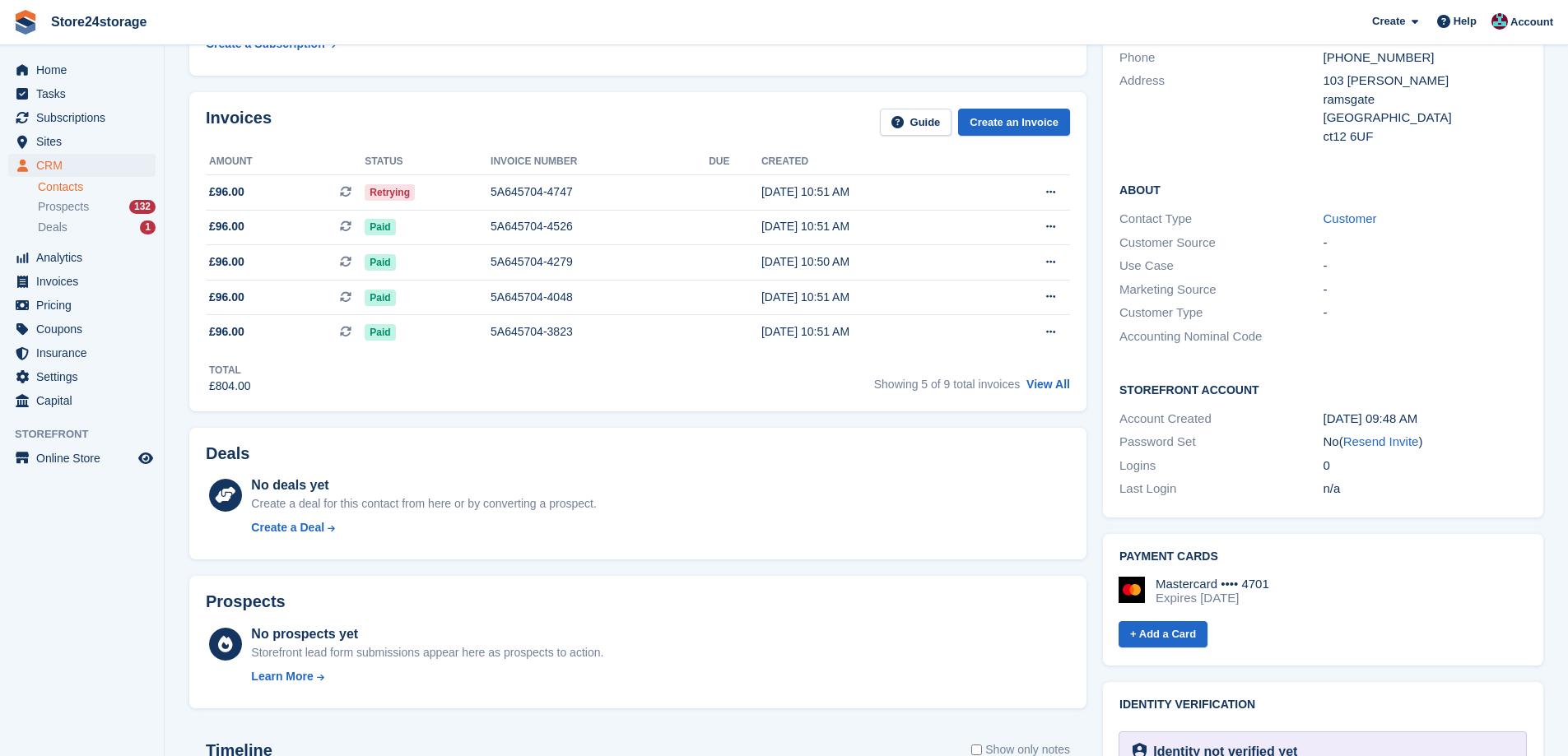
scroll to position [466, 0]
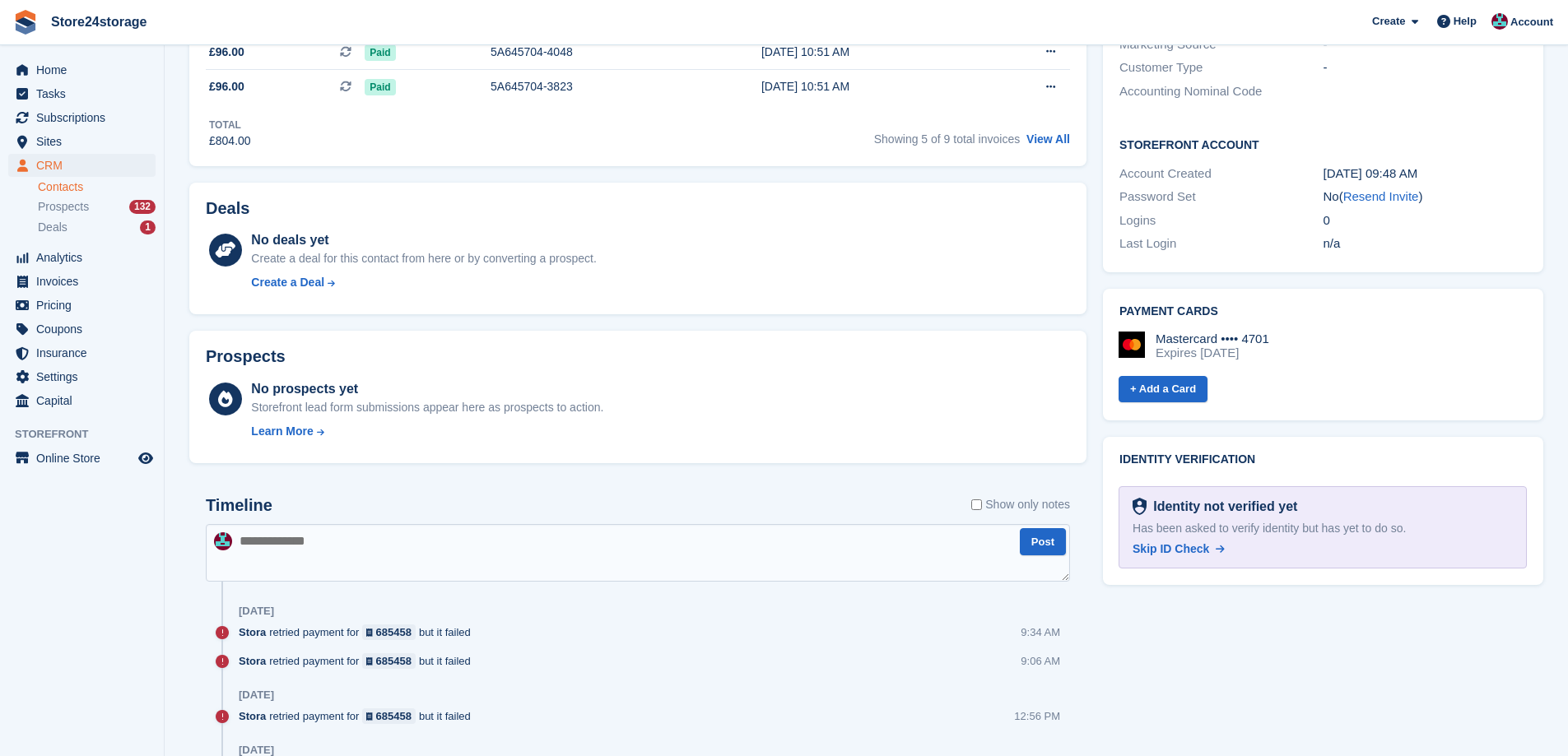
click at [367, 557] on textarea at bounding box center [637, 552] width 864 height 57
type textarea "**********"
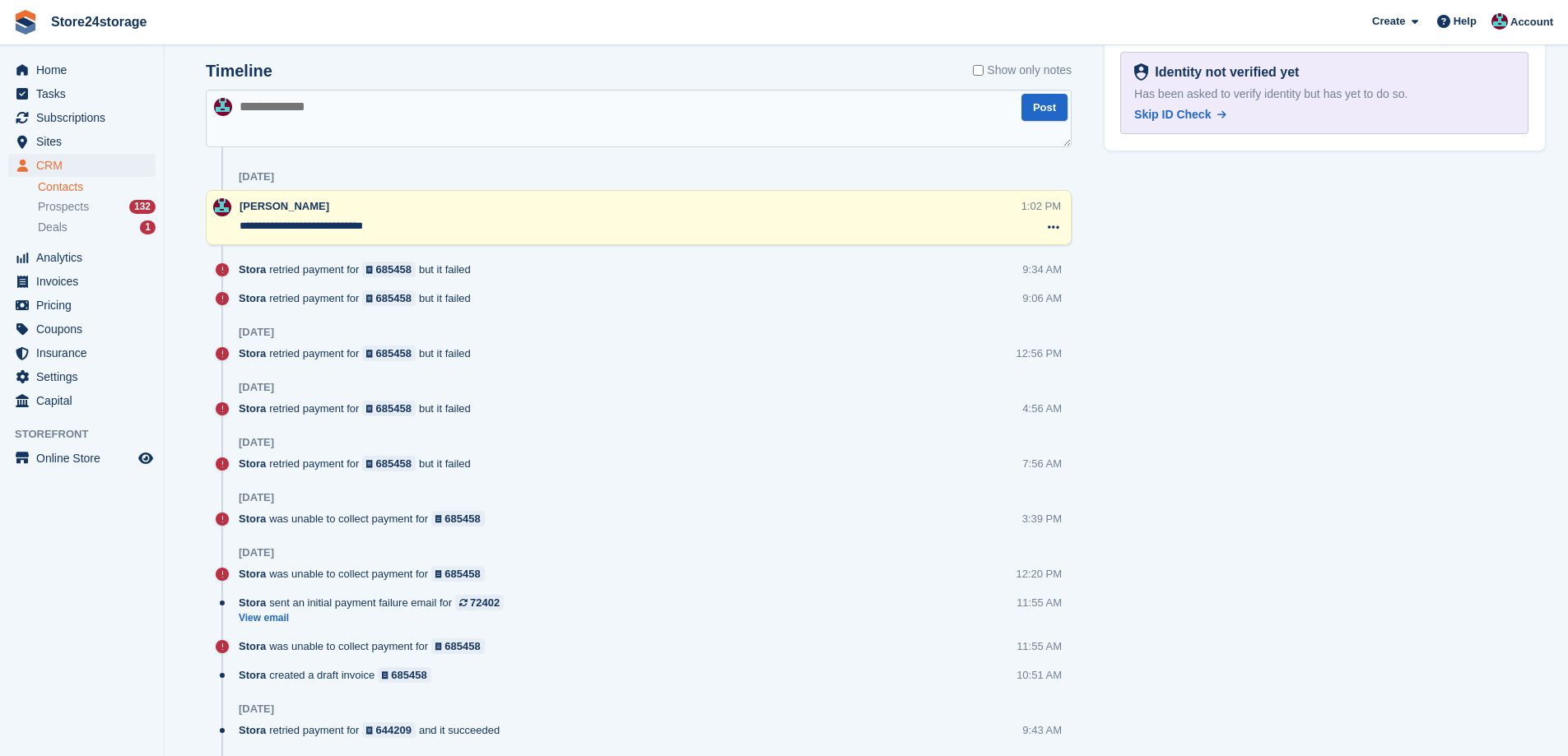
scroll to position [877, 0]
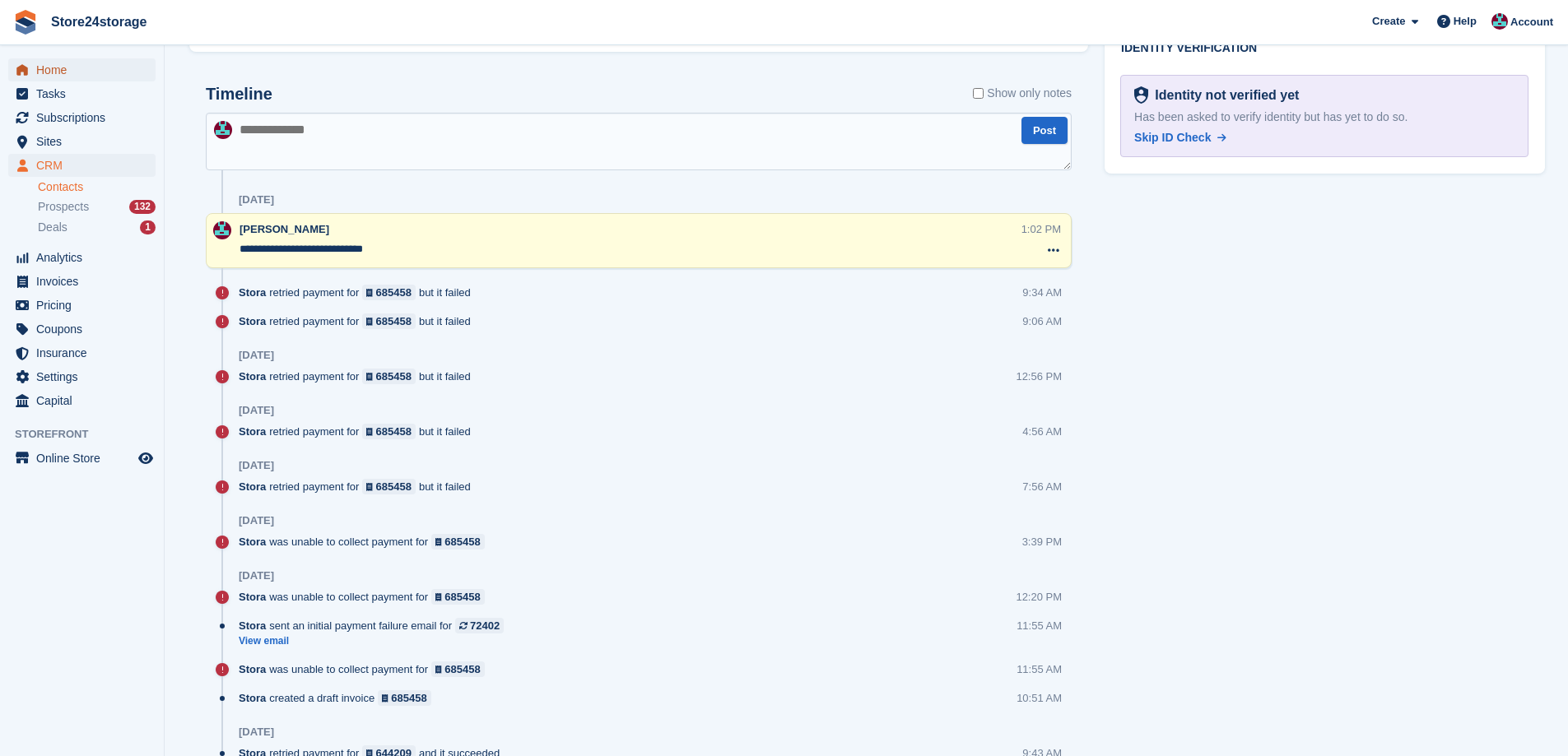
click at [92, 73] on span "Home" at bounding box center [86, 70] width 99 height 23
